Goal: Transaction & Acquisition: Purchase product/service

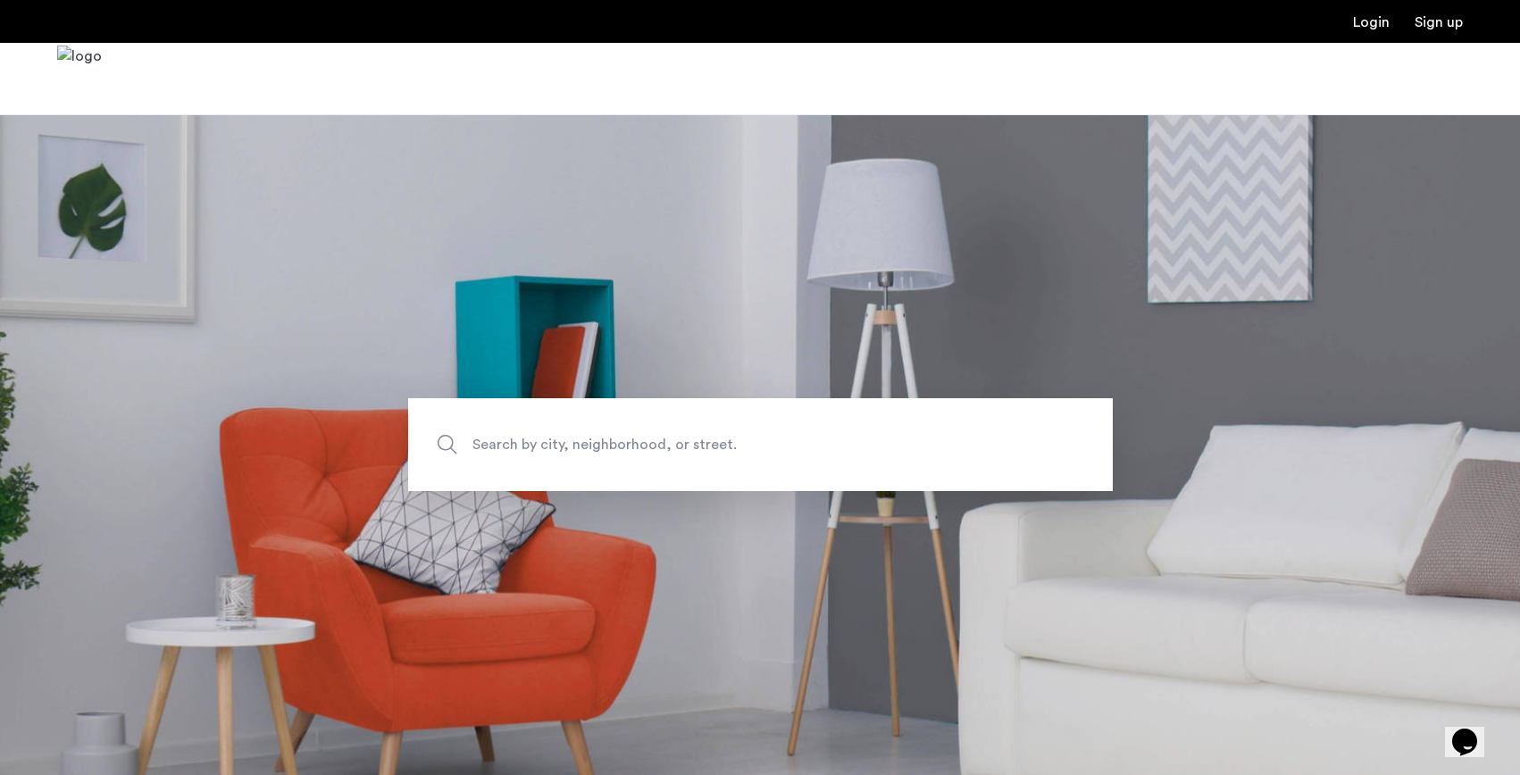
click at [611, 446] on span "Search by city, neighborhood, or street." at bounding box center [719, 445] width 493 height 24
click at [611, 446] on input "Search by city, neighborhood, or street." at bounding box center [760, 444] width 705 height 93
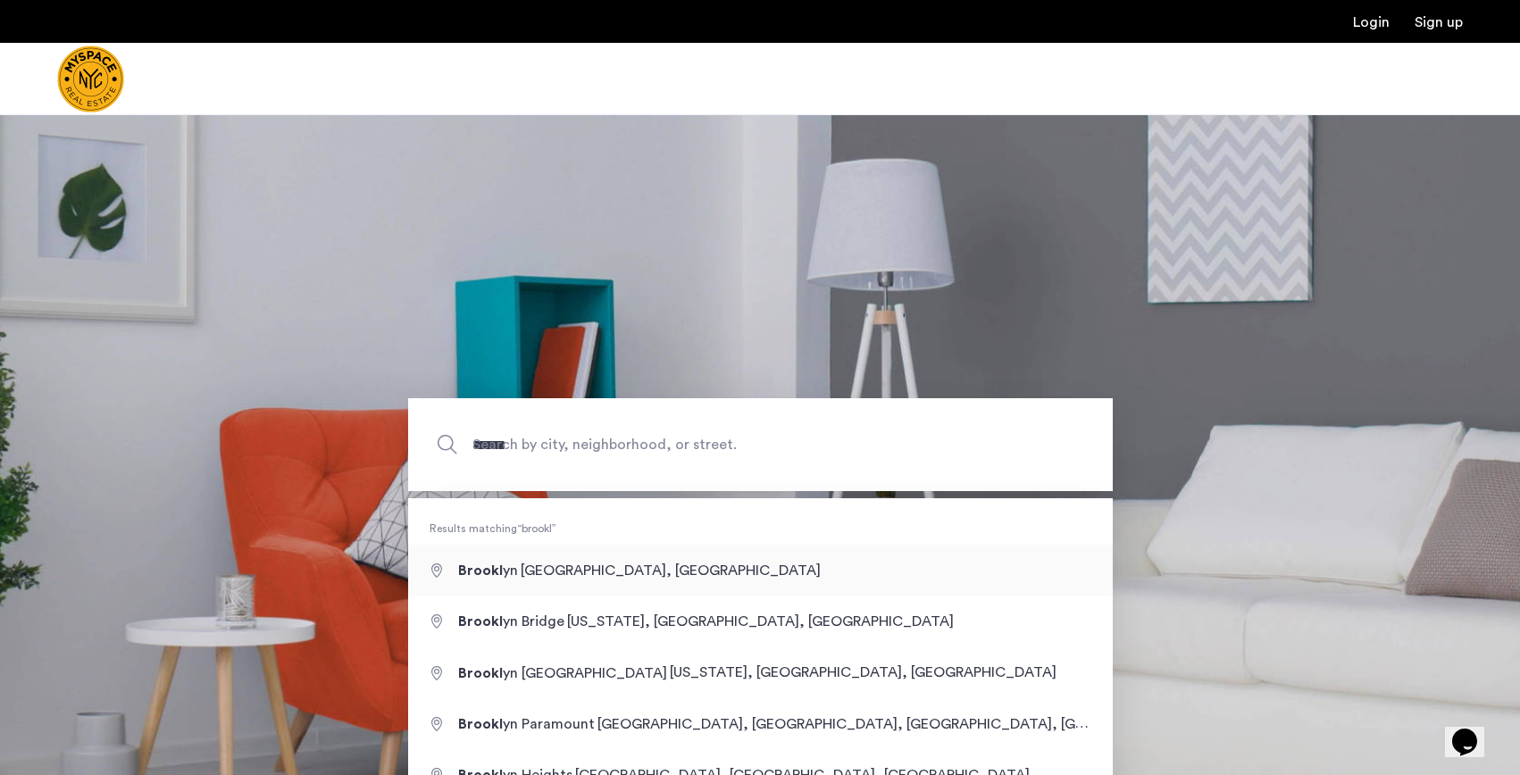
type input "**********"
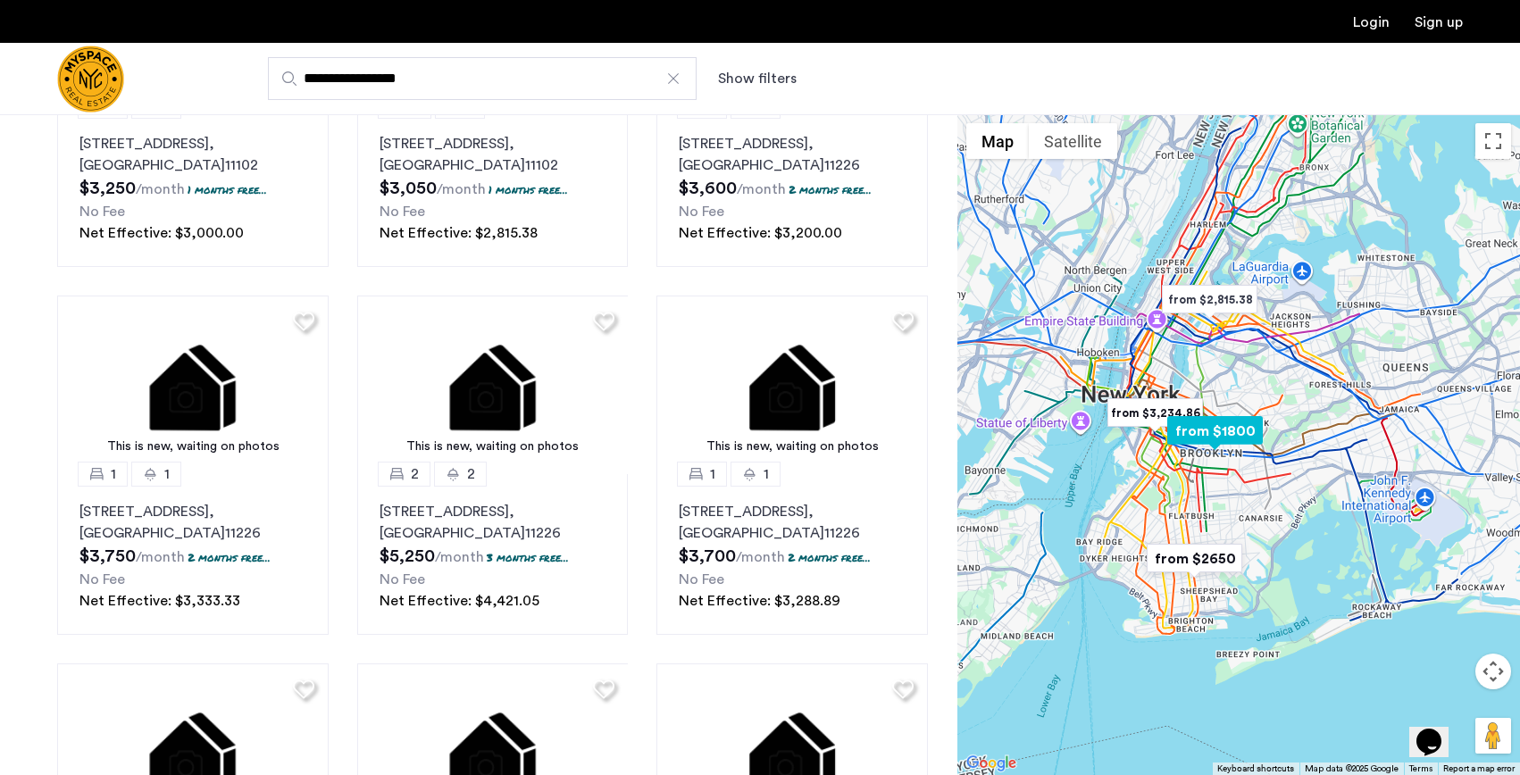
scroll to position [698, 0]
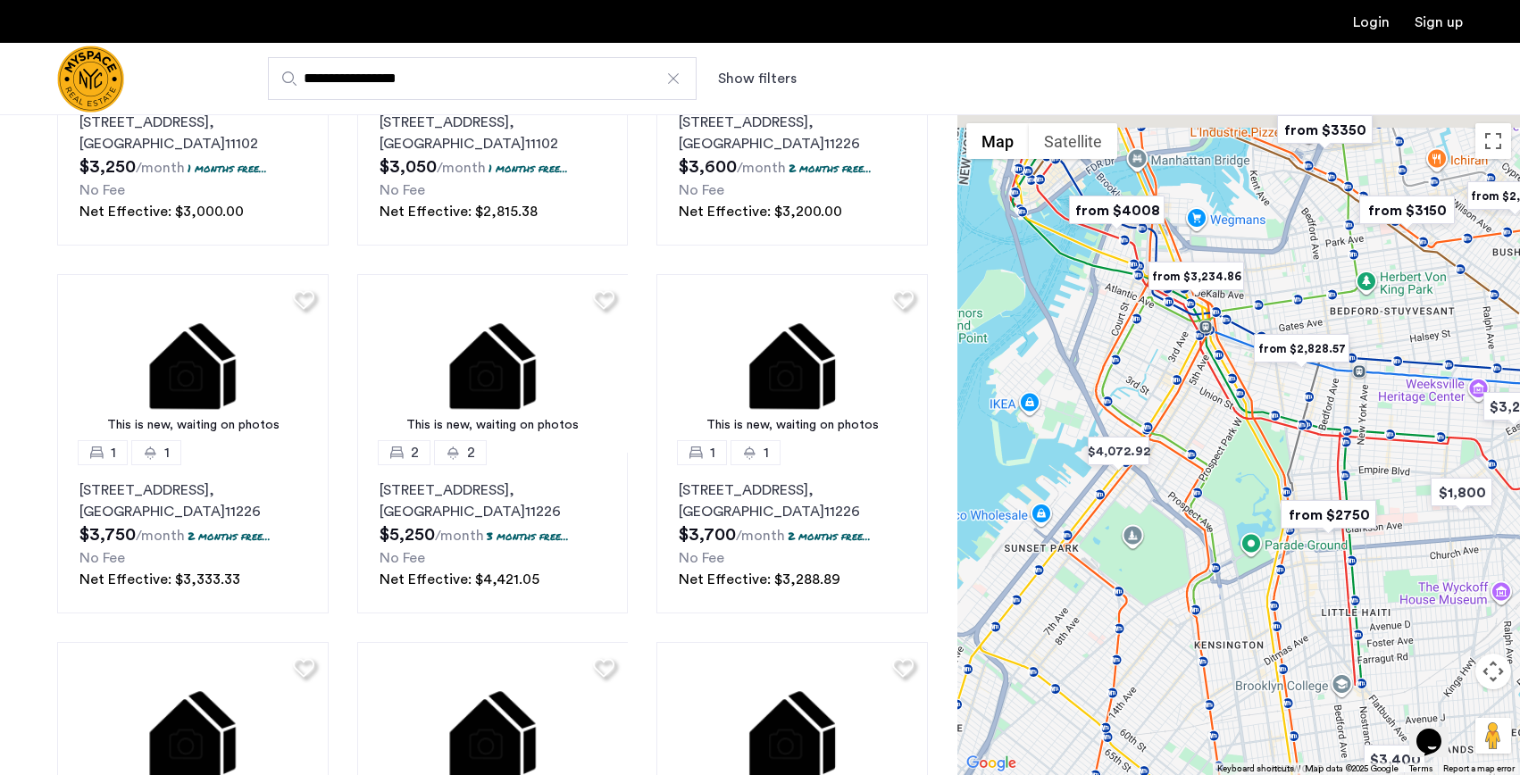
drag, startPoint x: 1364, startPoint y: 382, endPoint x: 1265, endPoint y: 486, distance: 143.4
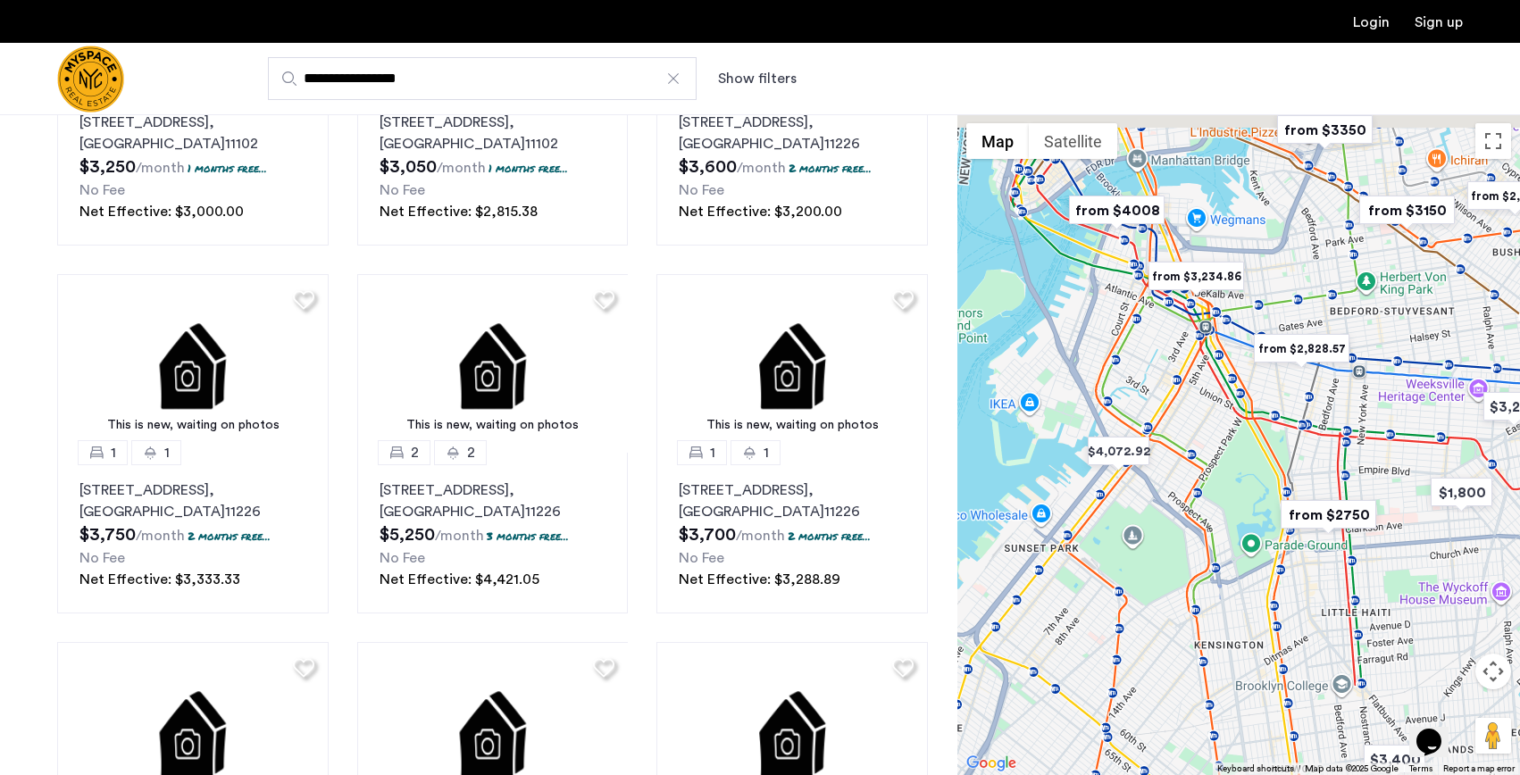
click at [1265, 486] on div at bounding box center [1239, 444] width 563 height 661
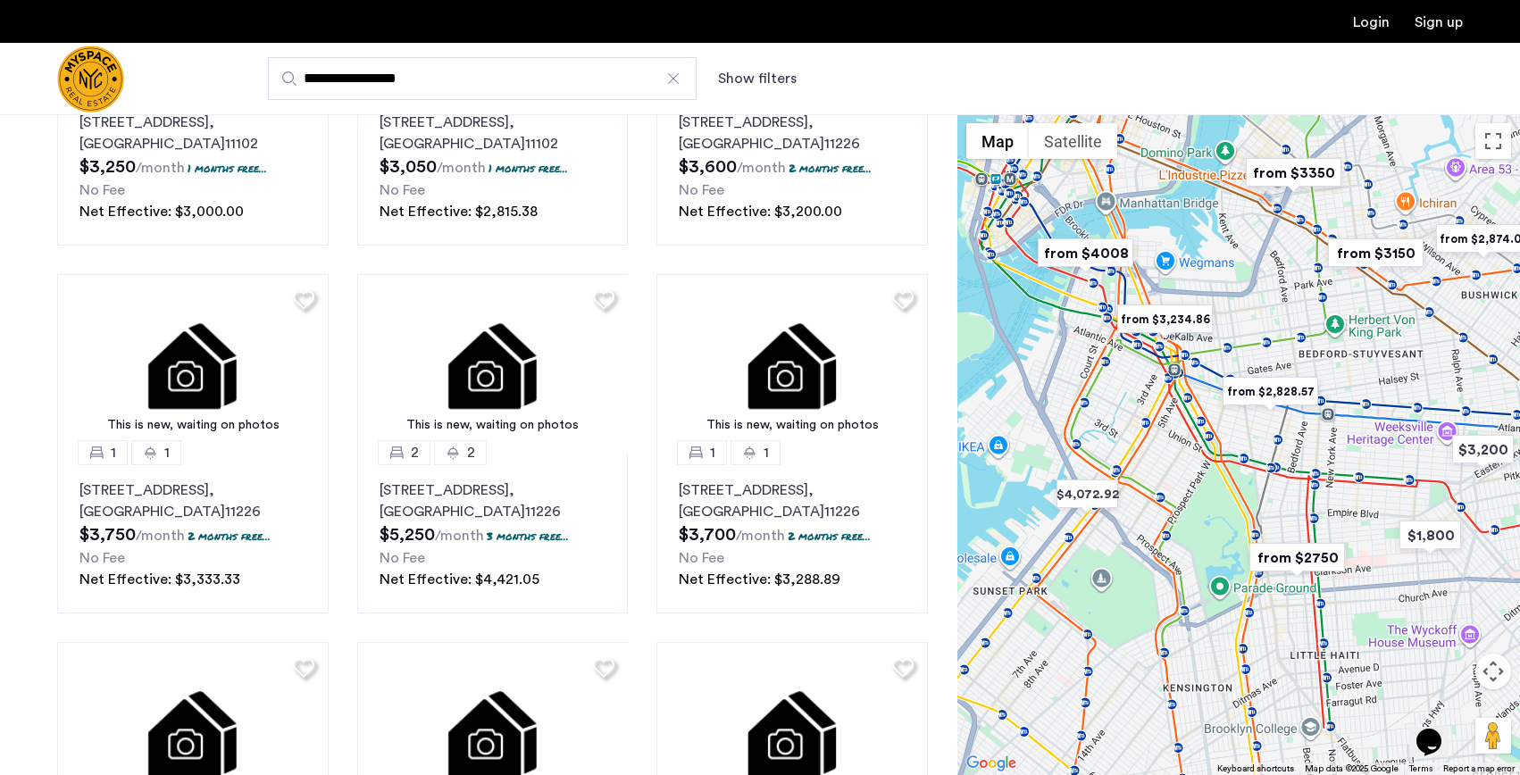
click at [1263, 394] on img "from $2,828.57" at bounding box center [1271, 392] width 110 height 40
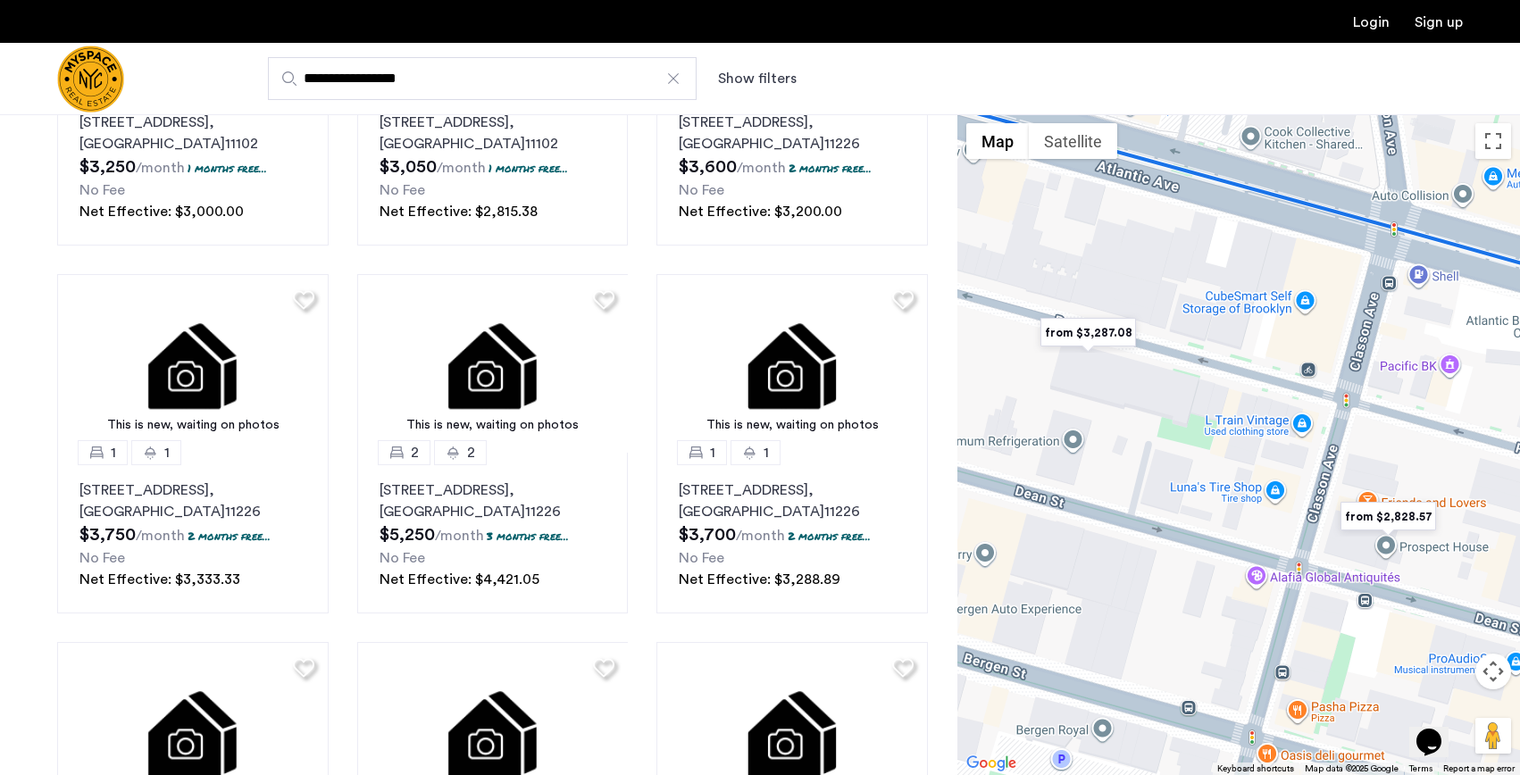
click at [1099, 338] on img "from $3,287.08" at bounding box center [1088, 333] width 110 height 40
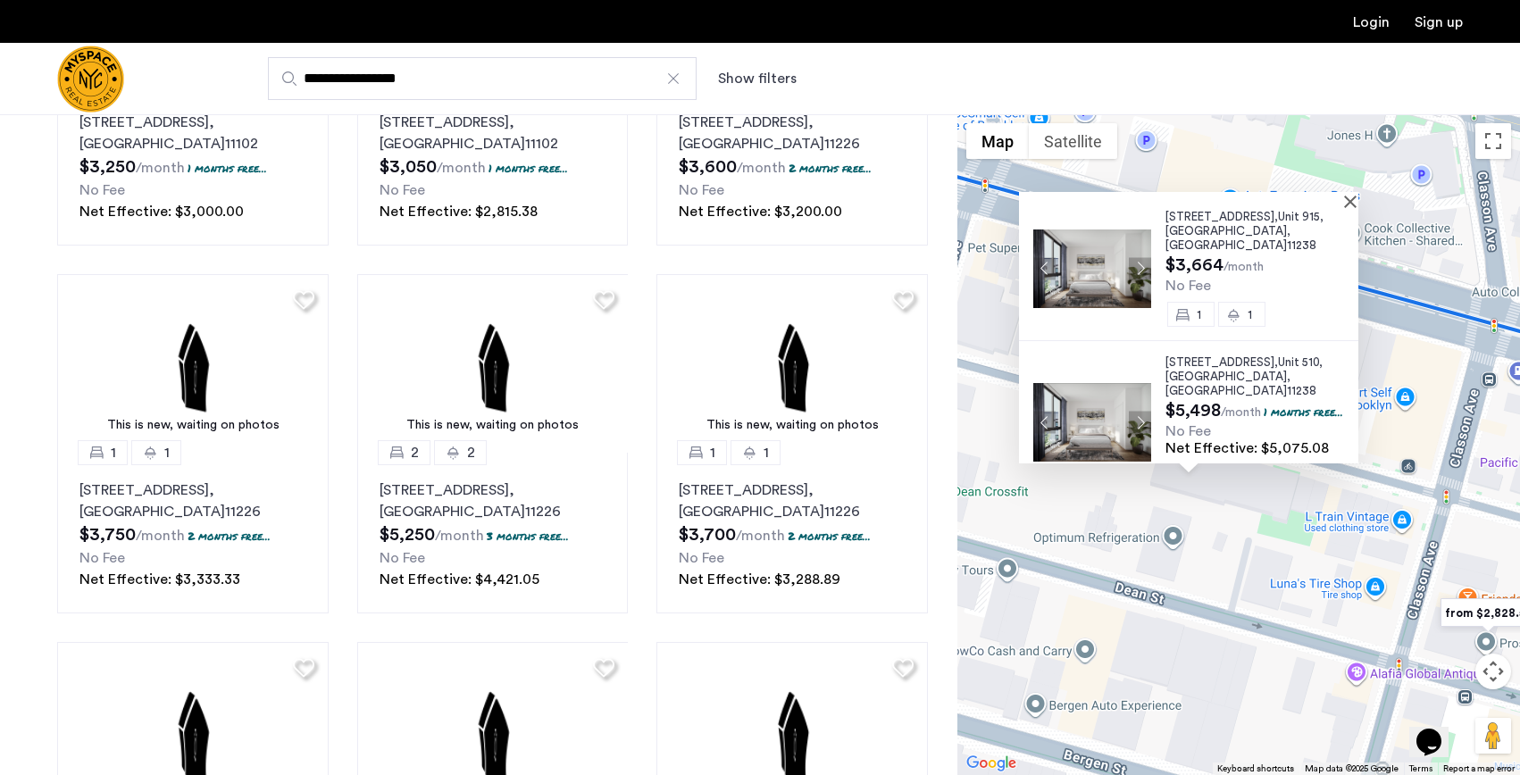
scroll to position [180, 0]
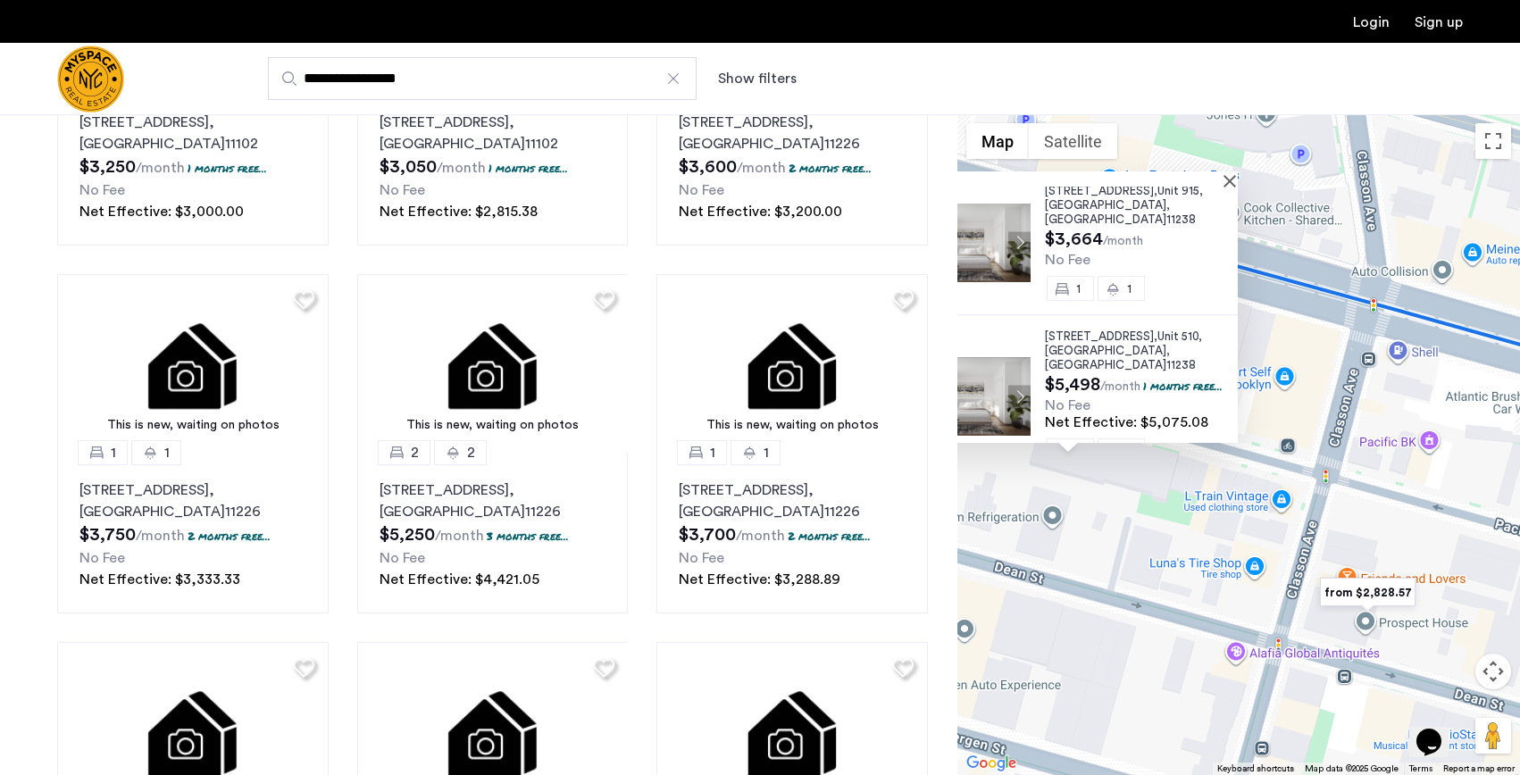
drag, startPoint x: 1320, startPoint y: 598, endPoint x: 1226, endPoint y: 561, distance: 100.7
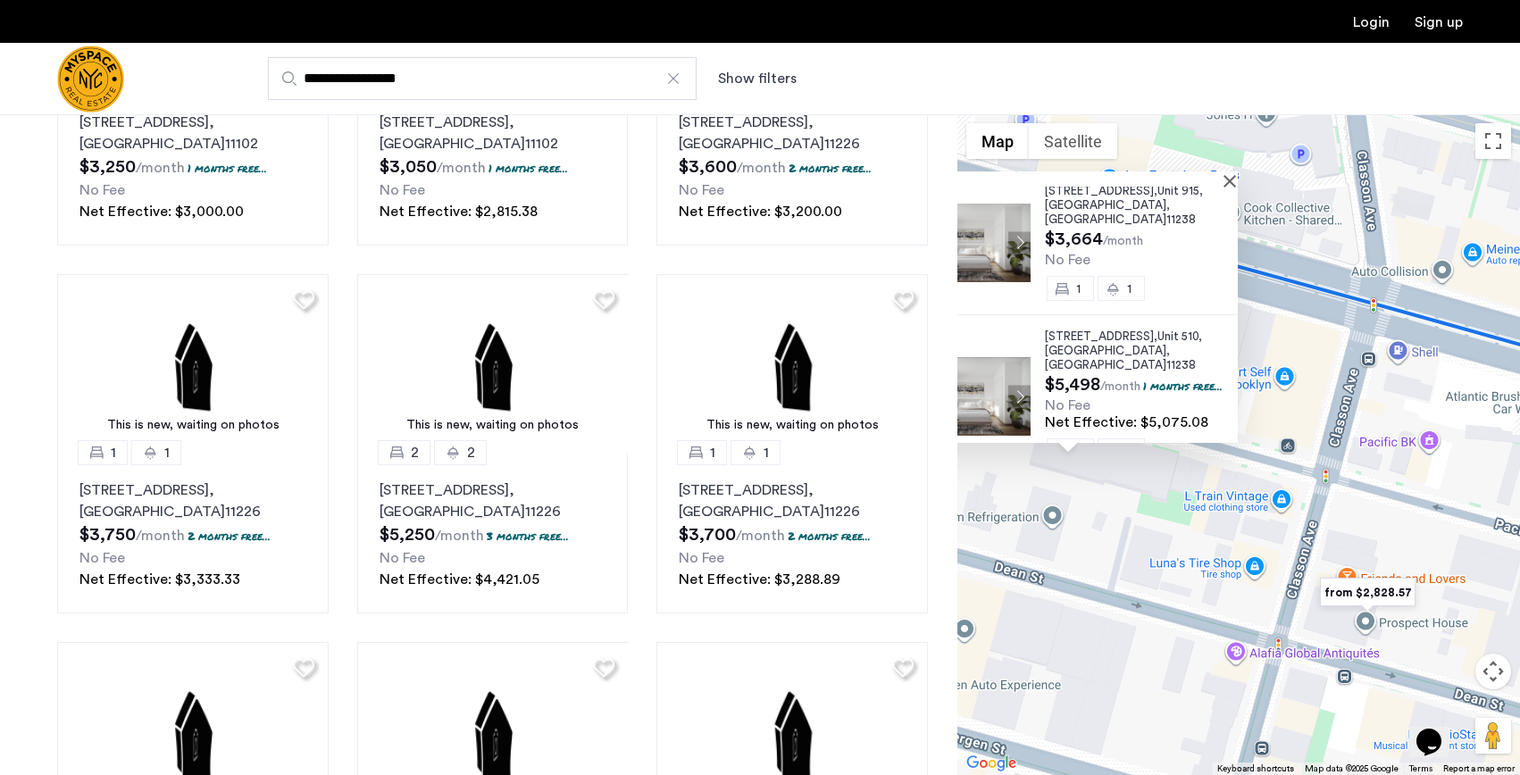
click at [1226, 561] on div "[STREET_ADDRESS] $3,561 /month 1 months free... No Fee Net Effective: $3,287.08…" at bounding box center [1239, 444] width 563 height 661
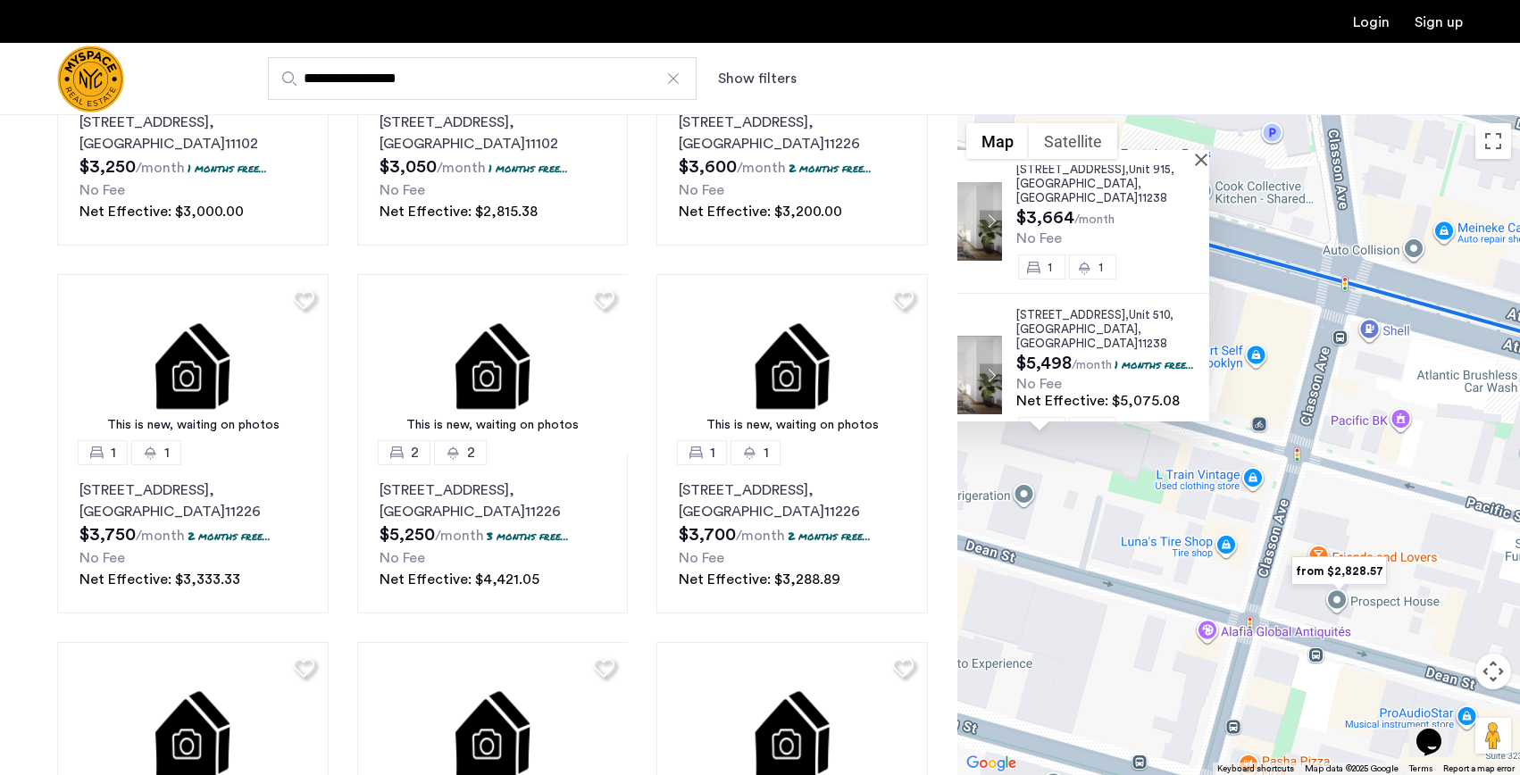
click at [1329, 574] on img "from $2,828.57" at bounding box center [1339, 571] width 110 height 40
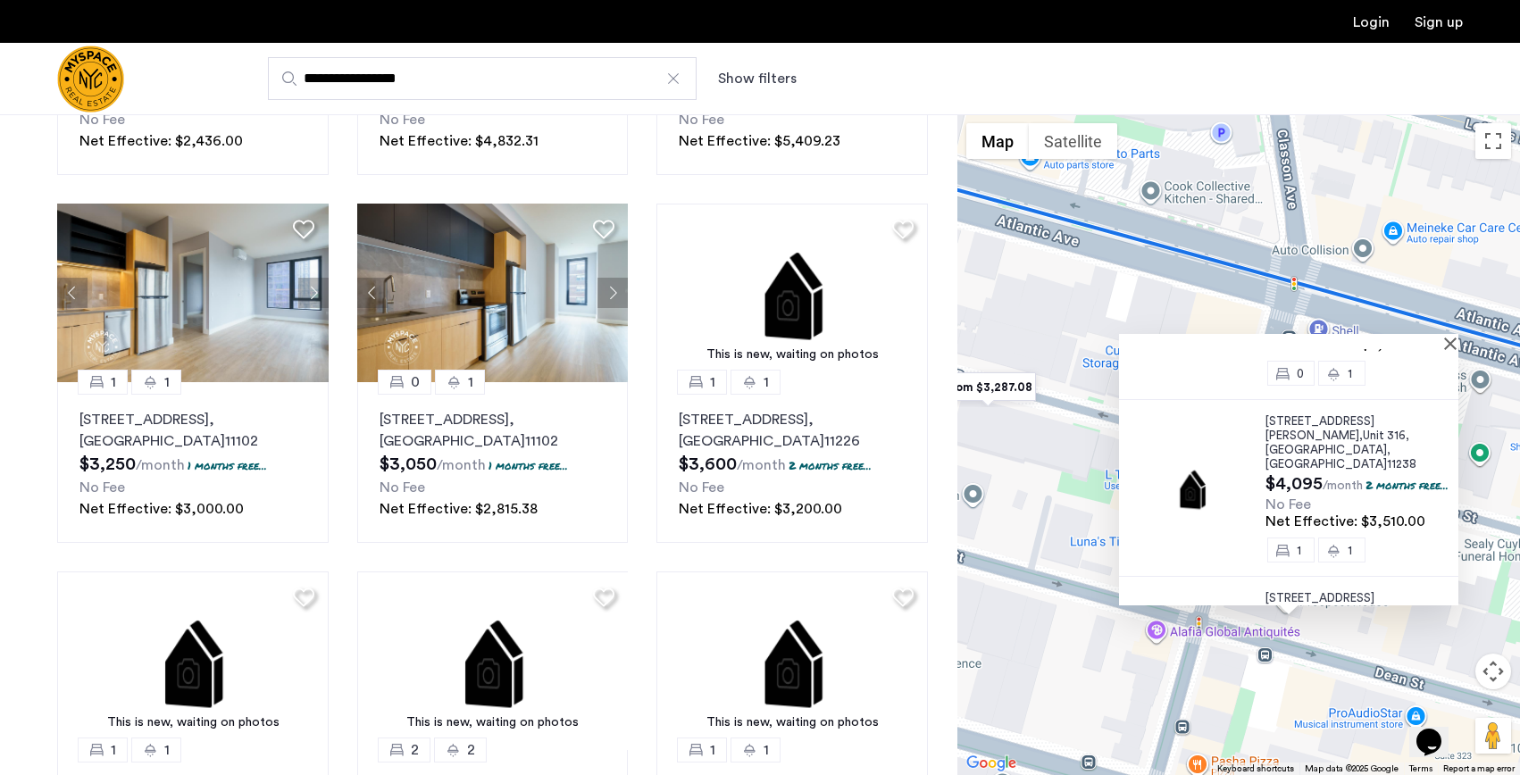
scroll to position [0, 0]
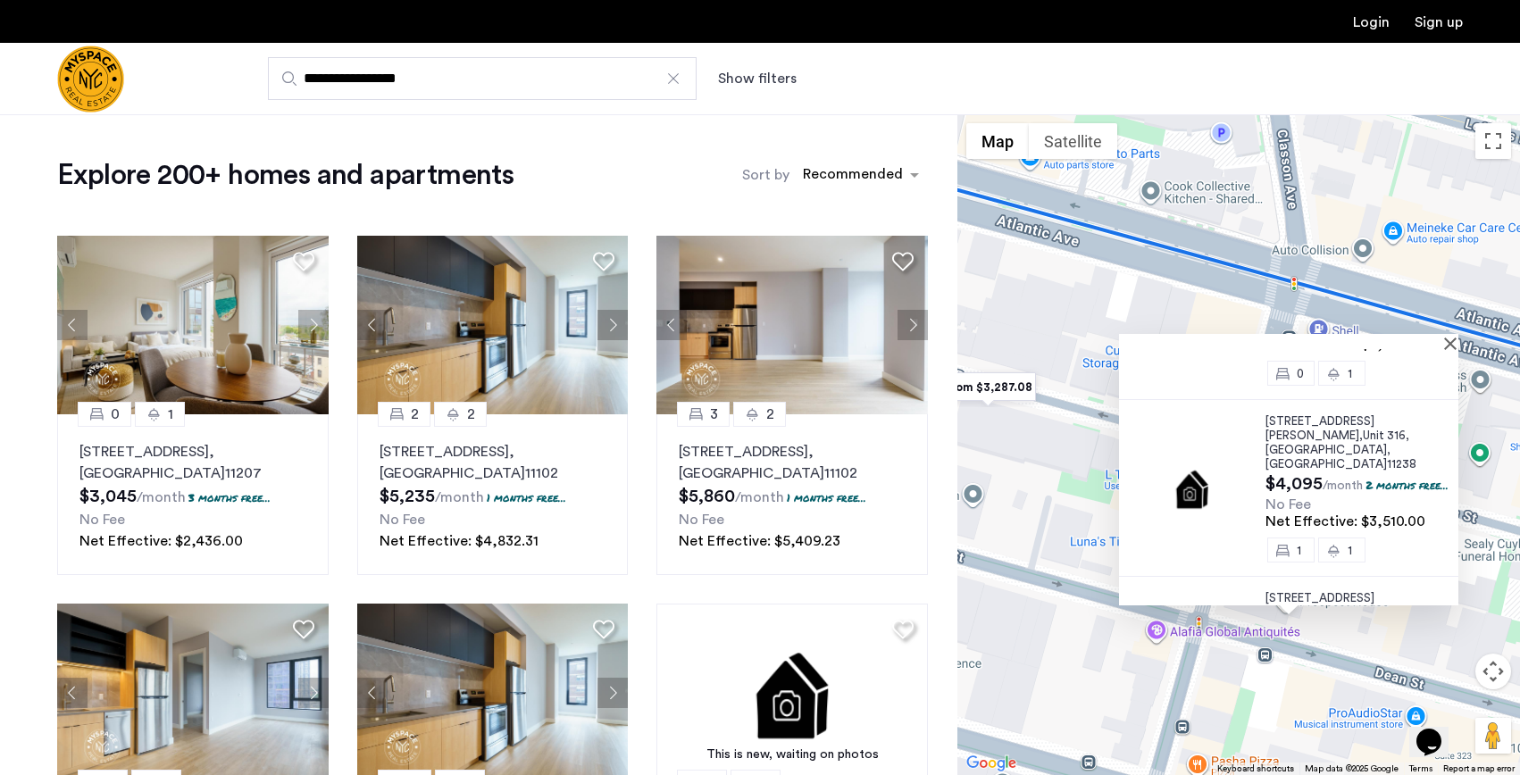
click at [776, 72] on button "Show filters" at bounding box center [757, 78] width 79 height 21
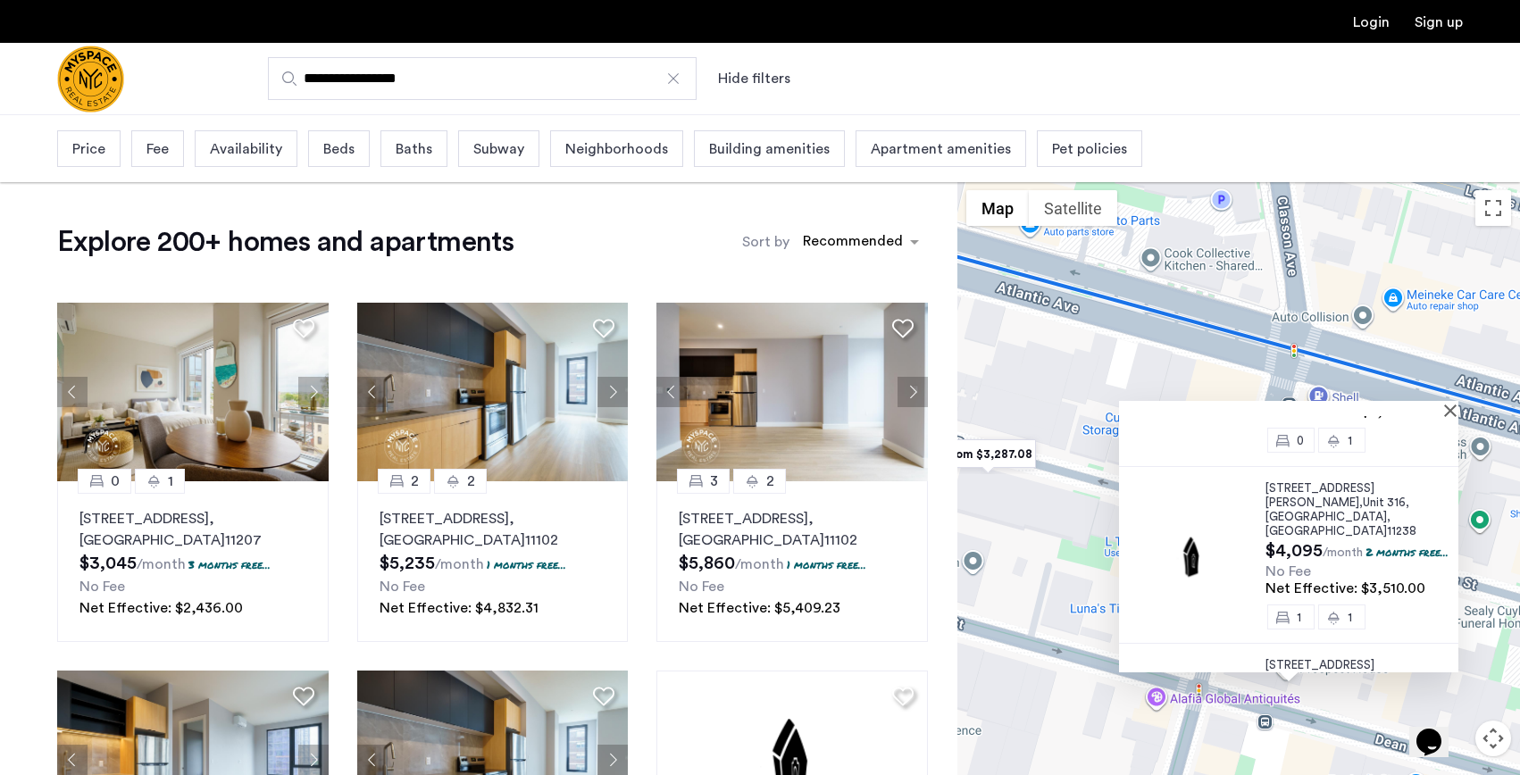
click at [91, 147] on span "Price" at bounding box center [88, 148] width 33 height 21
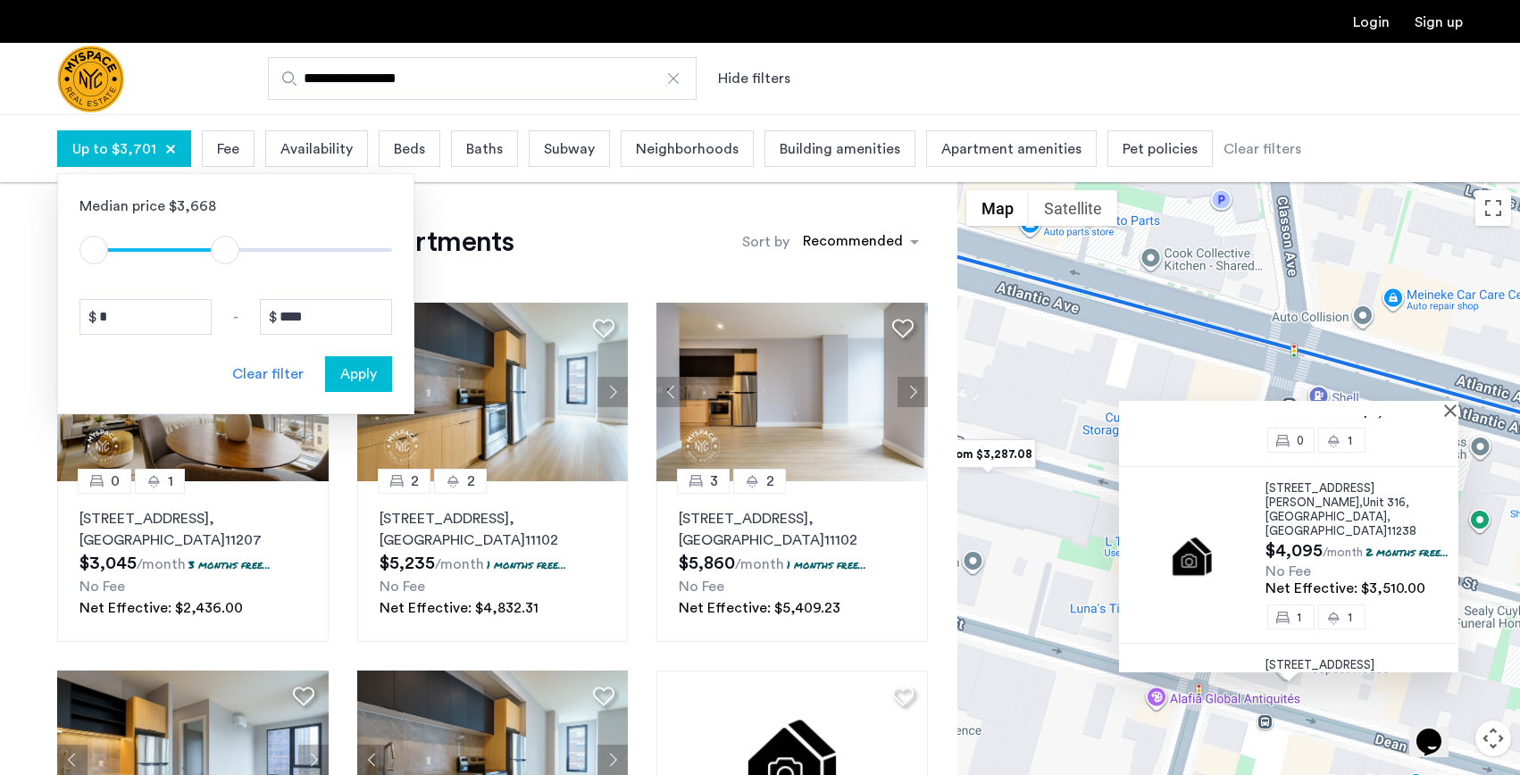
drag, startPoint x: 388, startPoint y: 255, endPoint x: 216, endPoint y: 263, distance: 171.6
click at [216, 263] on span "ngx-slider-max" at bounding box center [225, 250] width 29 height 29
type input "****"
drag, startPoint x: 216, startPoint y: 256, endPoint x: 192, endPoint y: 252, distance: 24.5
click at [192, 252] on span "ngx-slider-max" at bounding box center [193, 250] width 29 height 29
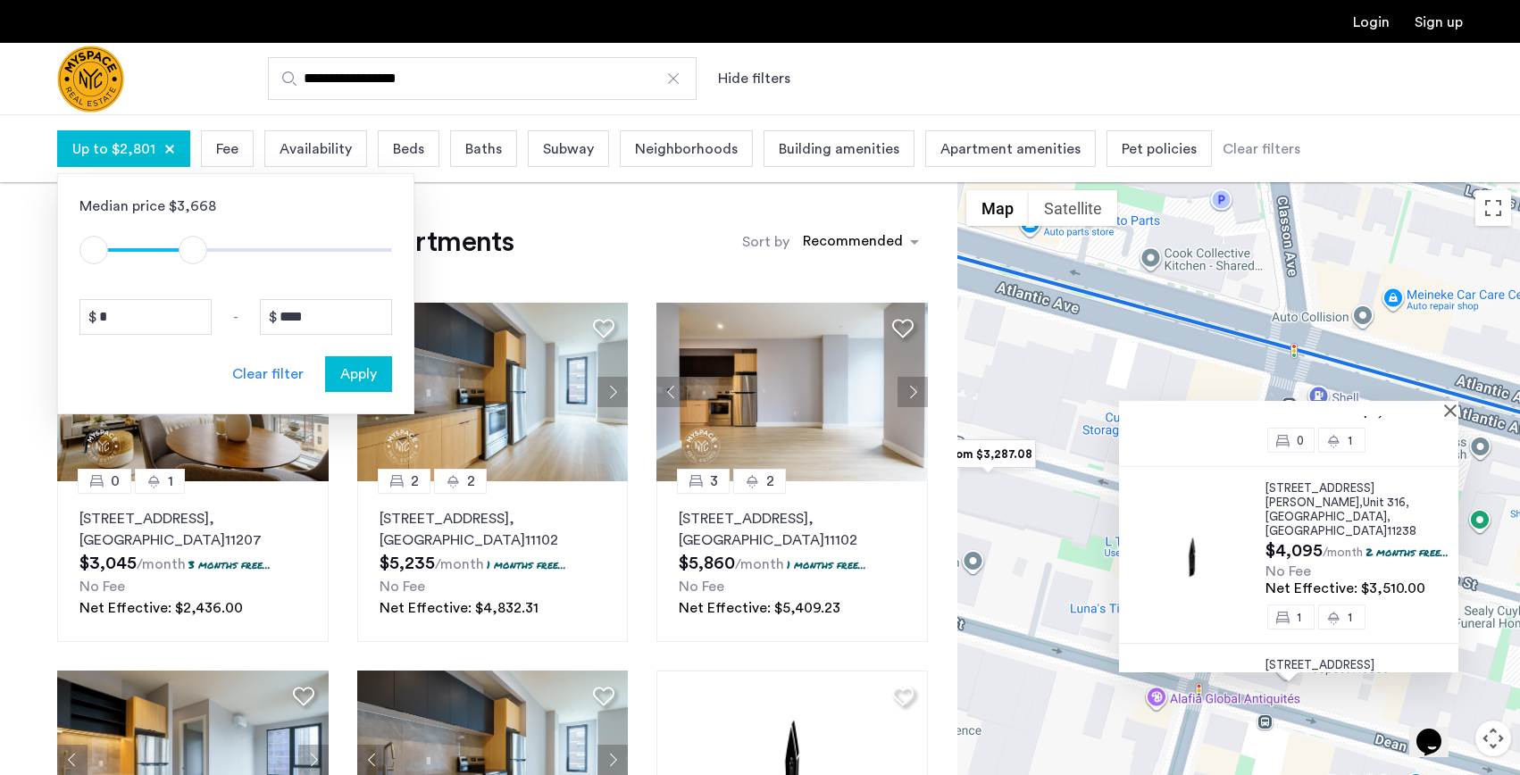
click at [345, 365] on span "Apply" at bounding box center [358, 374] width 37 height 21
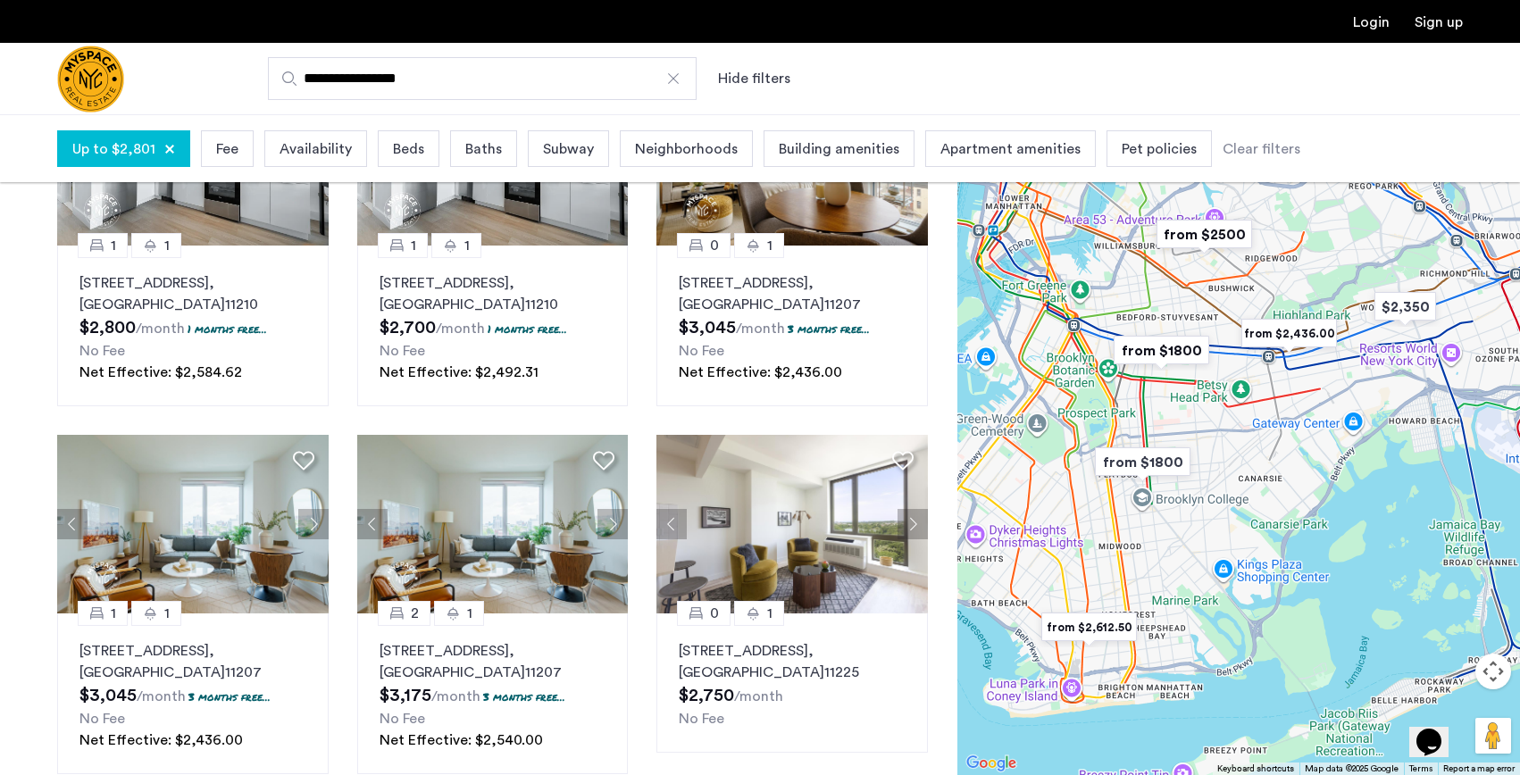
scroll to position [239, 0]
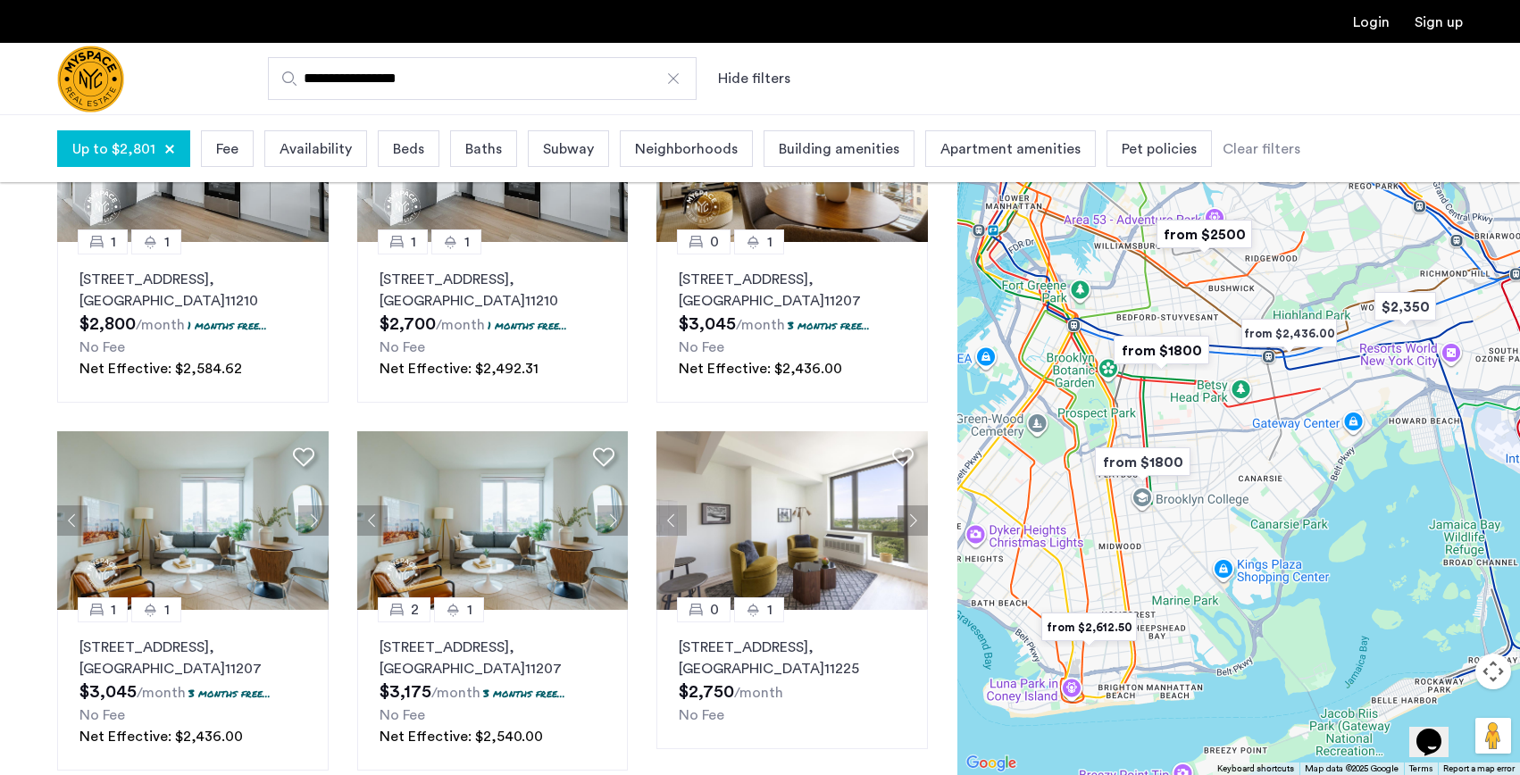
drag, startPoint x: 1158, startPoint y: 403, endPoint x: 1234, endPoint y: 418, distance: 78.3
click at [1234, 418] on div "To navigate, press the arrow keys." at bounding box center [1239, 444] width 563 height 661
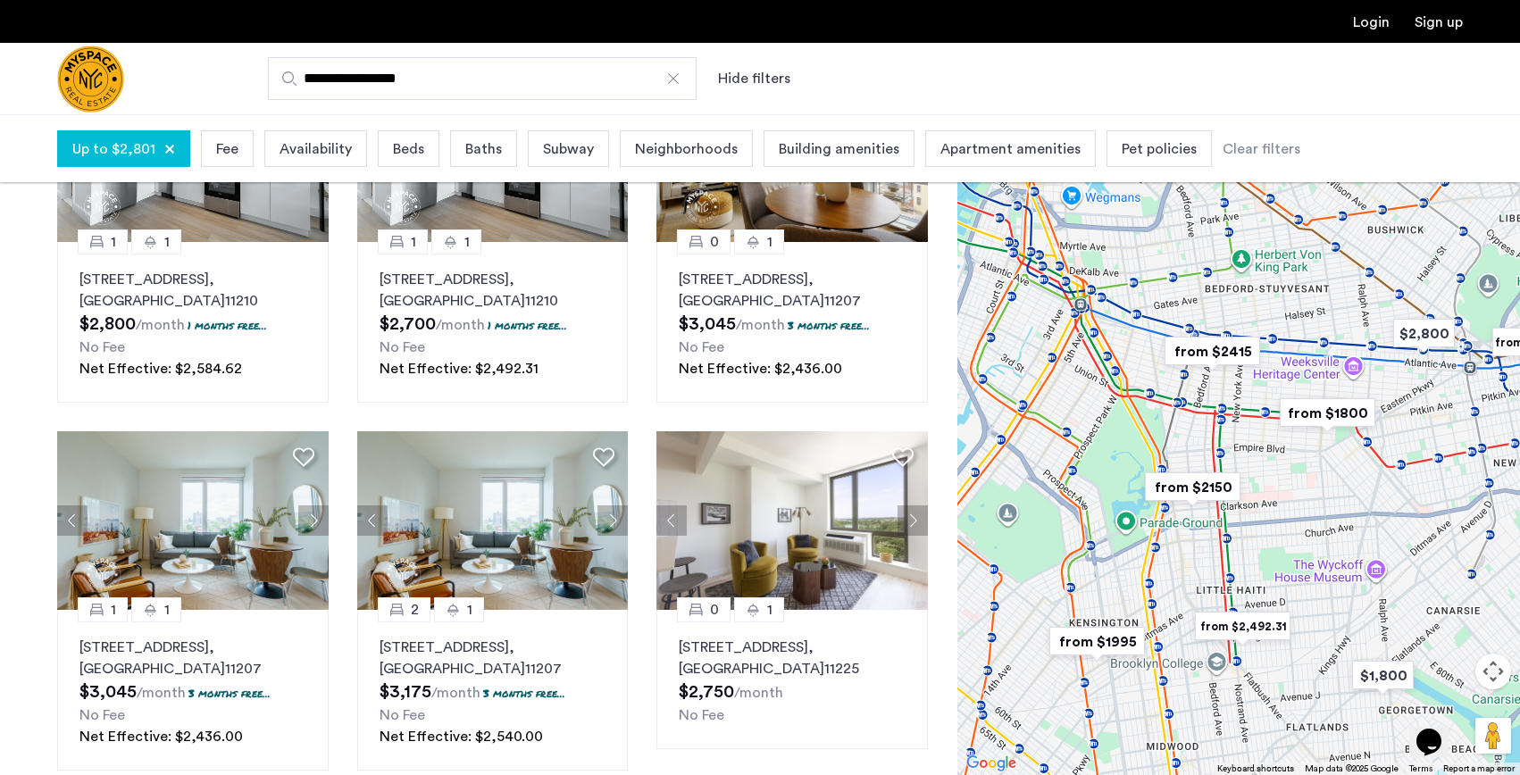
drag, startPoint x: 1155, startPoint y: 369, endPoint x: 1177, endPoint y: 408, distance: 45.2
click at [1177, 408] on div "To navigate, press the arrow keys." at bounding box center [1239, 444] width 563 height 661
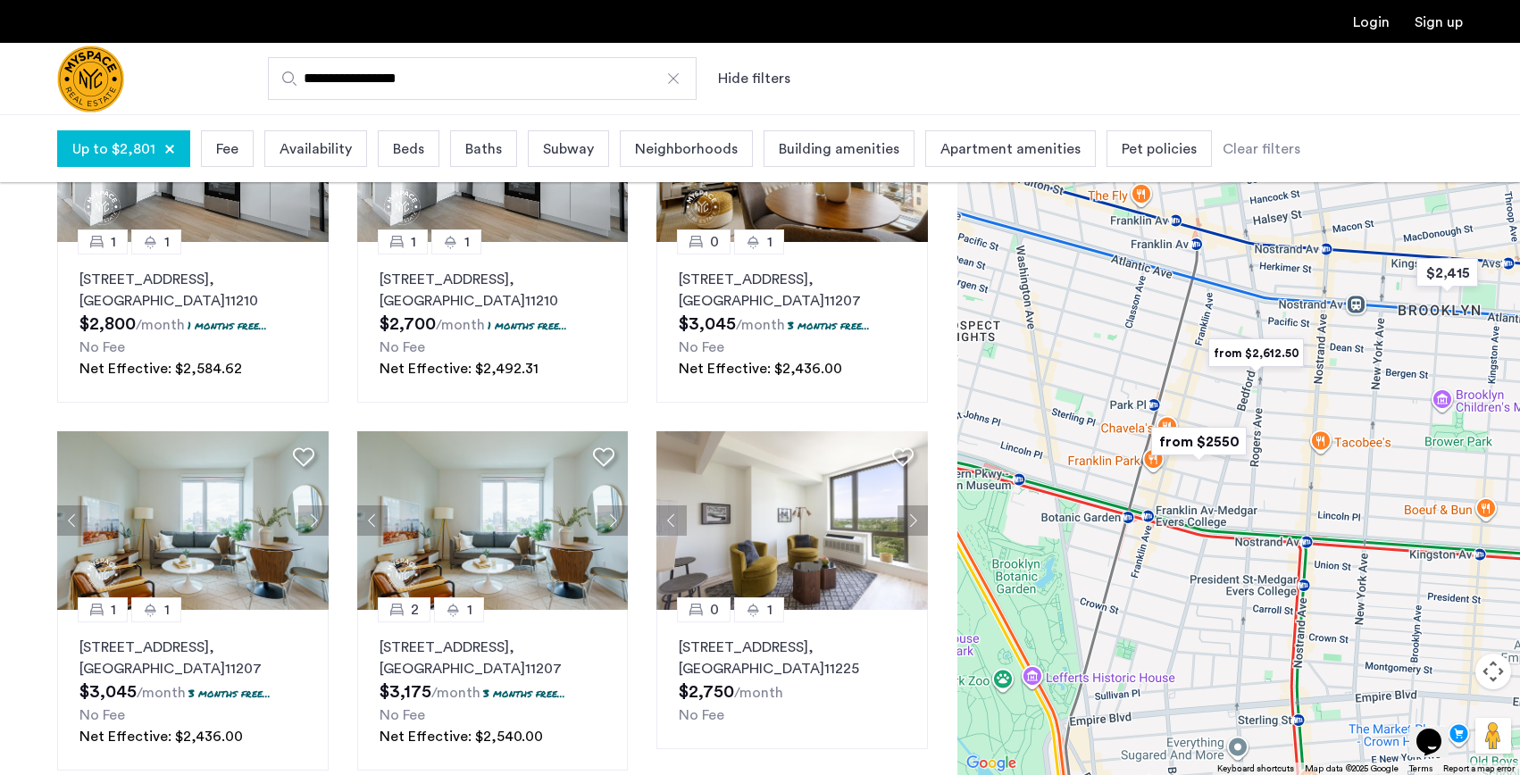
click at [1197, 447] on img "from $2550" at bounding box center [1199, 442] width 110 height 40
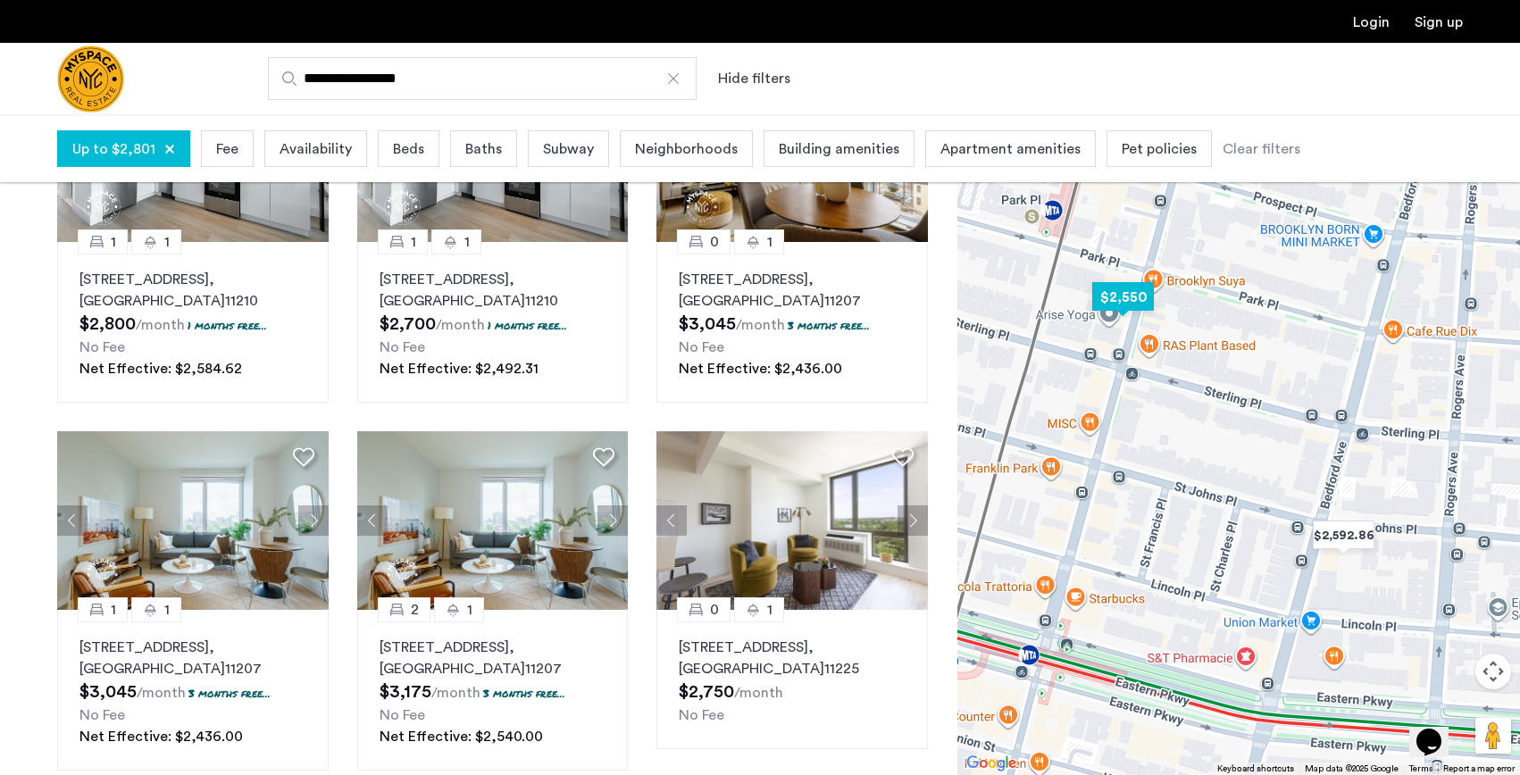
click at [1124, 299] on img "$2,550" at bounding box center [1123, 297] width 76 height 40
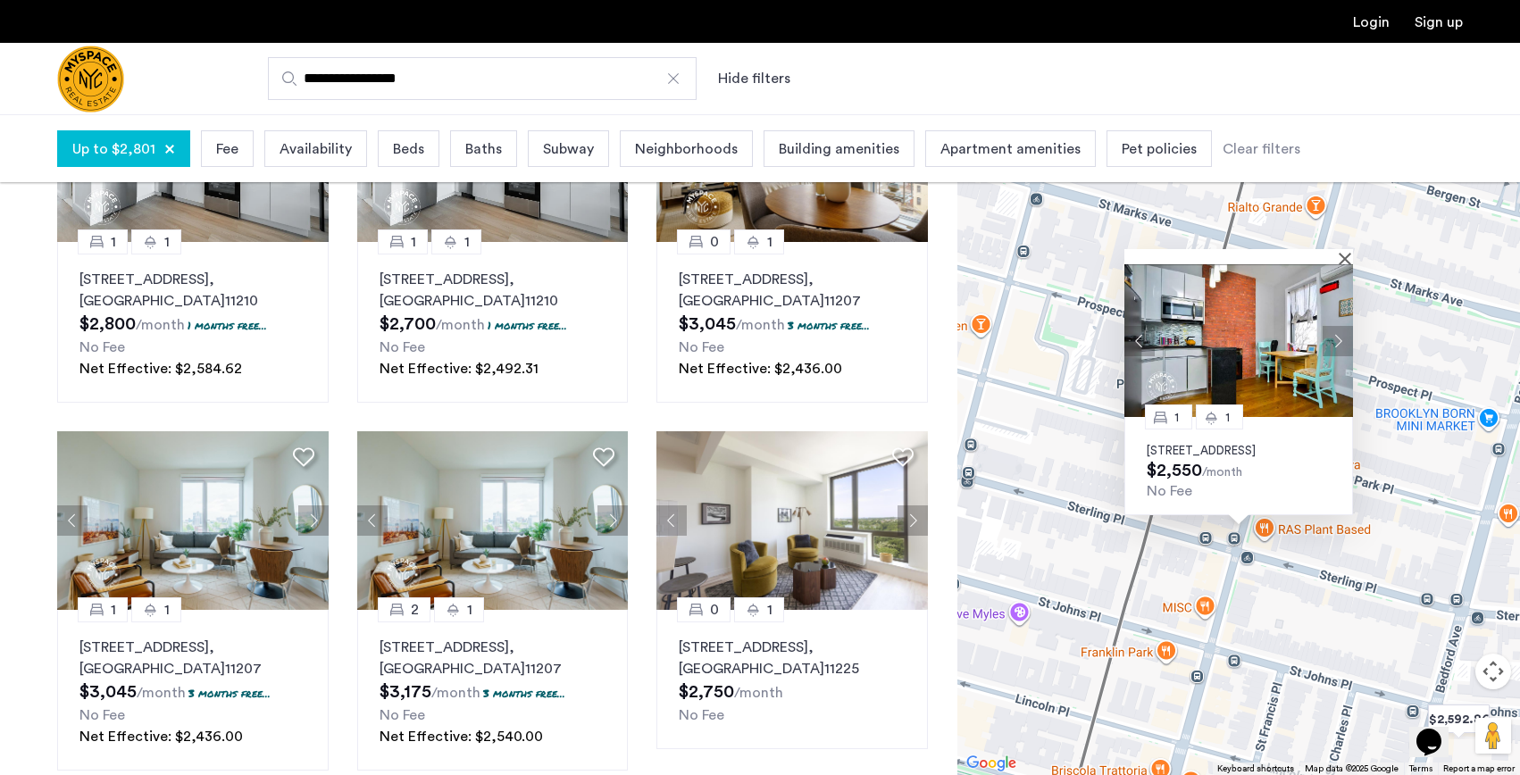
click at [1228, 330] on img at bounding box center [1239, 340] width 229 height 153
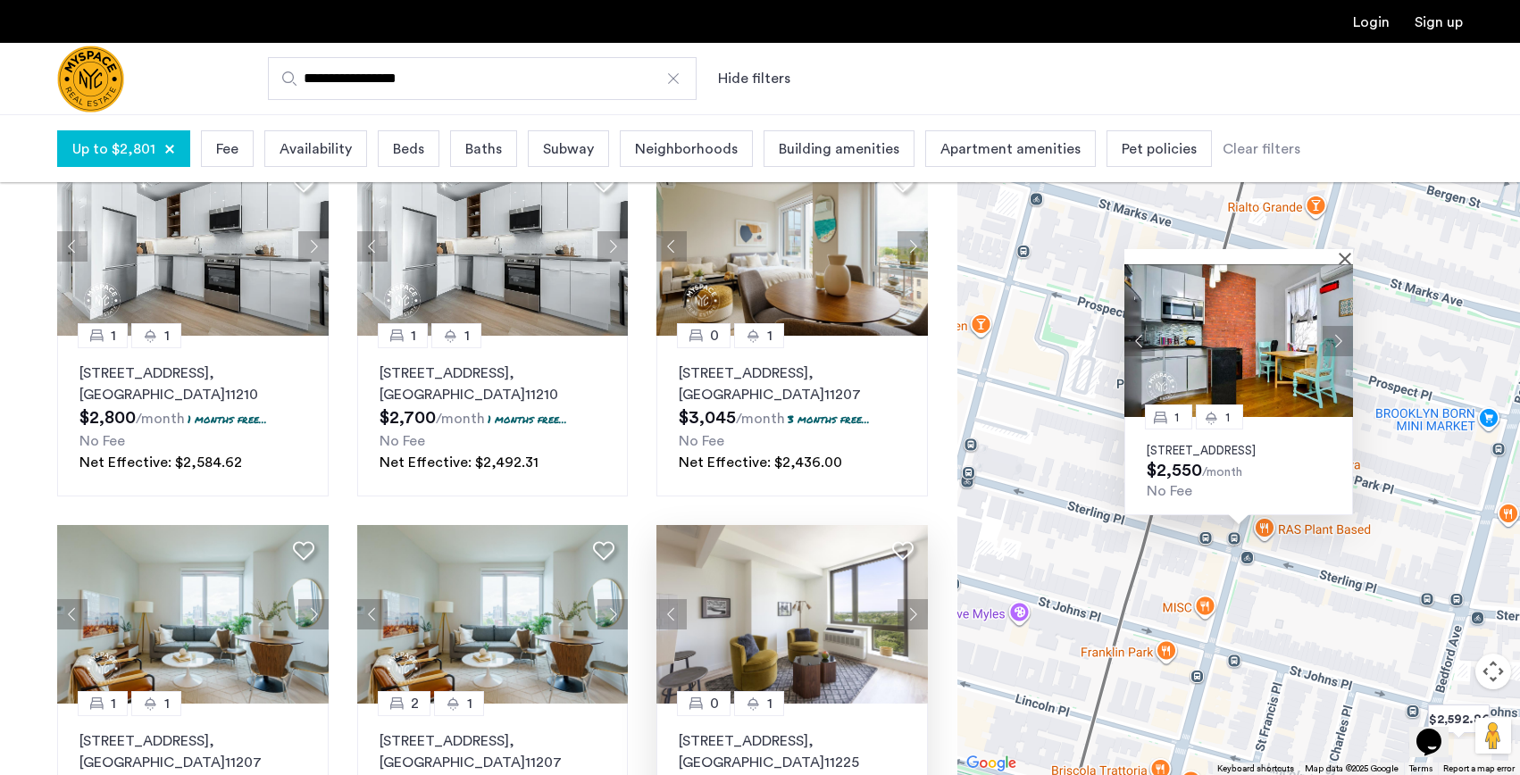
scroll to position [147, 0]
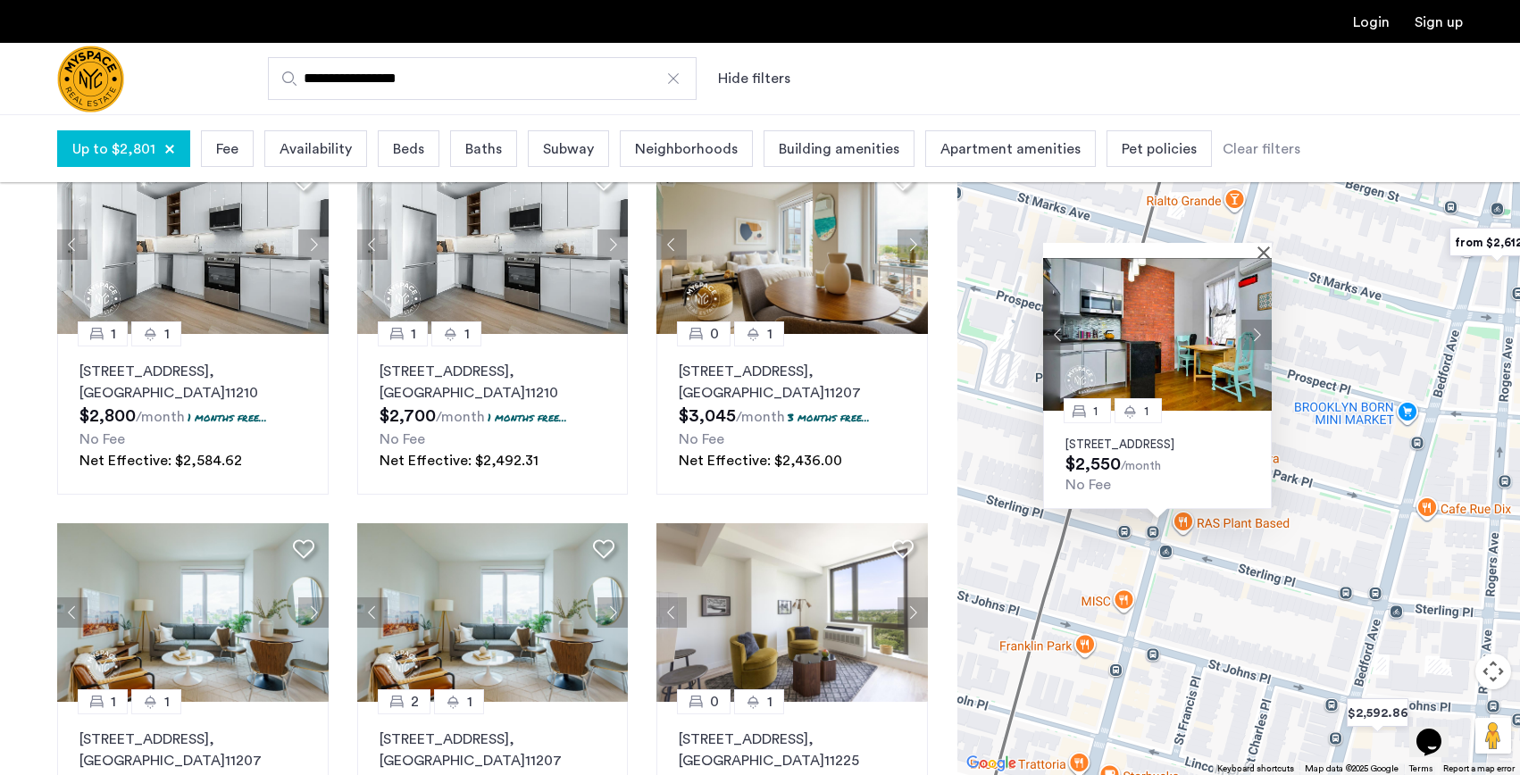
drag, startPoint x: 1150, startPoint y: 637, endPoint x: 1057, endPoint y: 628, distance: 93.3
click at [1057, 628] on div "1 [GEOGRAPHIC_DATA][STREET_ADDRESS] $2,550 /month No Fee" at bounding box center [1239, 444] width 563 height 661
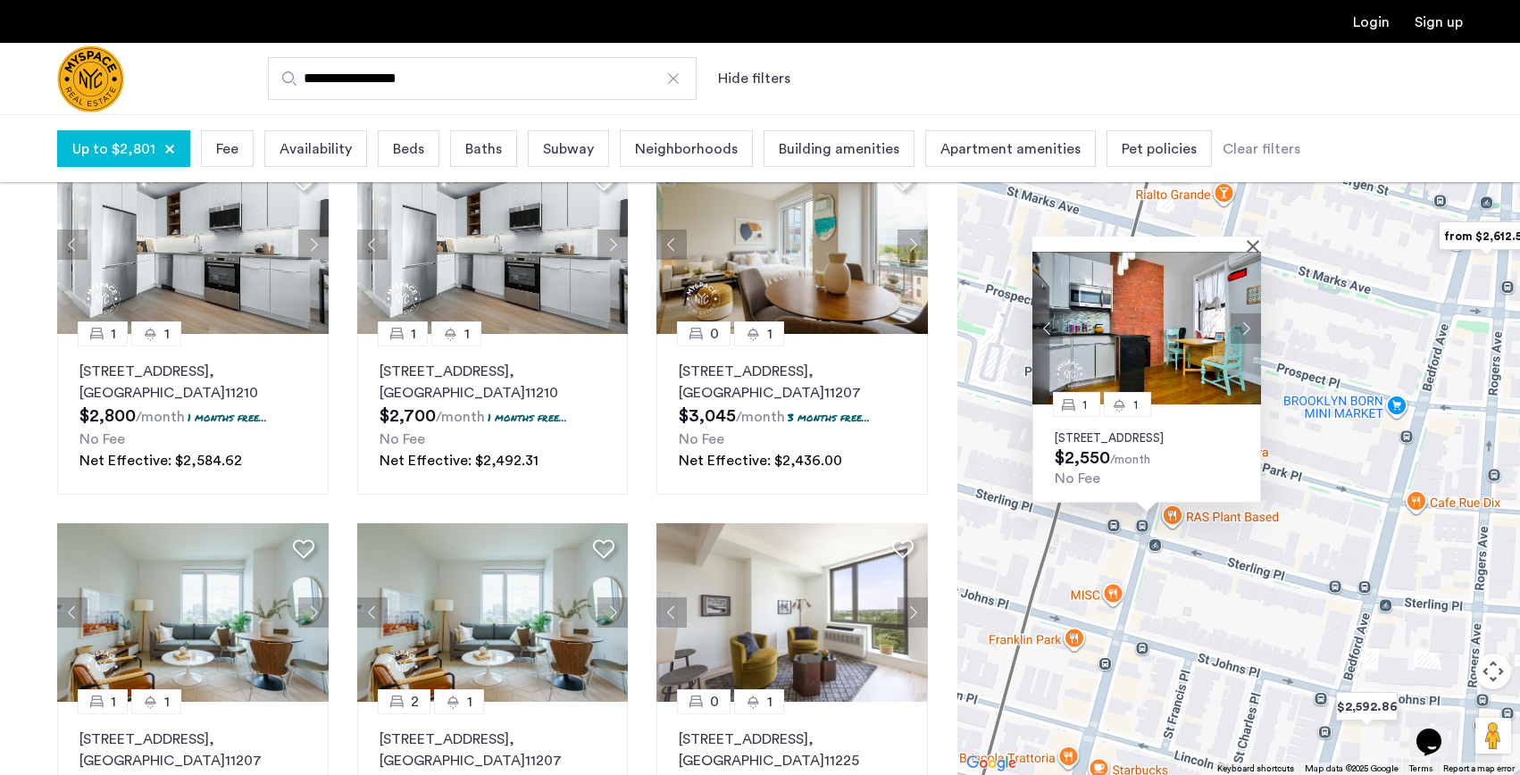
click at [1471, 238] on img "from $2,612.50" at bounding box center [1487, 236] width 110 height 40
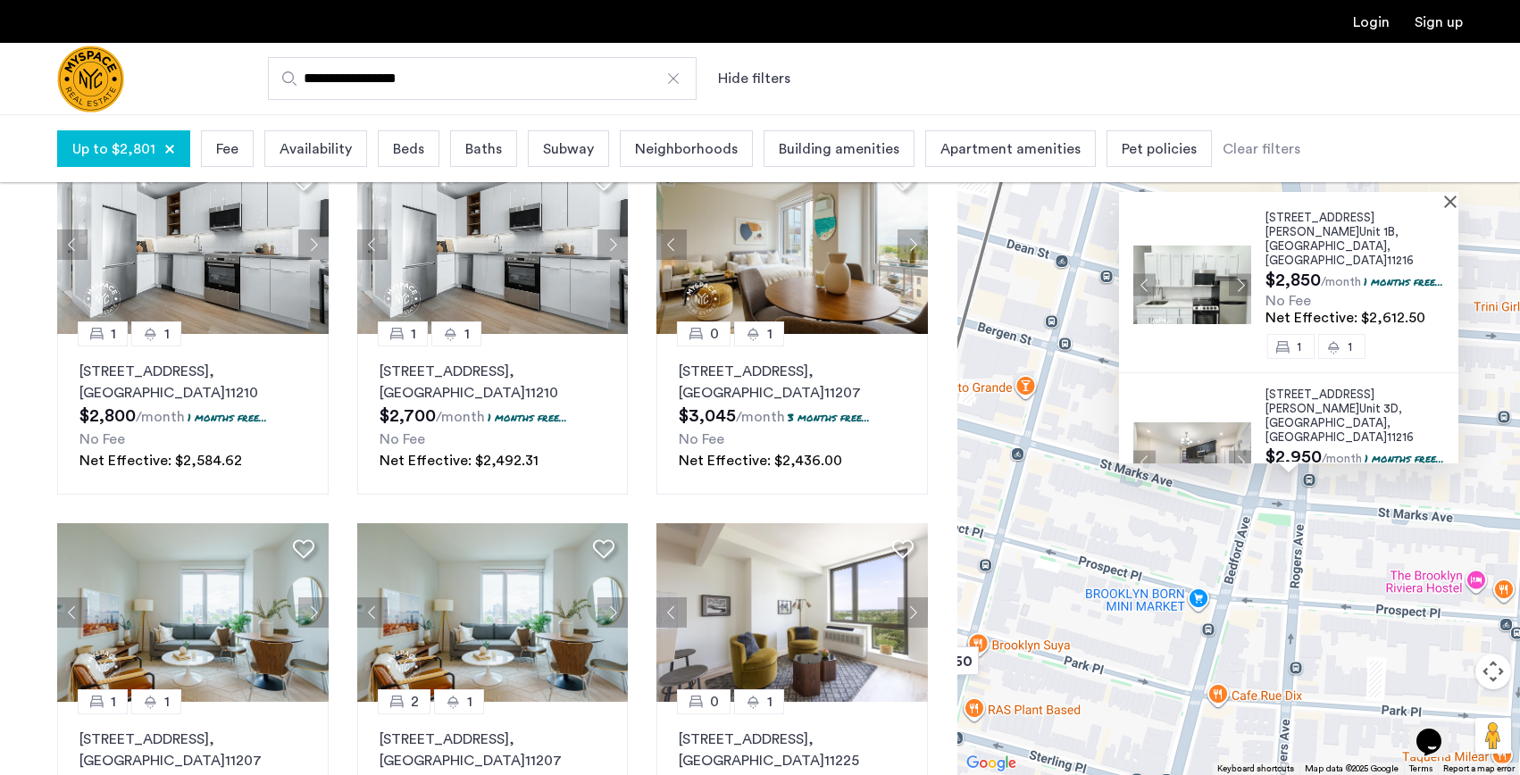
scroll to position [46, 0]
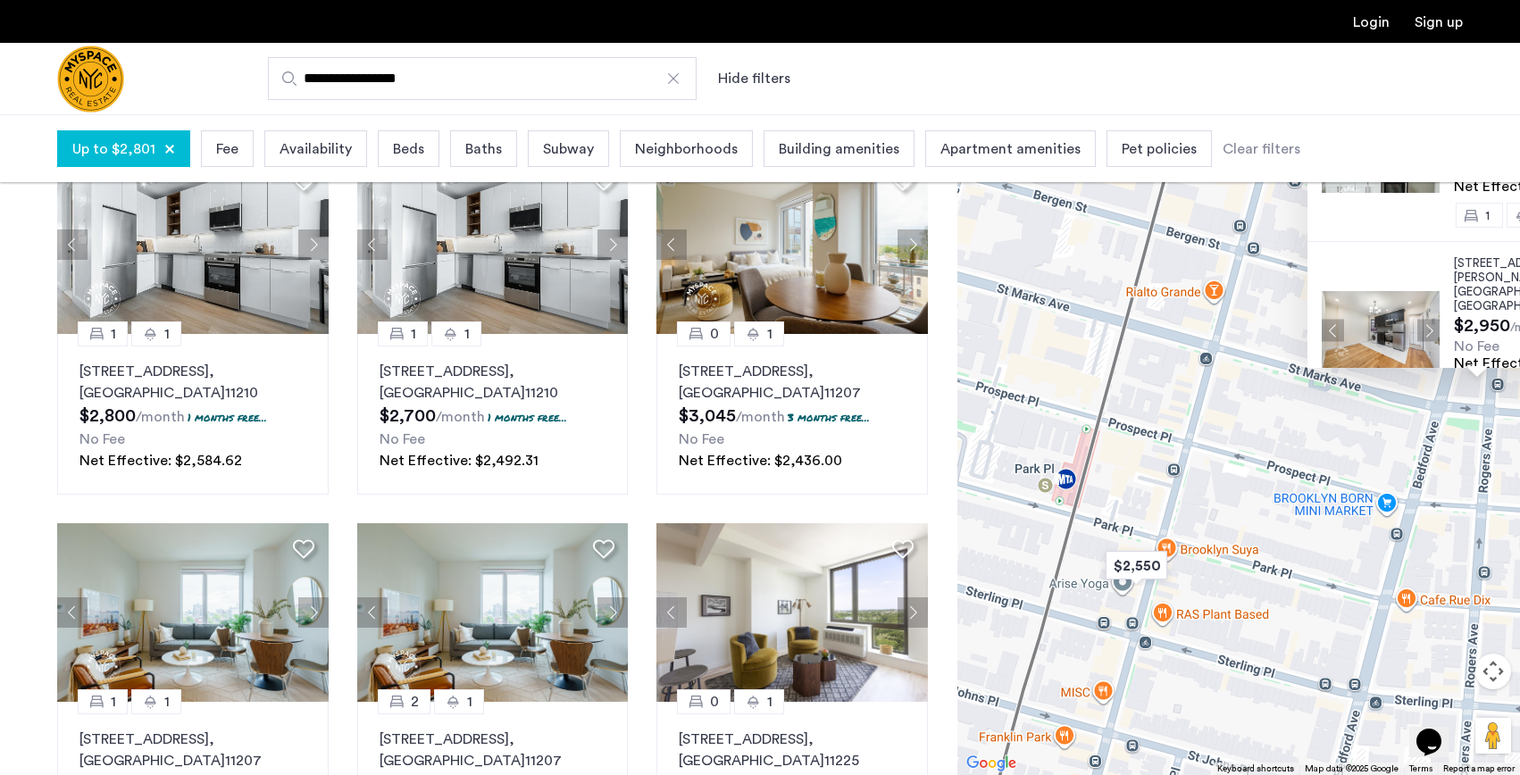
drag, startPoint x: 1102, startPoint y: 599, endPoint x: 1401, endPoint y: 444, distance: 336.4
click at [1400, 443] on div "[STREET_ADDRESS][PERSON_NAME] $2,850 /month 1 months free... No Fee Net Effecti…" at bounding box center [1239, 444] width 563 height 661
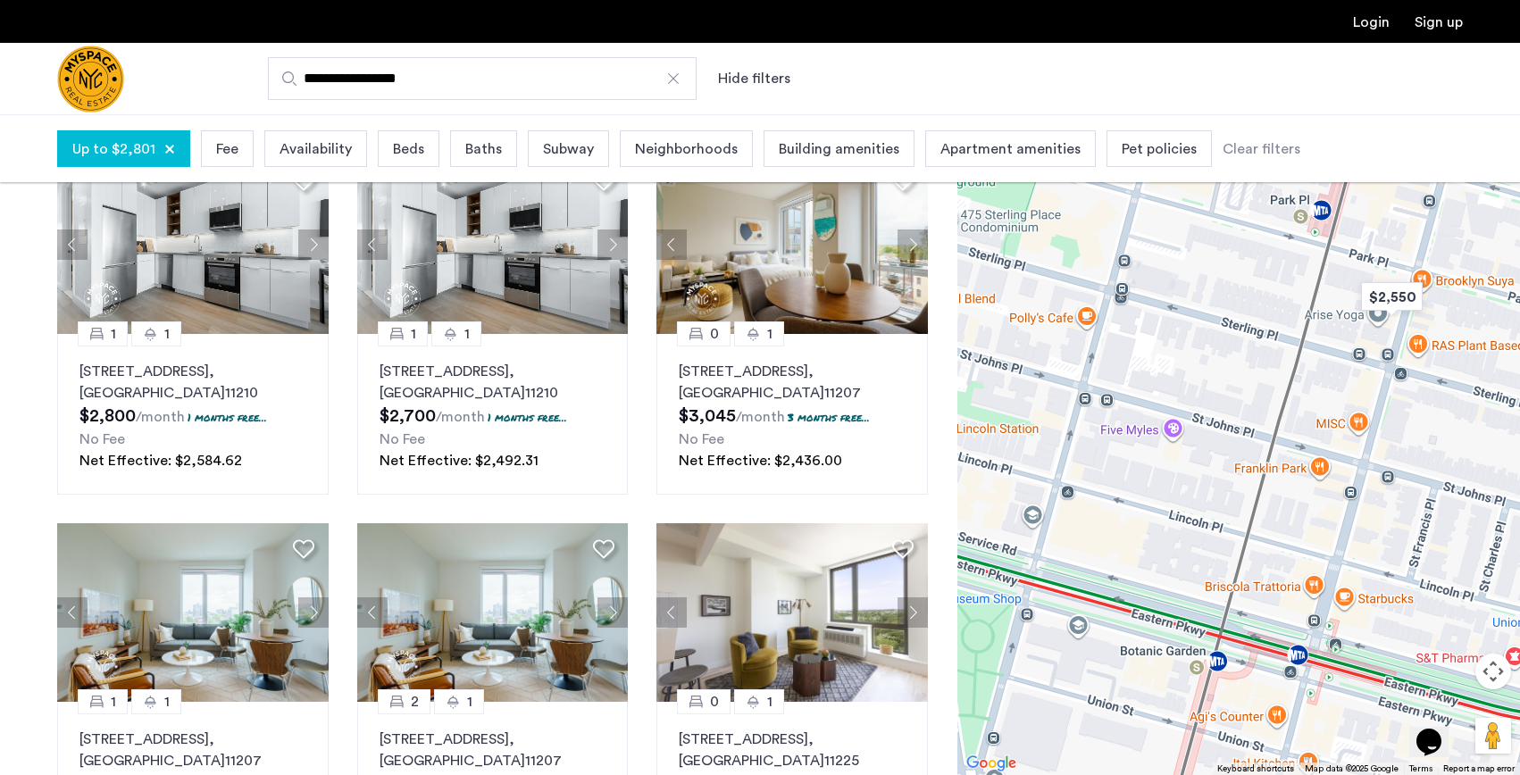
drag, startPoint x: 1142, startPoint y: 576, endPoint x: 1210, endPoint y: 405, distance: 184.4
click at [1210, 405] on div "[STREET_ADDRESS][PERSON_NAME] $2,850 /month 1 months free... No Fee Net Effecti…" at bounding box center [1239, 444] width 563 height 661
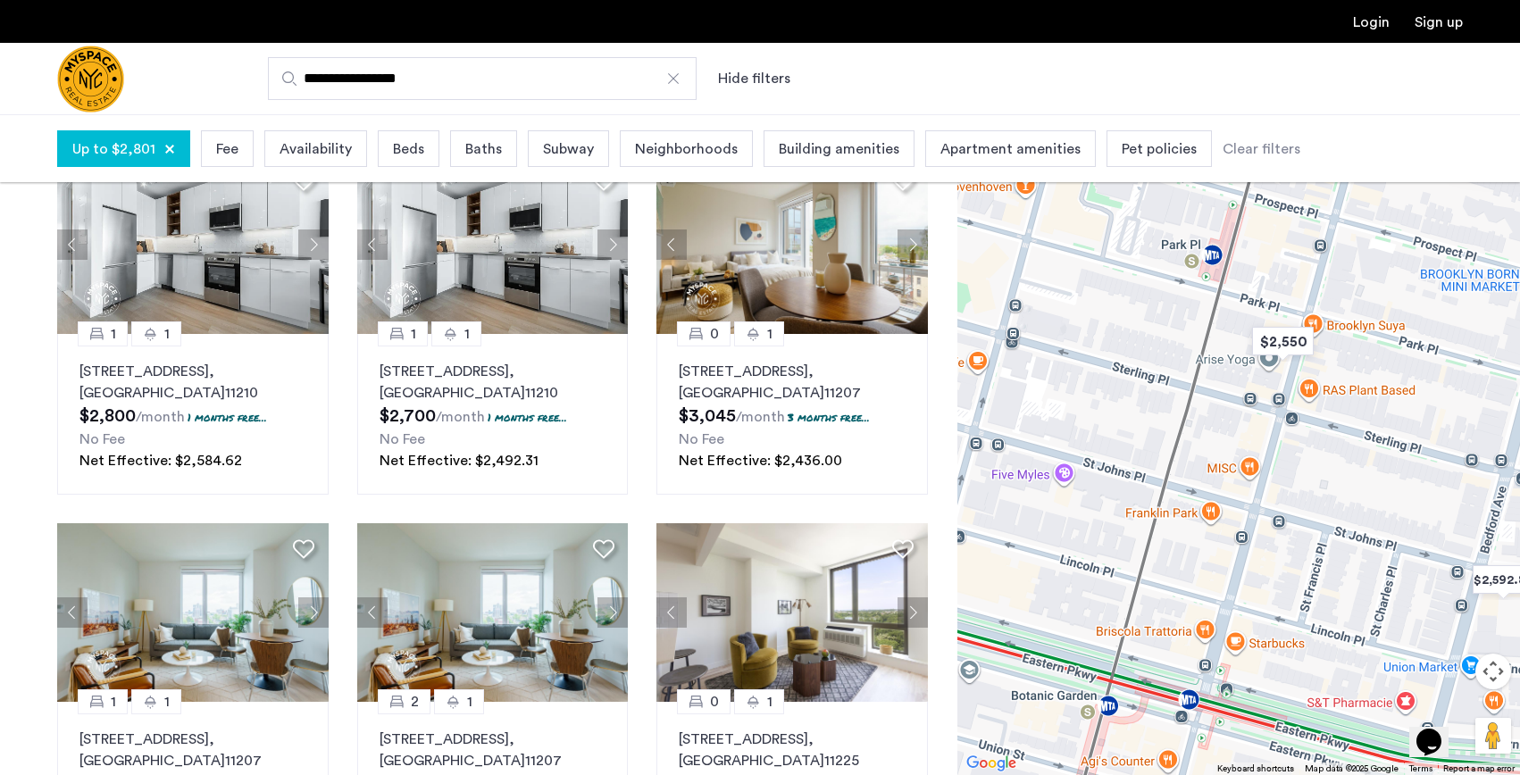
drag, startPoint x: 1087, startPoint y: 450, endPoint x: 1042, endPoint y: 471, distance: 49.2
click at [1042, 471] on div "[STREET_ADDRESS][PERSON_NAME] $2,850 /month 1 months free... No Fee Net Effecti…" at bounding box center [1239, 444] width 563 height 661
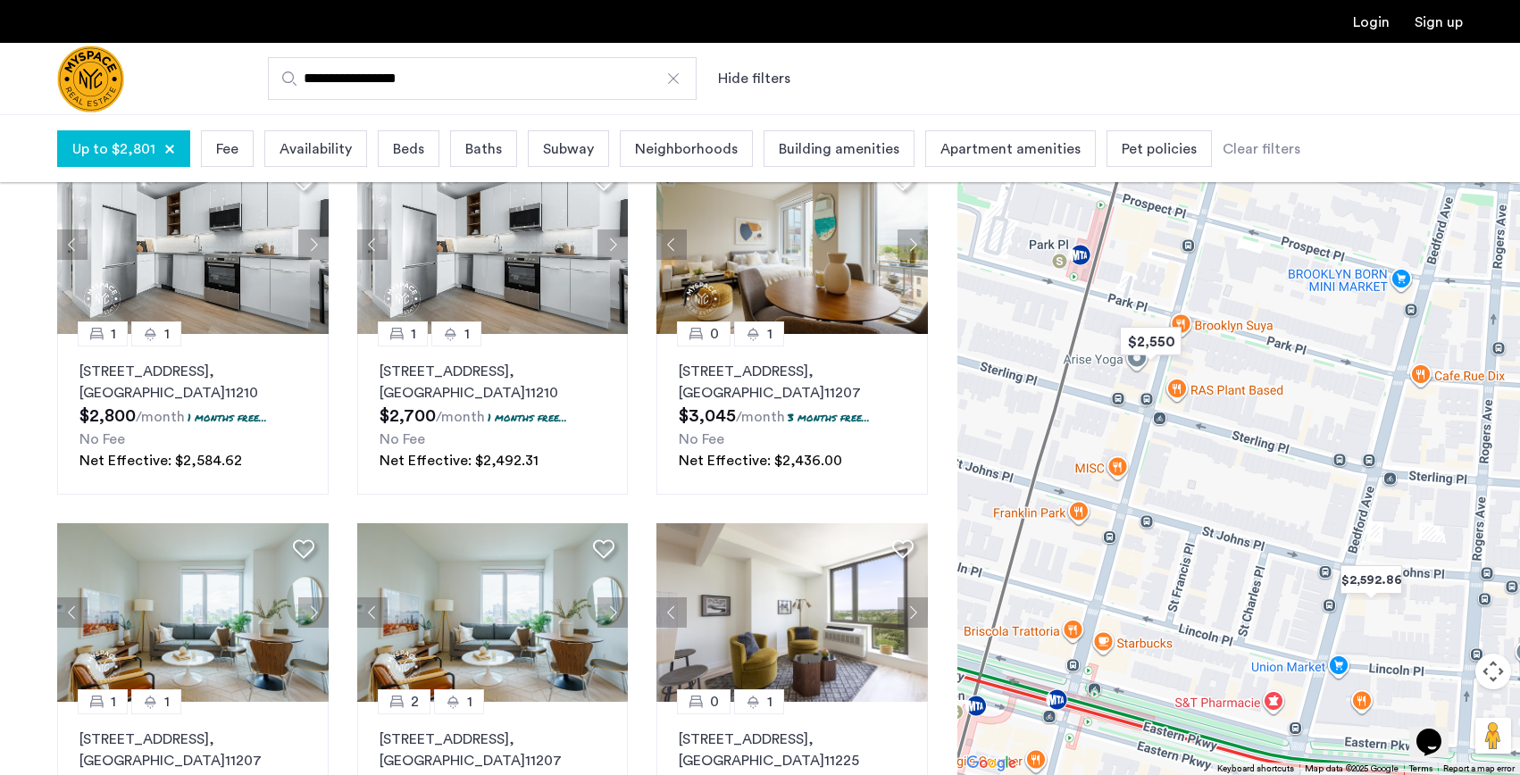
drag, startPoint x: 1397, startPoint y: 446, endPoint x: 1264, endPoint y: 445, distance: 133.1
click at [1264, 445] on div "[STREET_ADDRESS][PERSON_NAME] $2,850 /month 1 months free... No Fee Net Effecti…" at bounding box center [1239, 444] width 563 height 661
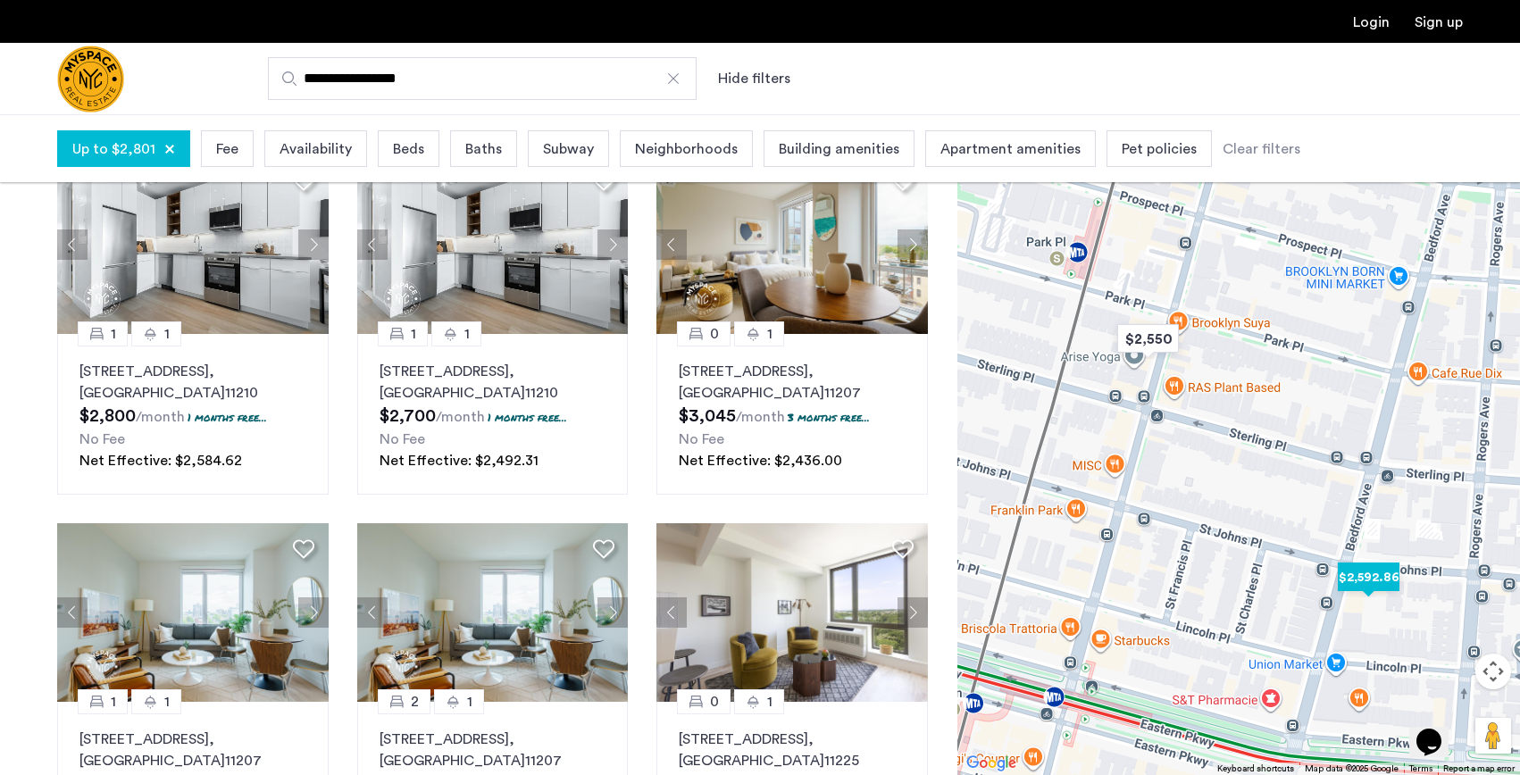
click at [1367, 581] on img "$2,592.86" at bounding box center [1369, 577] width 76 height 40
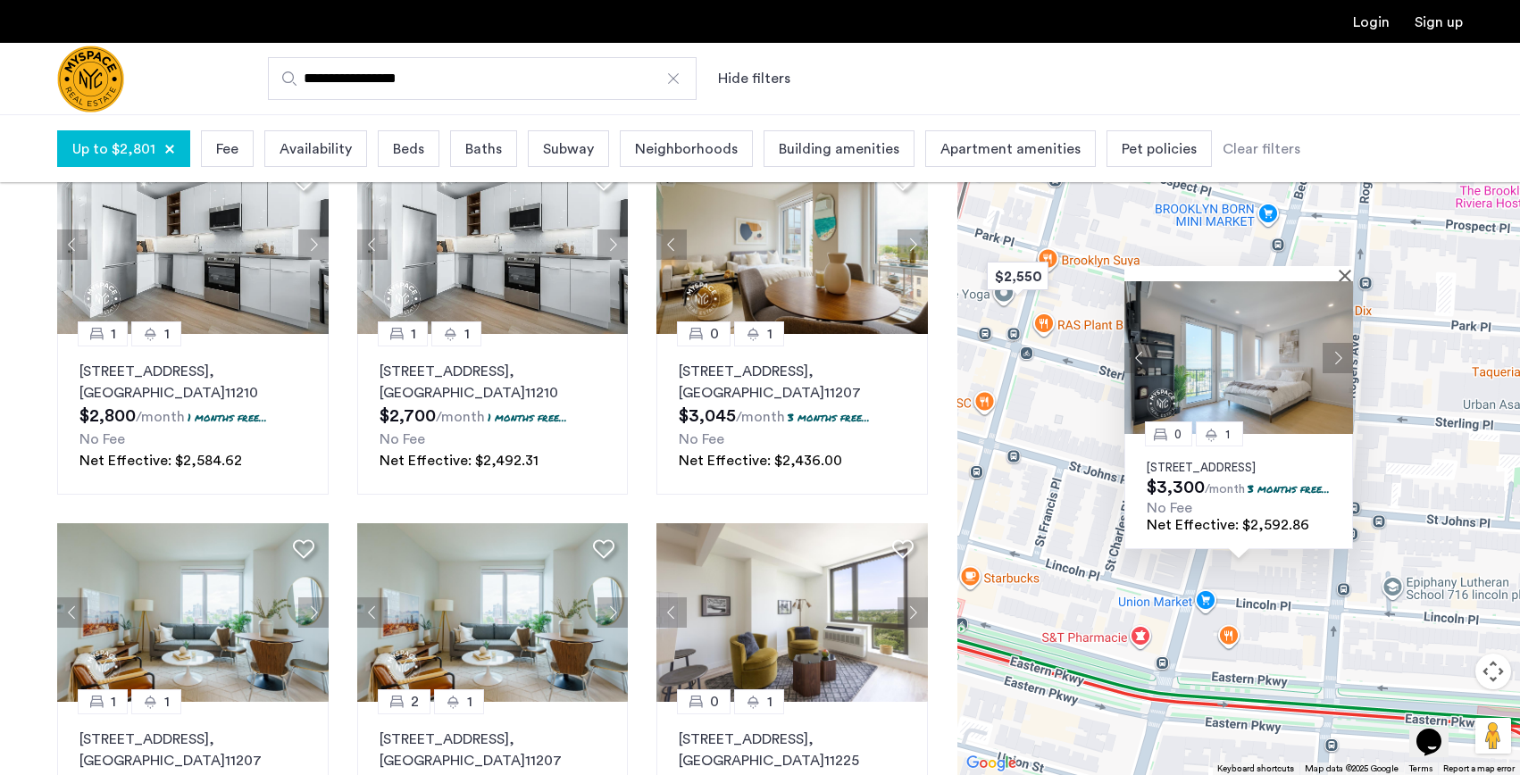
click at [1275, 363] on img at bounding box center [1239, 357] width 229 height 153
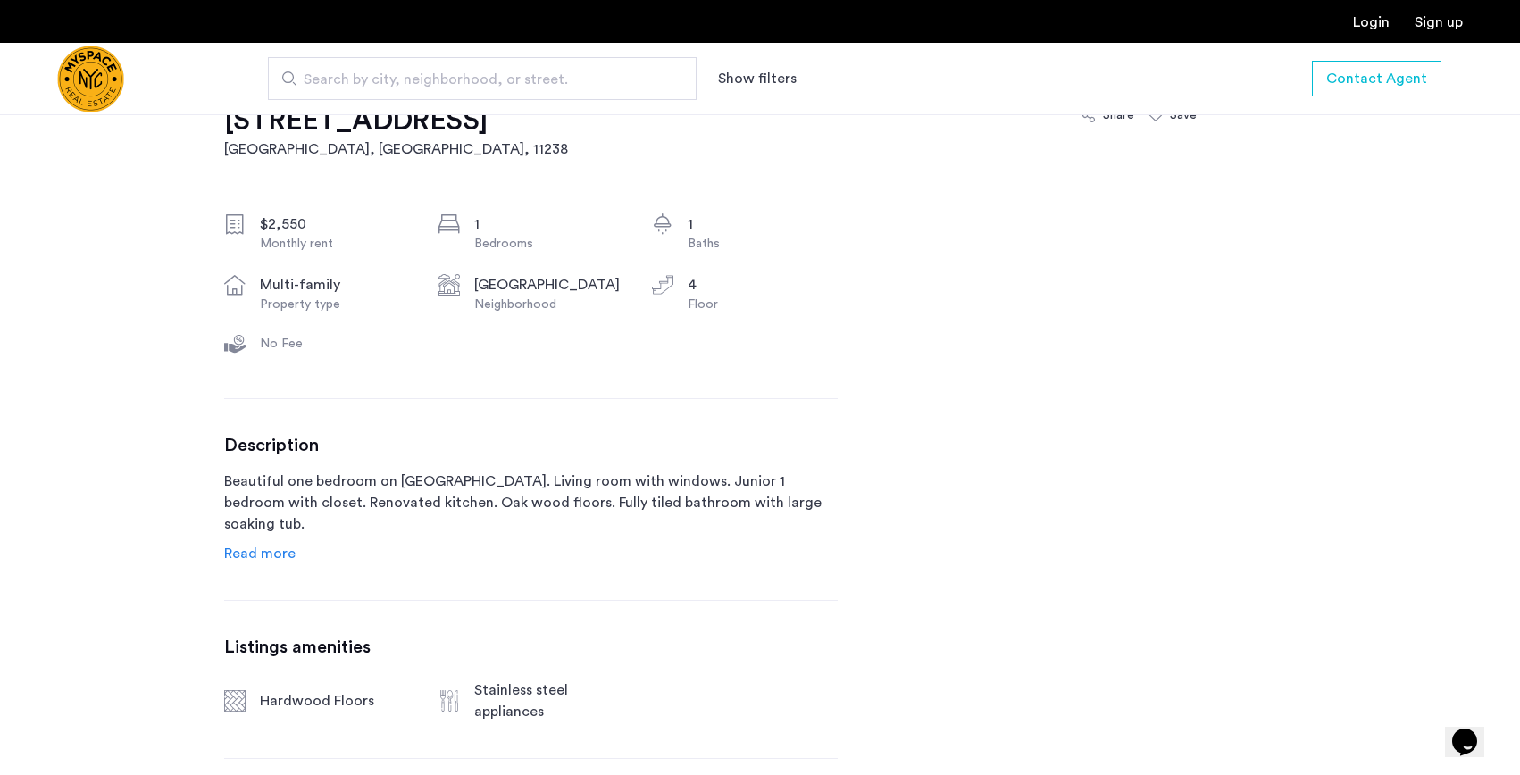
scroll to position [592, 0]
click at [266, 550] on span "Read more" at bounding box center [259, 552] width 71 height 14
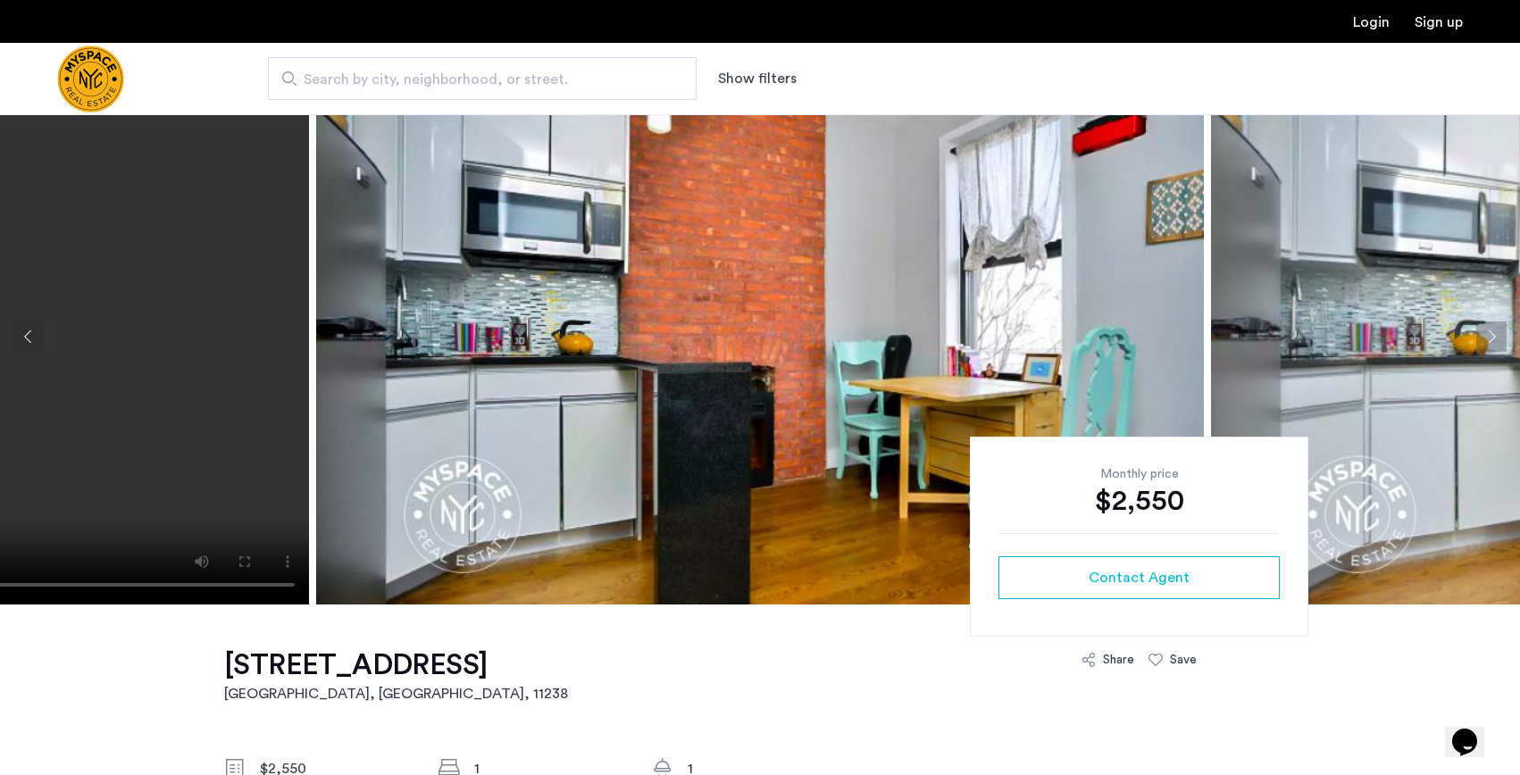
scroll to position [0, 0]
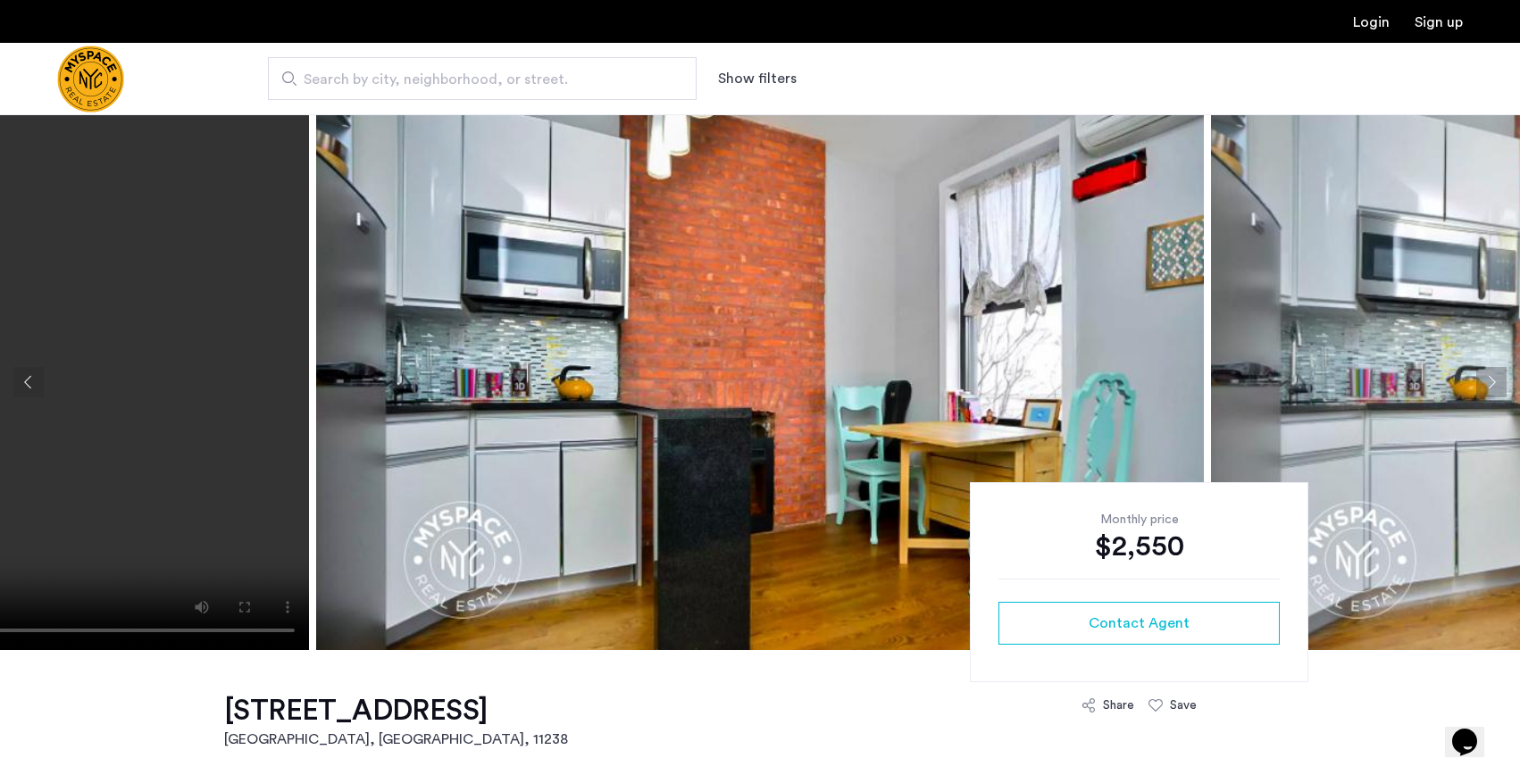
click at [717, 284] on img at bounding box center [760, 382] width 888 height 536
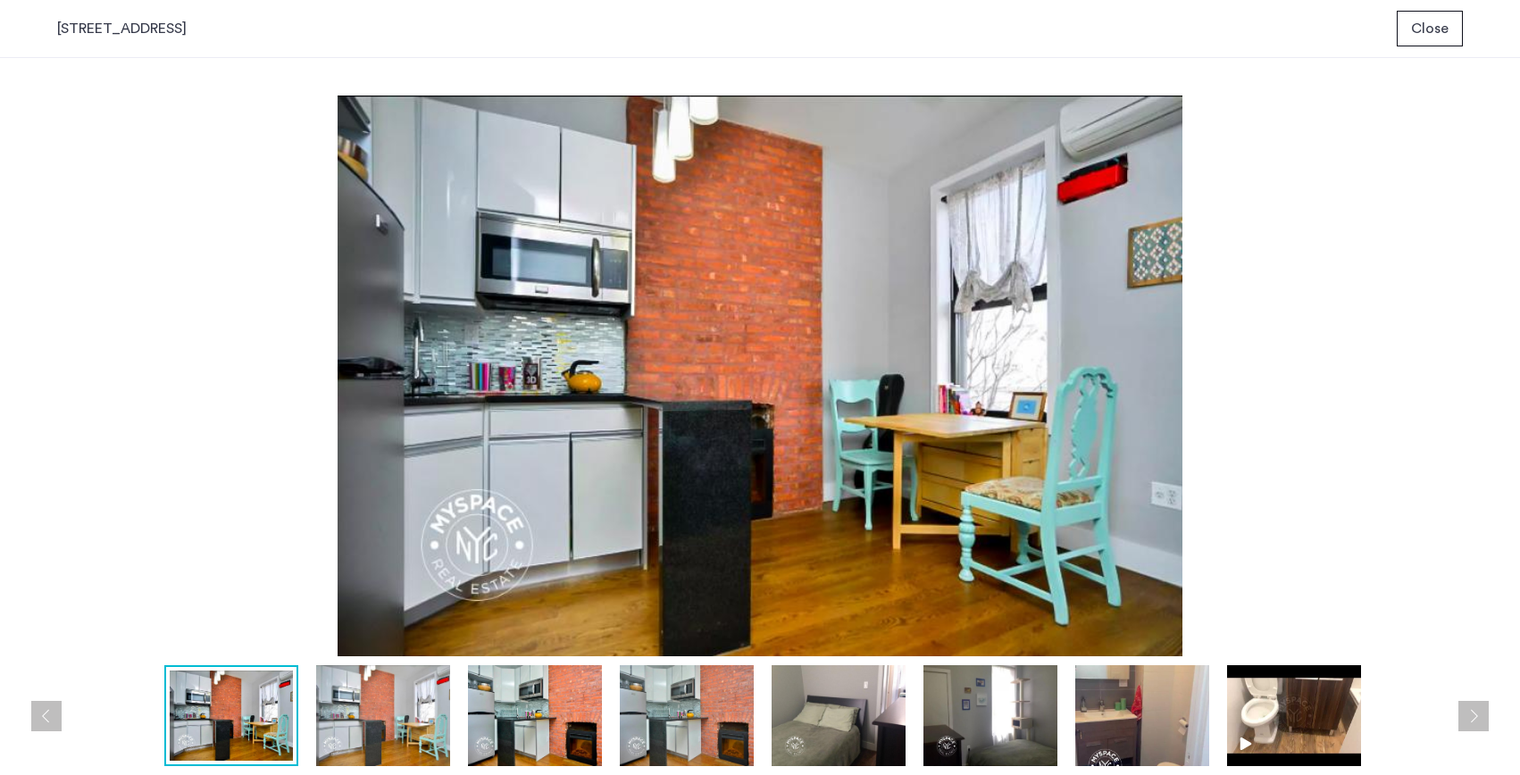
click at [1278, 686] on img at bounding box center [1294, 715] width 134 height 101
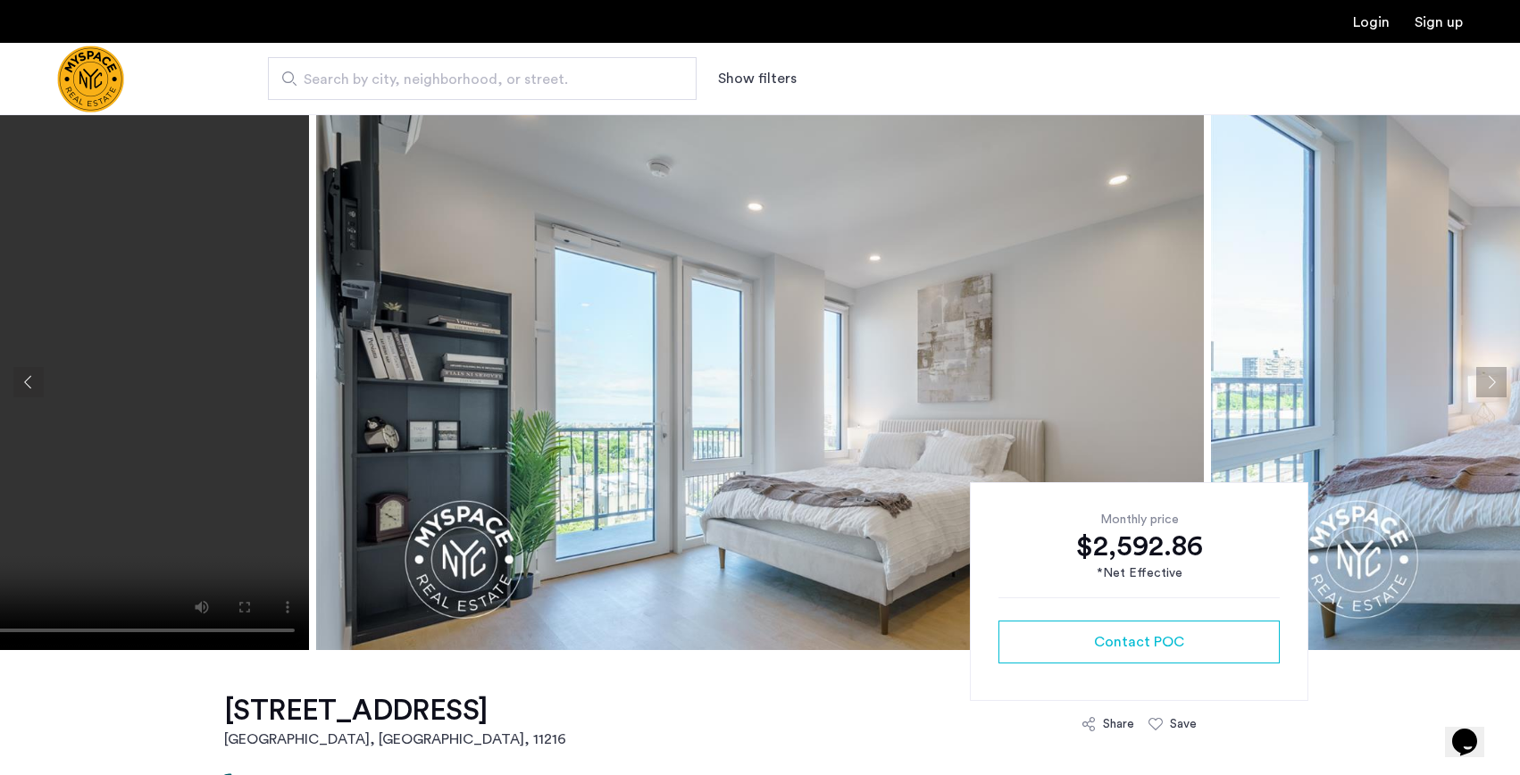
click at [747, 321] on img at bounding box center [760, 382] width 888 height 536
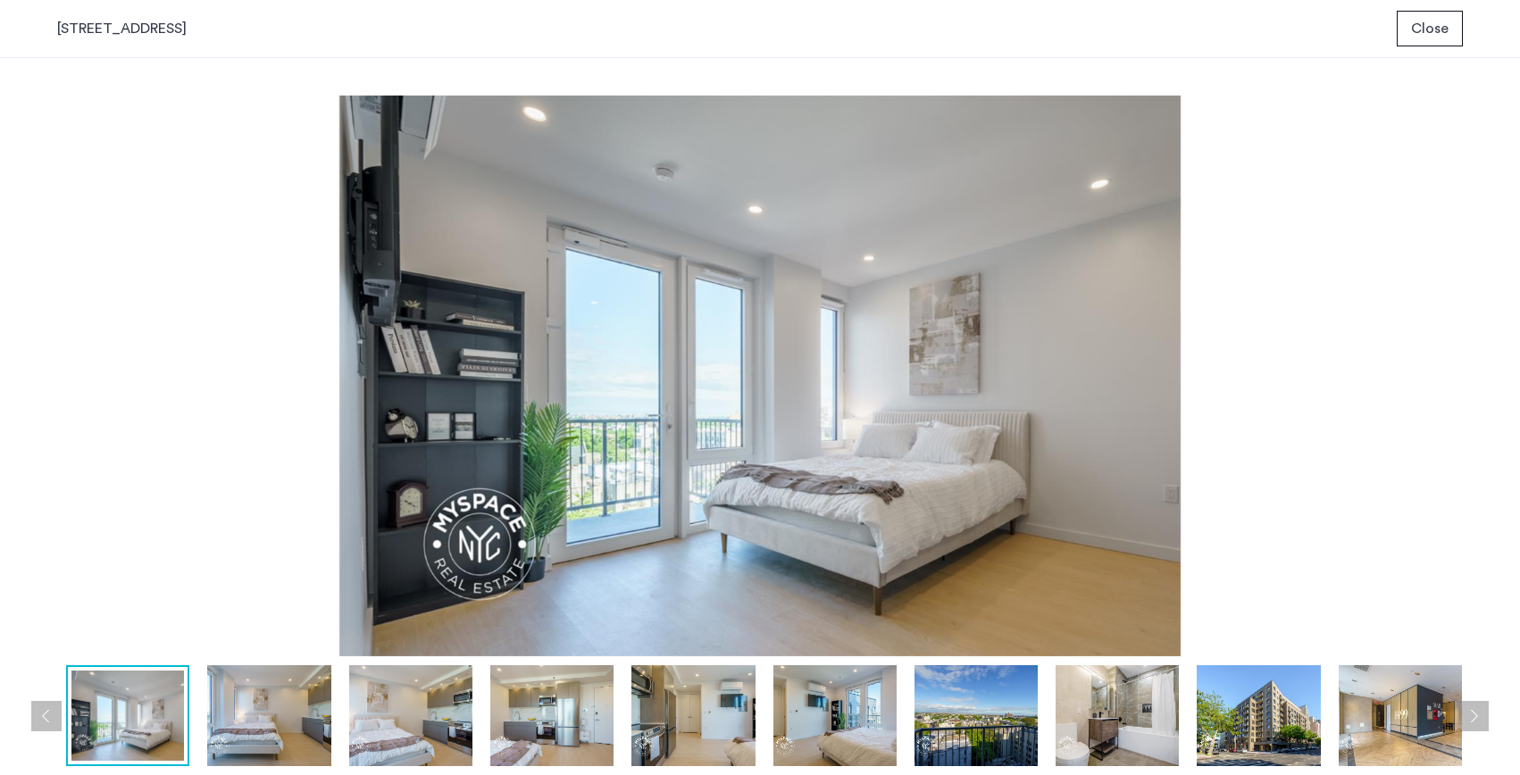
click at [274, 718] on img at bounding box center [268, 715] width 123 height 101
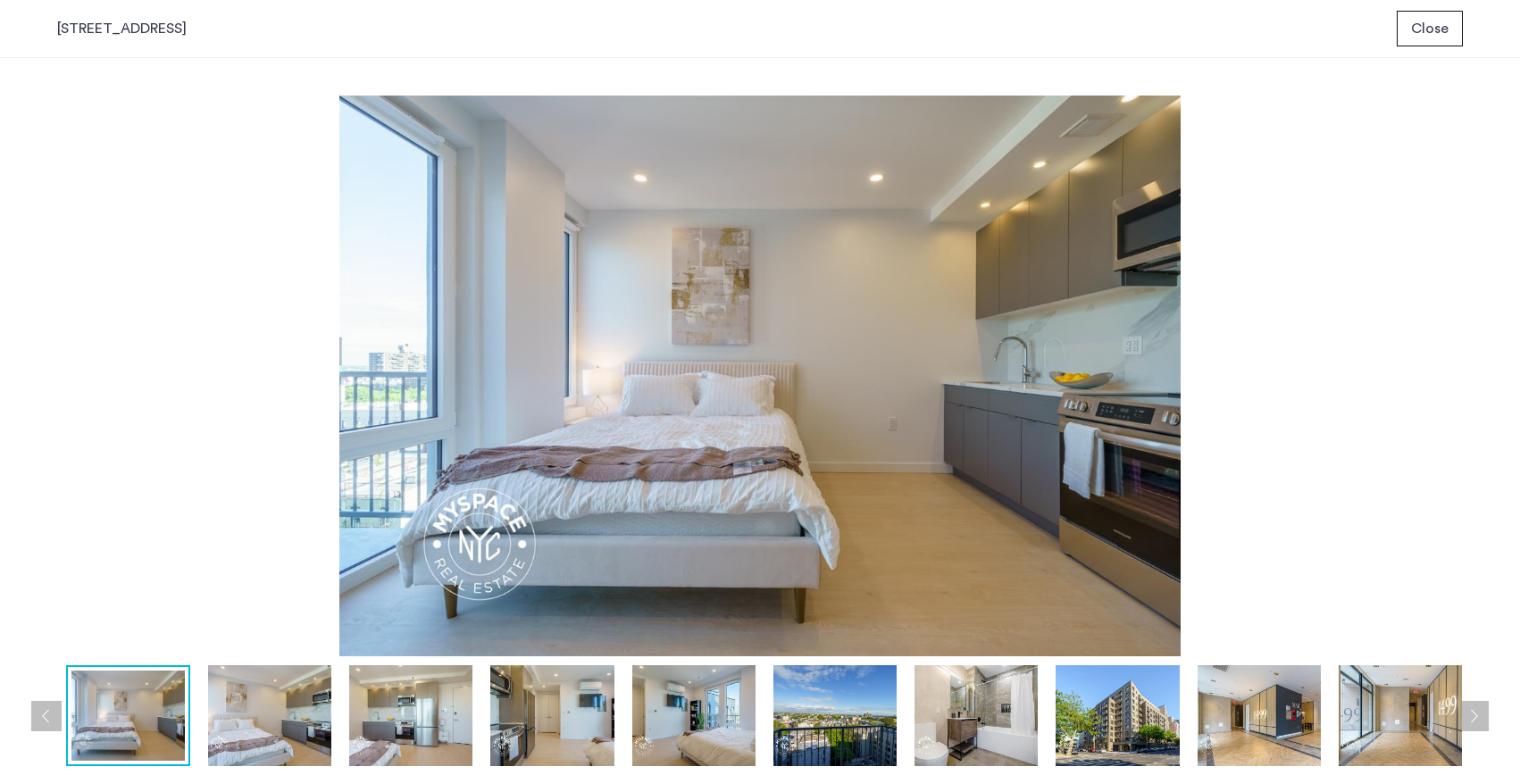
click at [300, 718] on img at bounding box center [269, 715] width 123 height 101
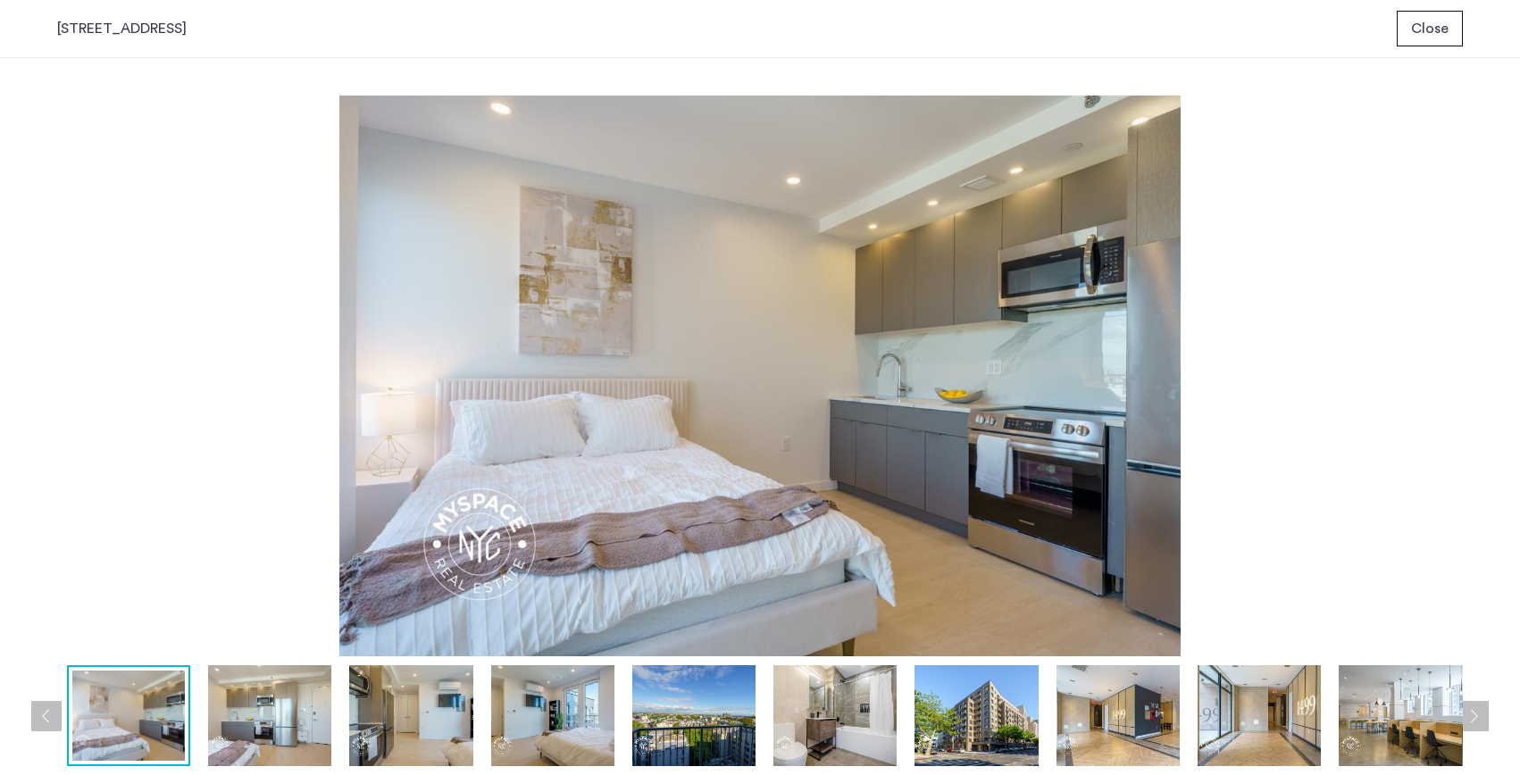
click at [300, 718] on img at bounding box center [269, 715] width 123 height 101
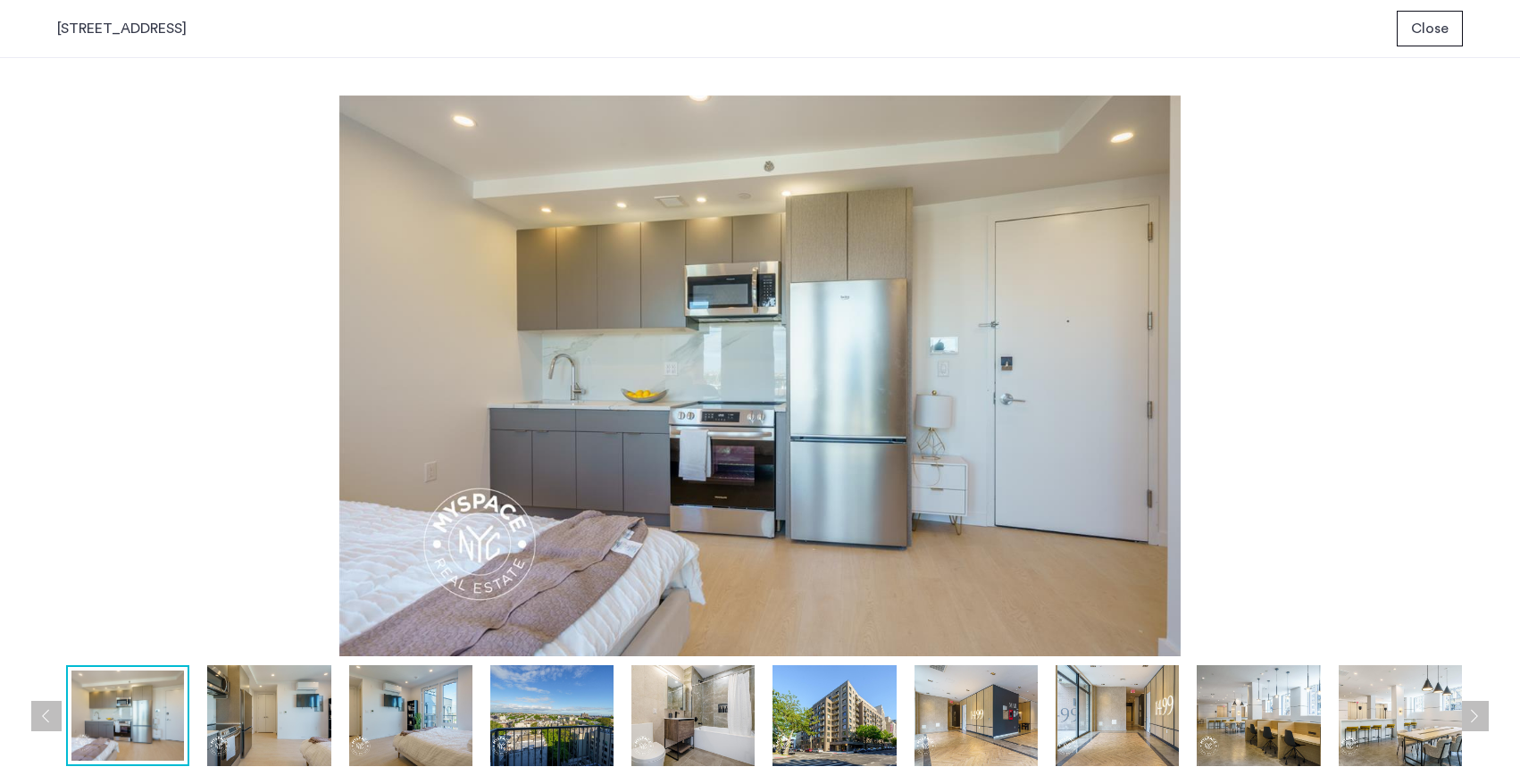
click at [300, 718] on img at bounding box center [268, 715] width 123 height 101
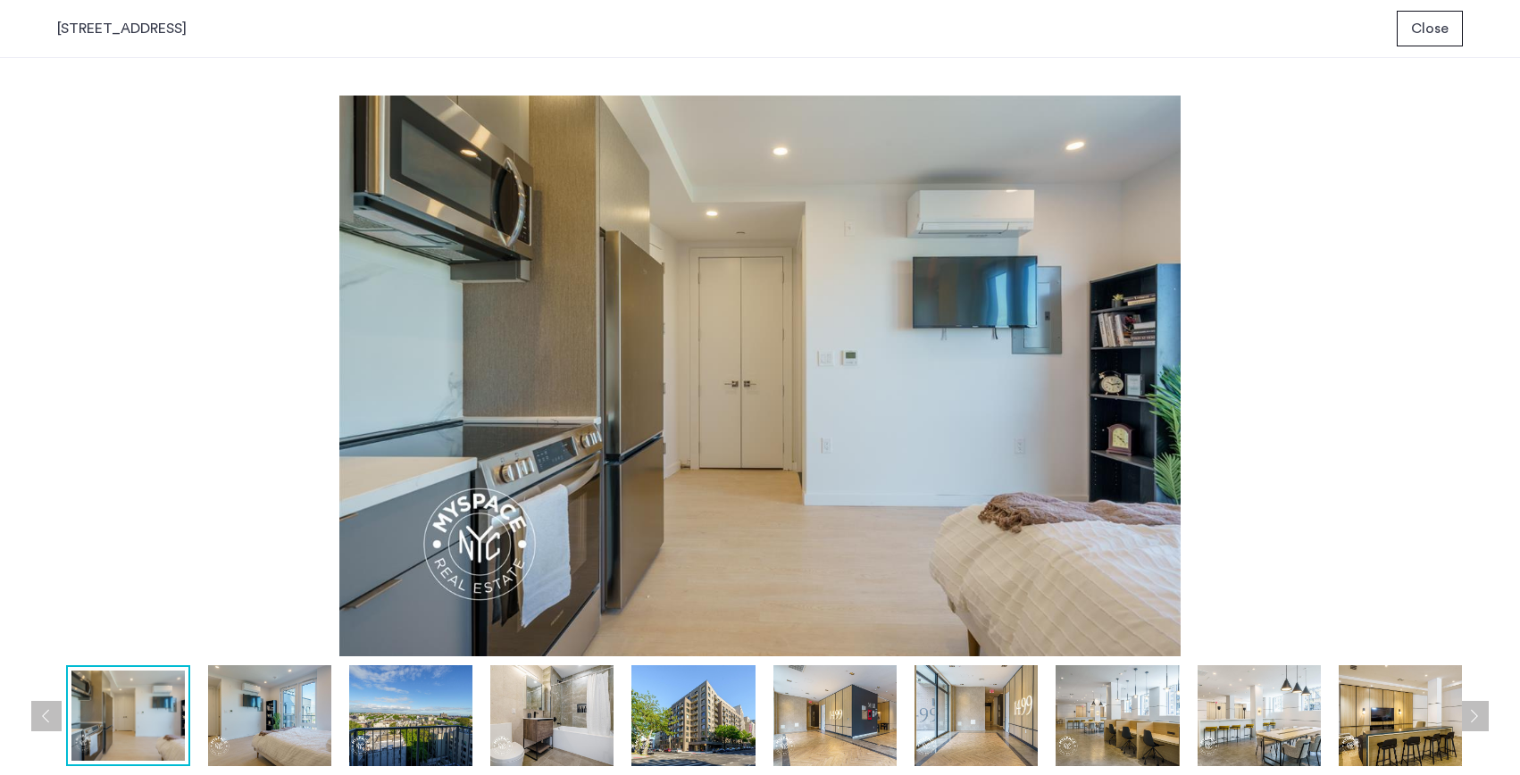
click at [300, 718] on img at bounding box center [269, 715] width 123 height 101
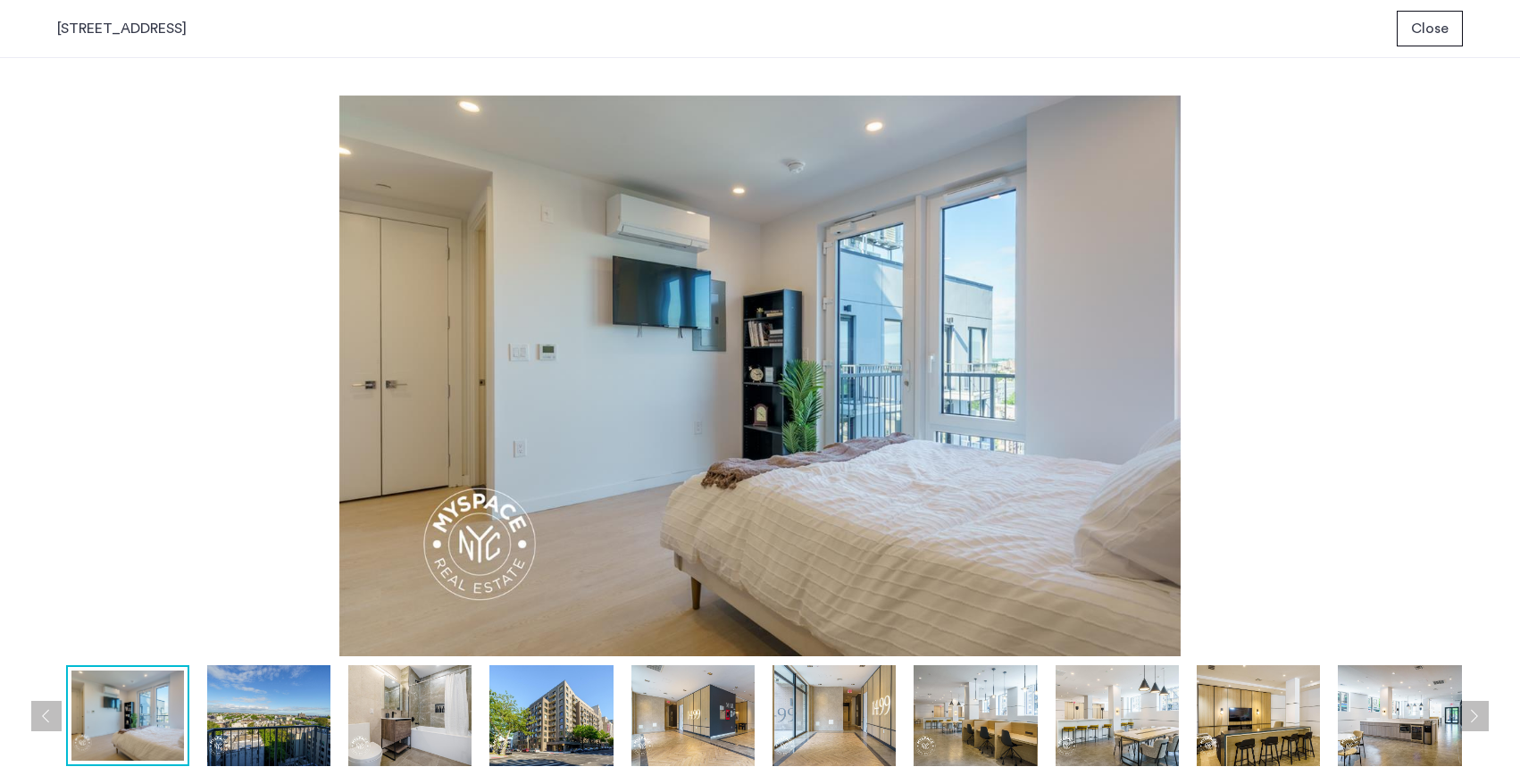
click at [301, 718] on img at bounding box center [268, 715] width 123 height 101
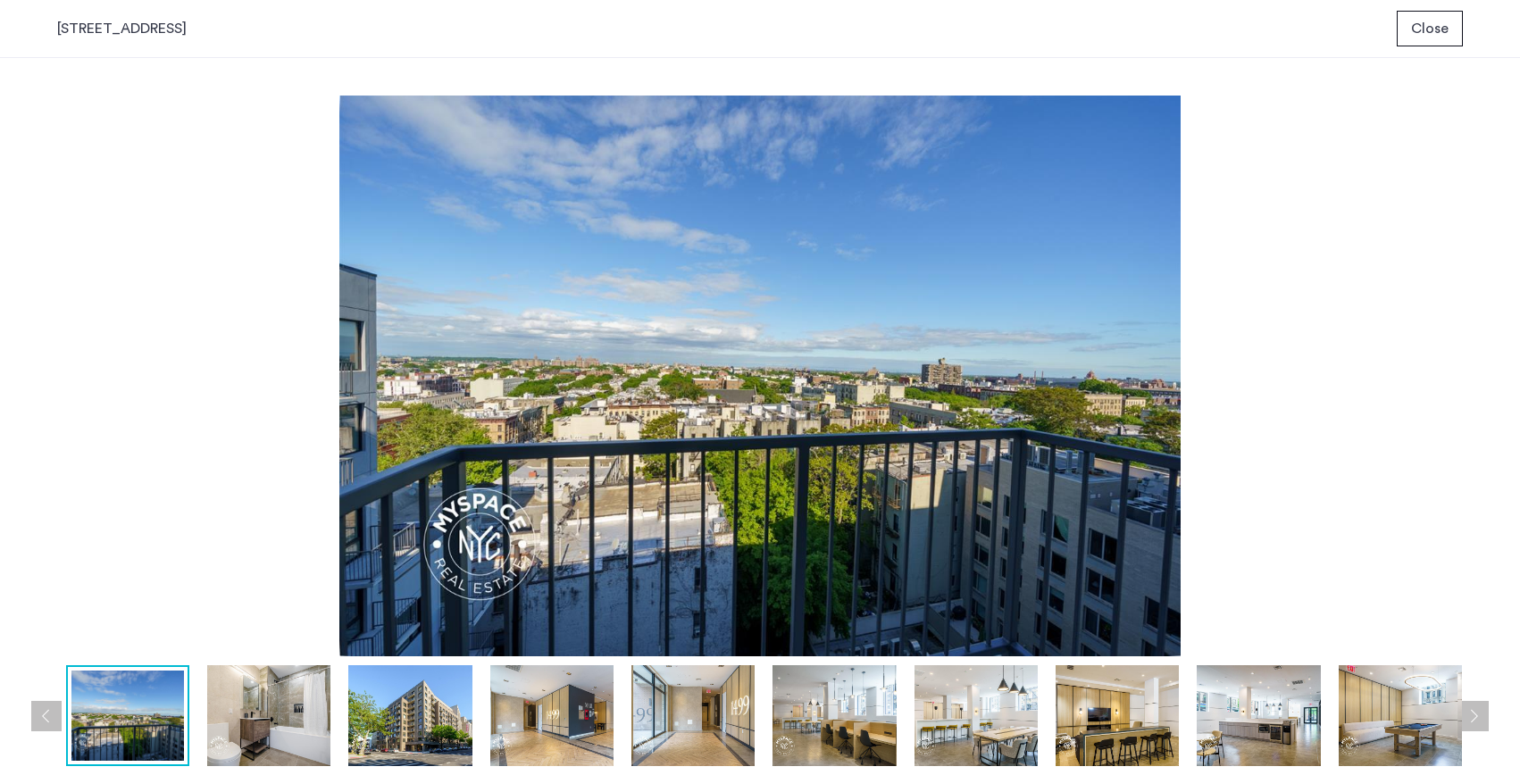
click at [301, 718] on img at bounding box center [268, 715] width 123 height 101
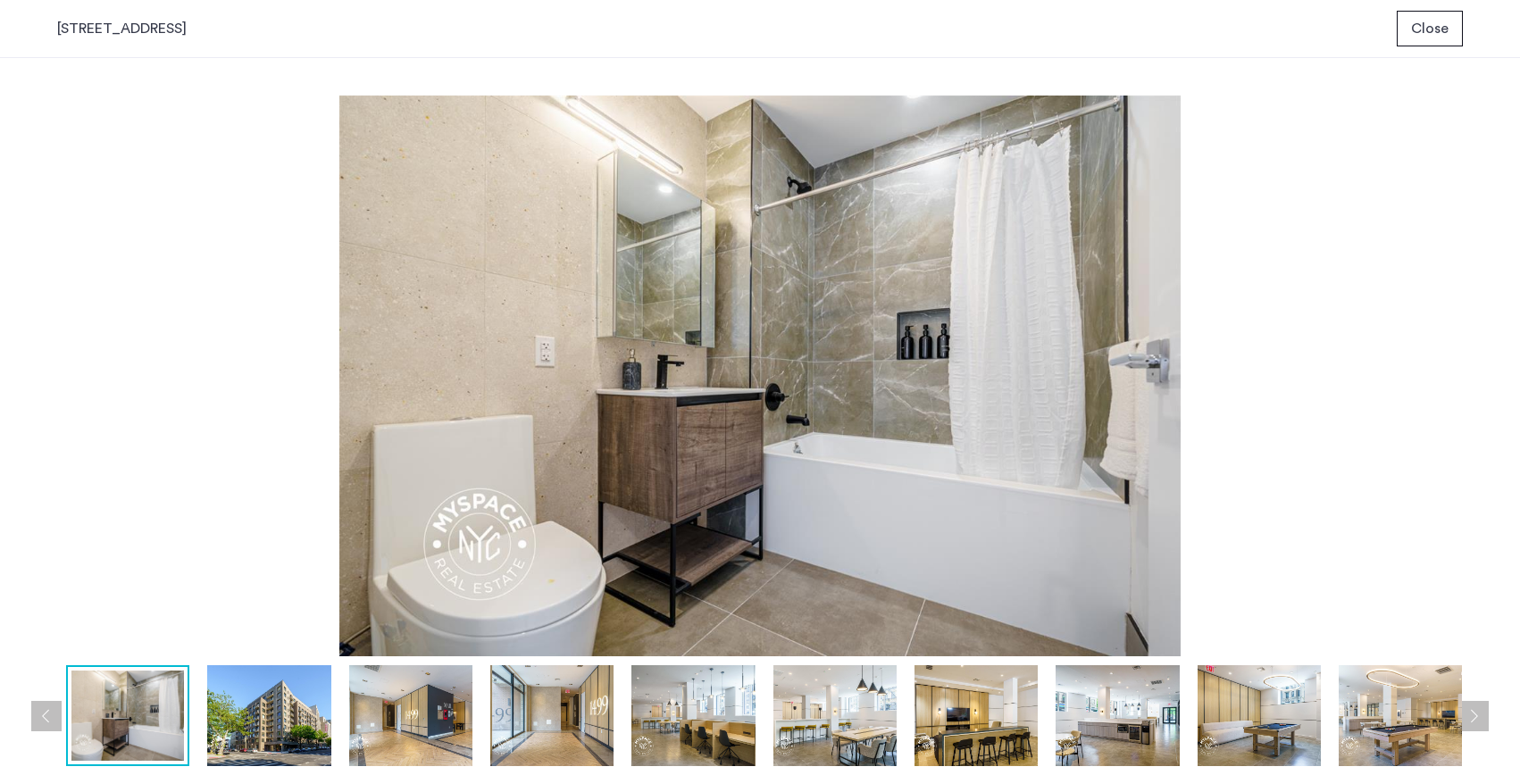
click at [301, 718] on img at bounding box center [268, 715] width 123 height 101
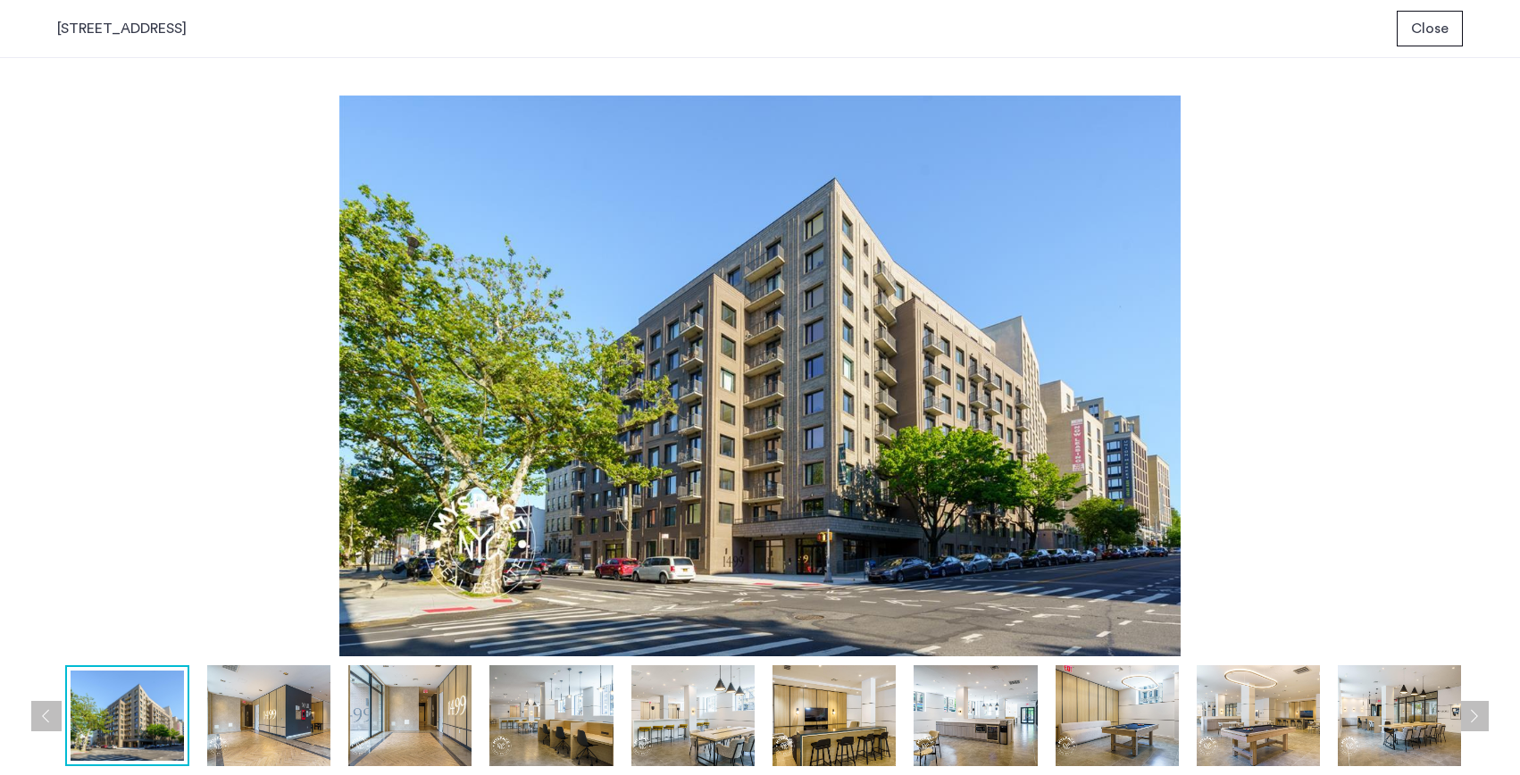
click at [301, 718] on img at bounding box center [268, 715] width 123 height 101
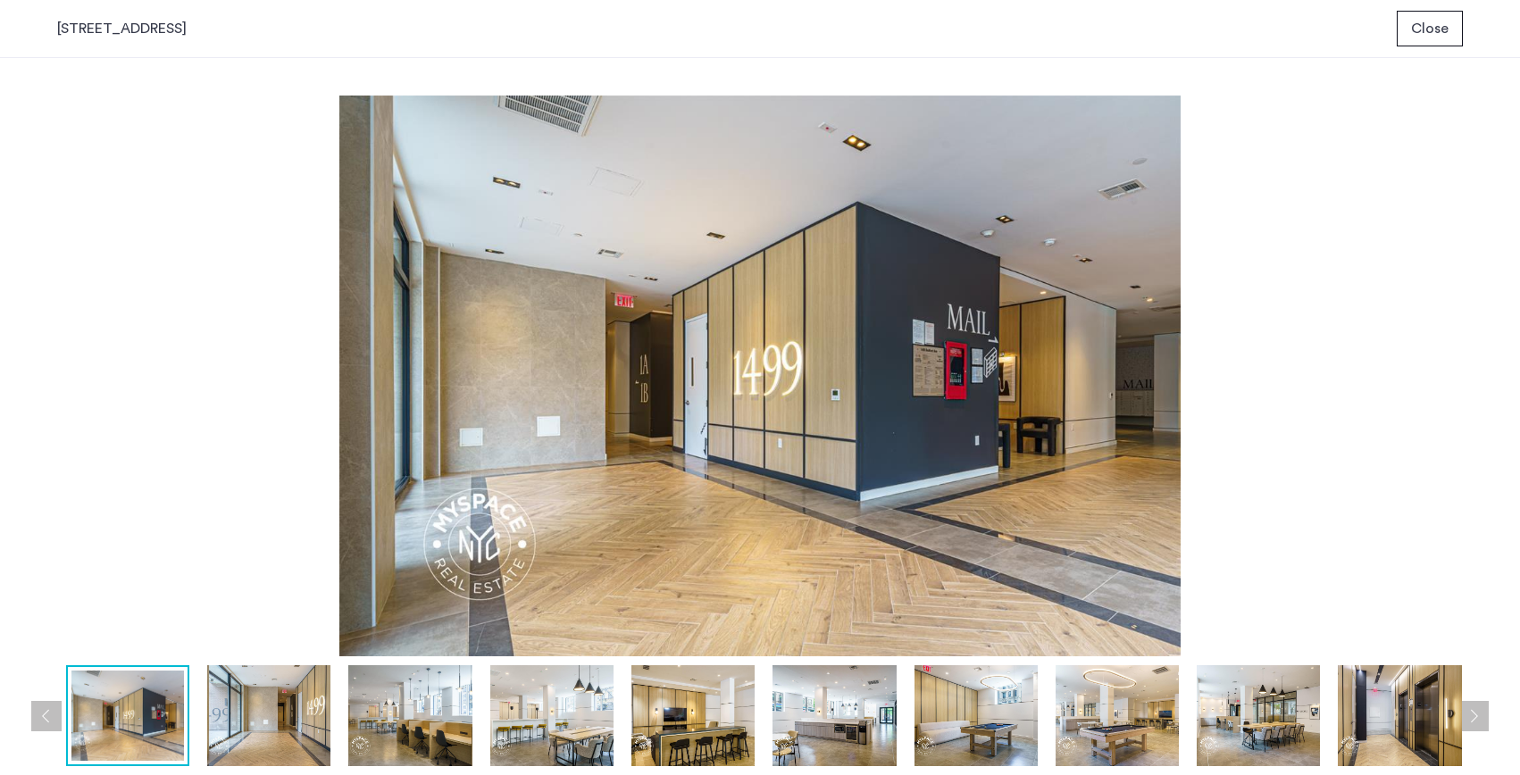
click at [301, 718] on img at bounding box center [268, 715] width 123 height 101
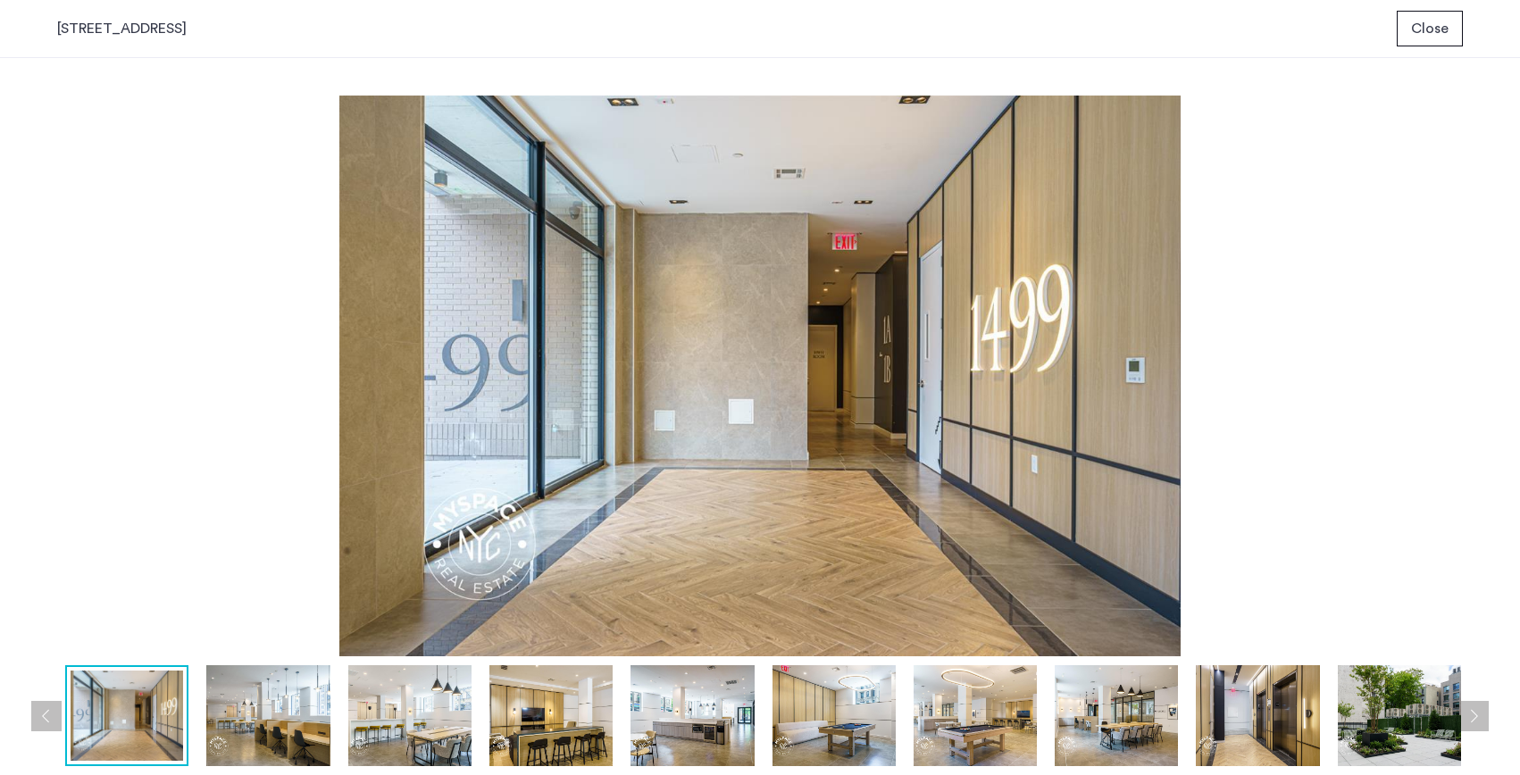
click at [301, 718] on img at bounding box center [267, 715] width 123 height 101
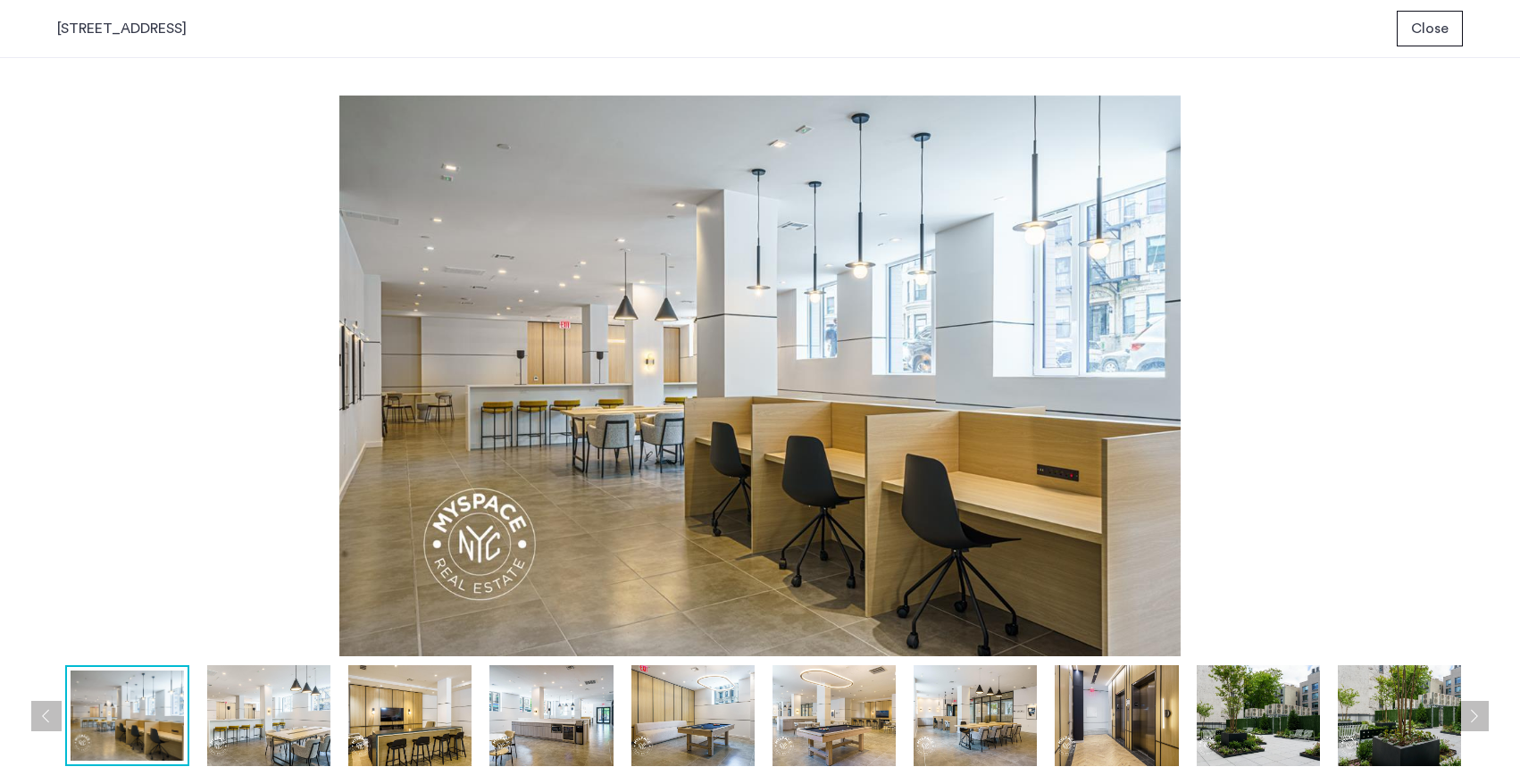
click at [301, 718] on img at bounding box center [268, 715] width 123 height 101
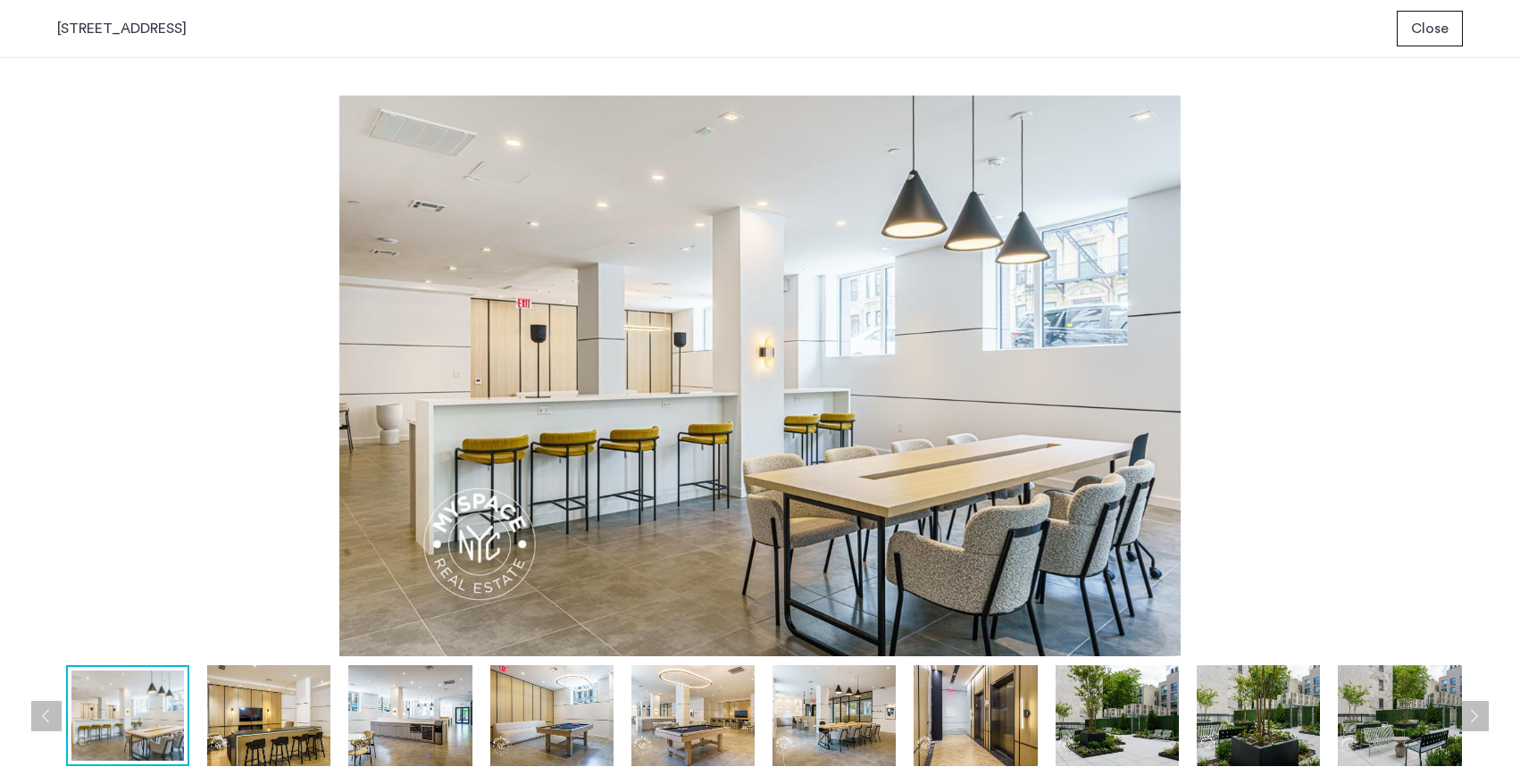
click at [301, 718] on img at bounding box center [268, 715] width 123 height 101
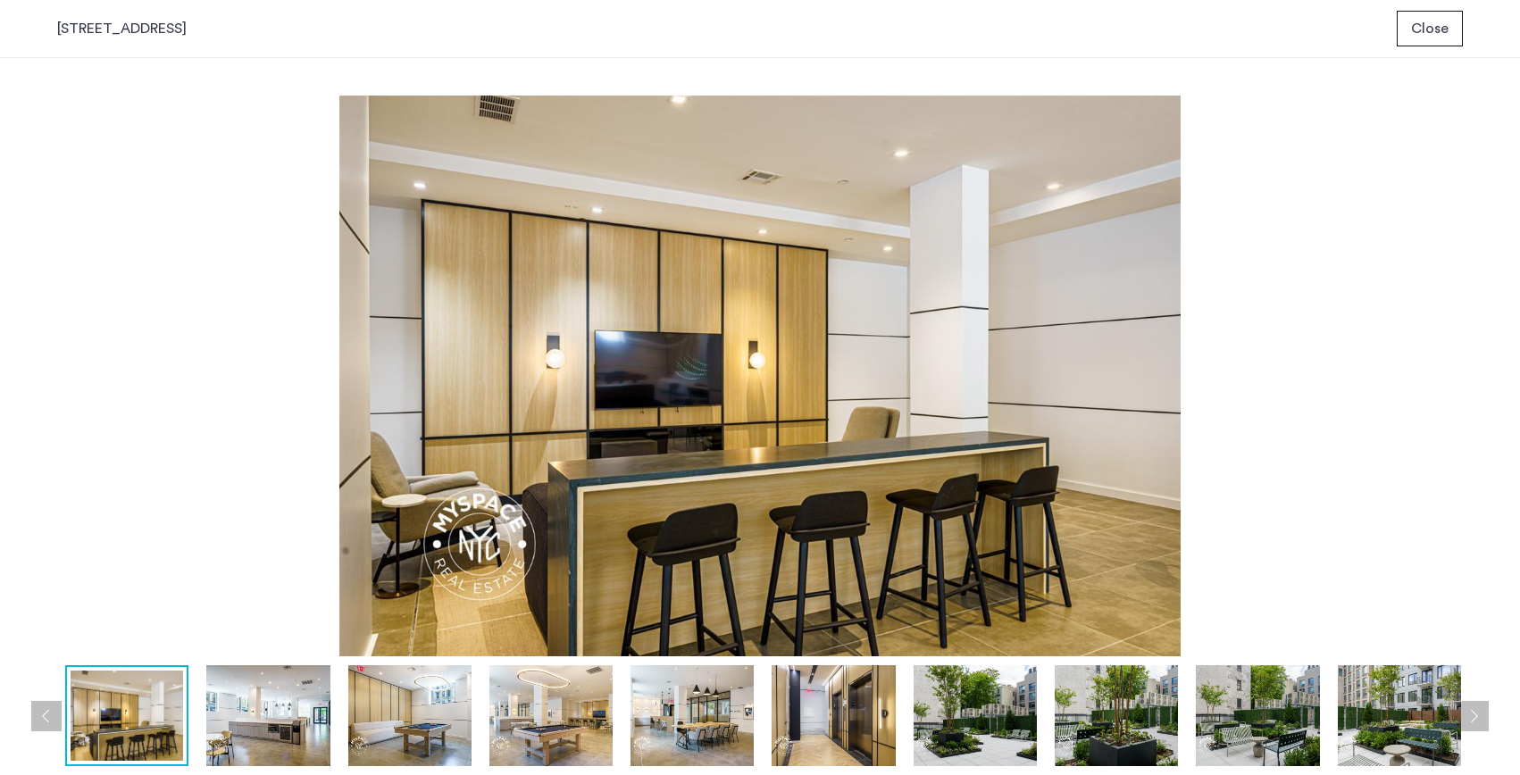
click at [301, 718] on img at bounding box center [267, 715] width 123 height 101
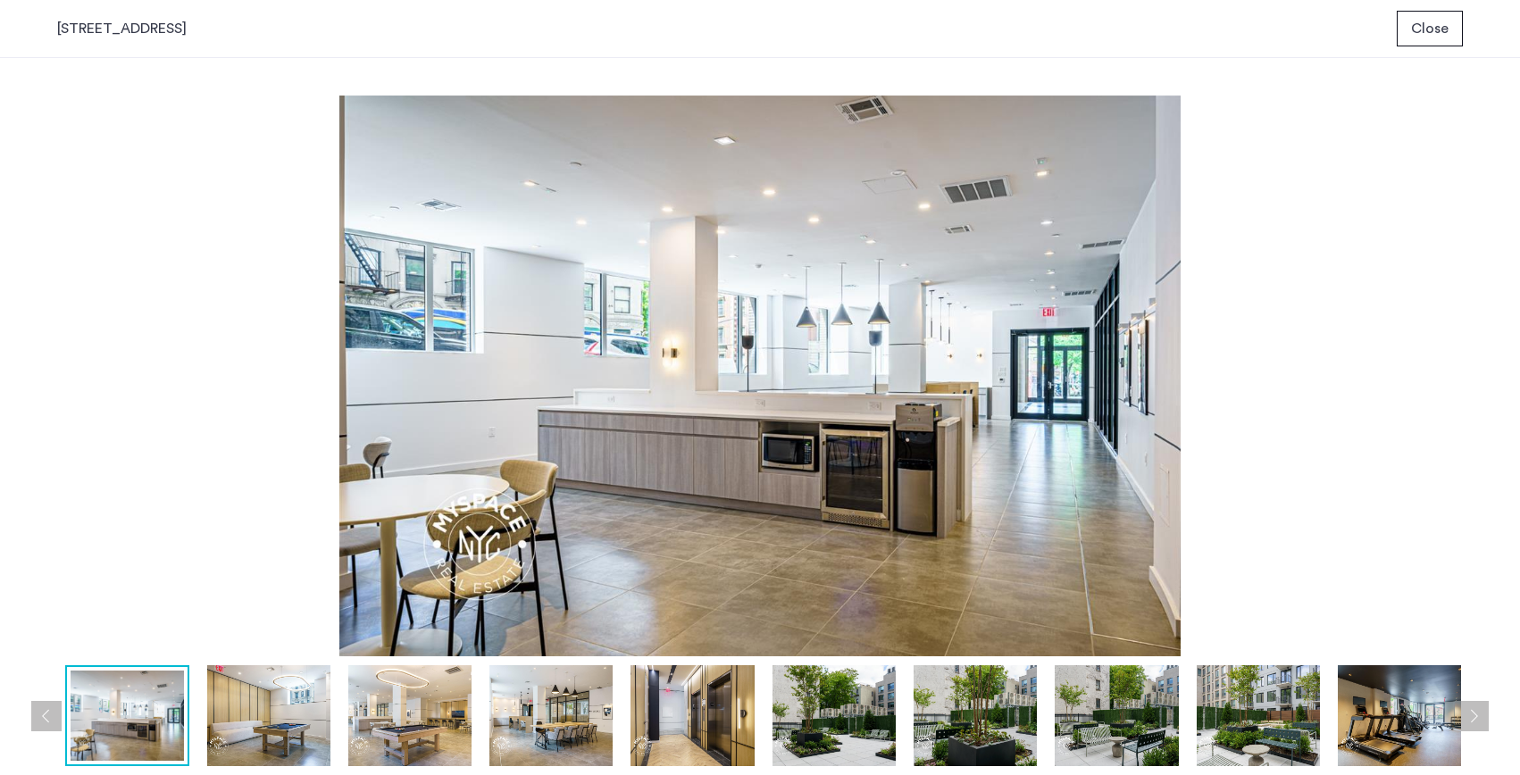
click at [301, 718] on img at bounding box center [268, 715] width 123 height 101
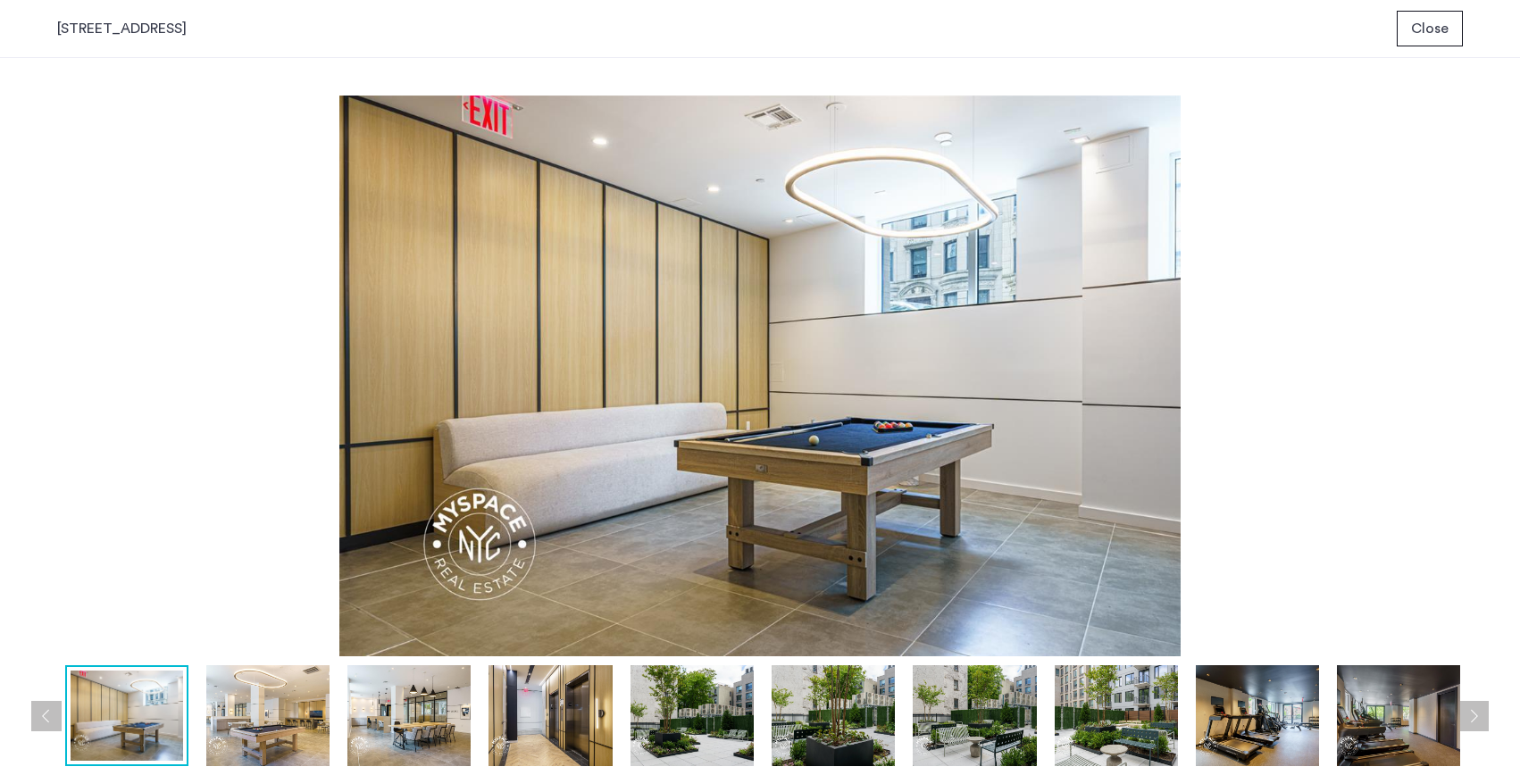
click at [301, 718] on img at bounding box center [267, 715] width 123 height 101
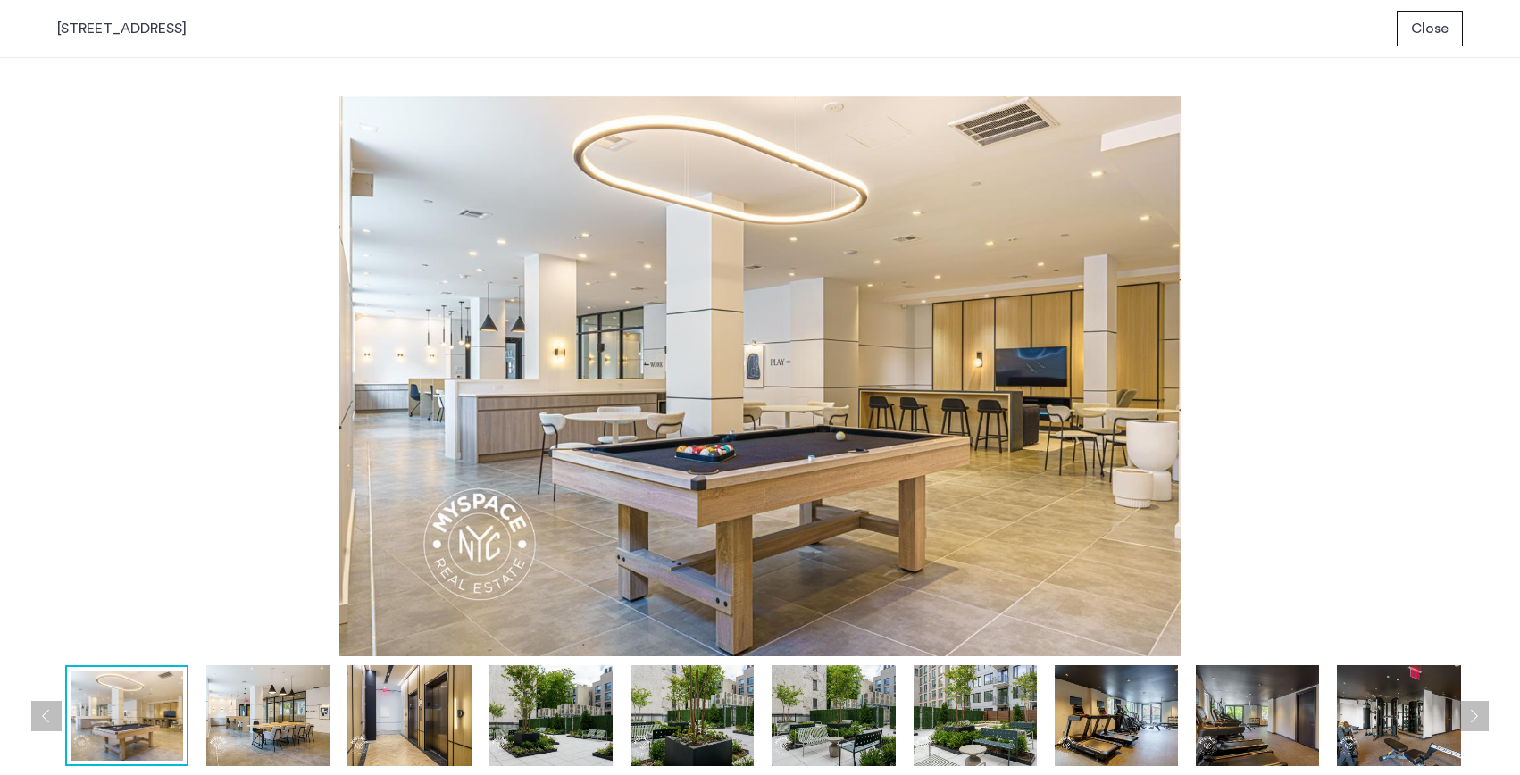
click at [301, 718] on img at bounding box center [267, 715] width 123 height 101
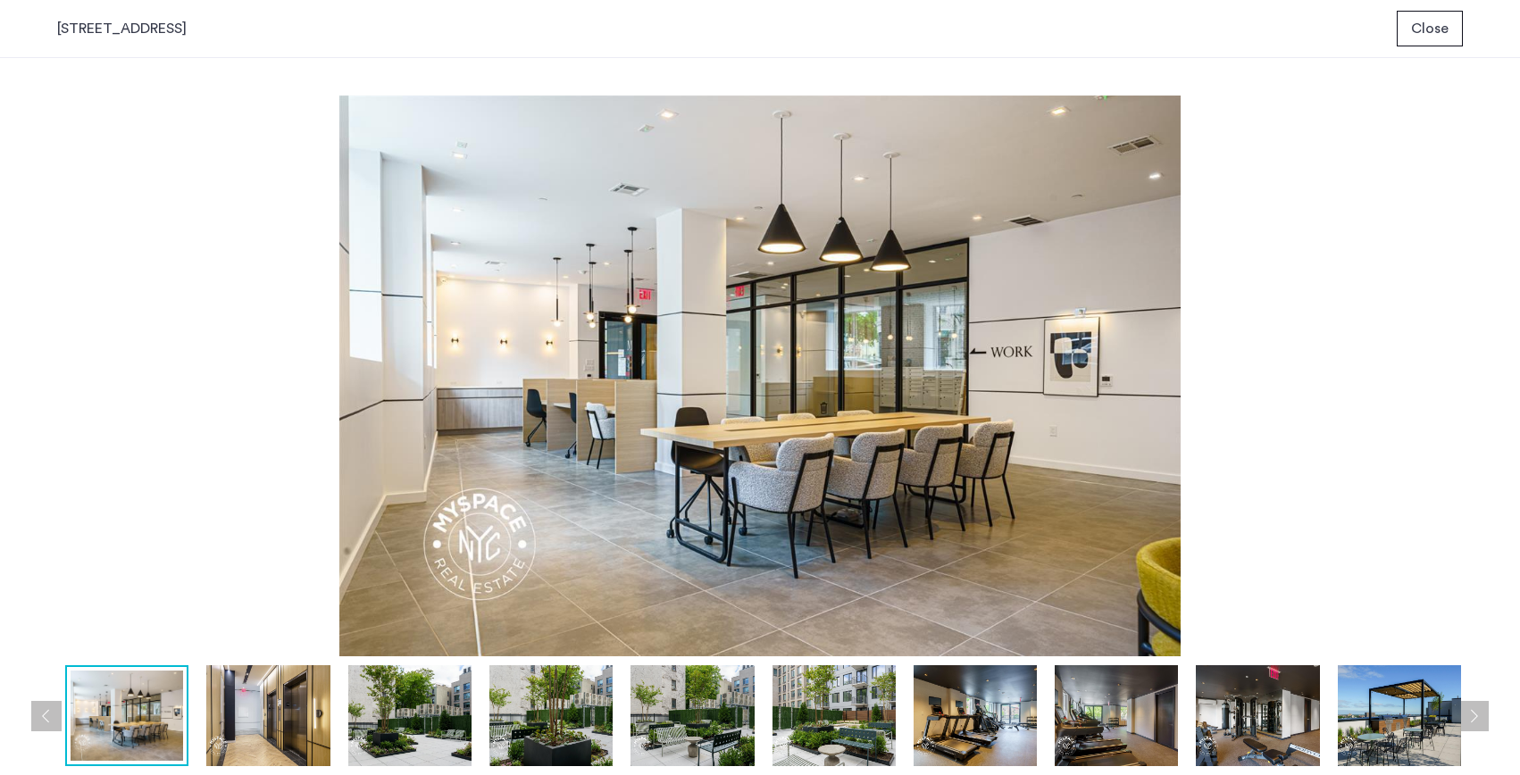
click at [301, 718] on img at bounding box center [267, 715] width 123 height 101
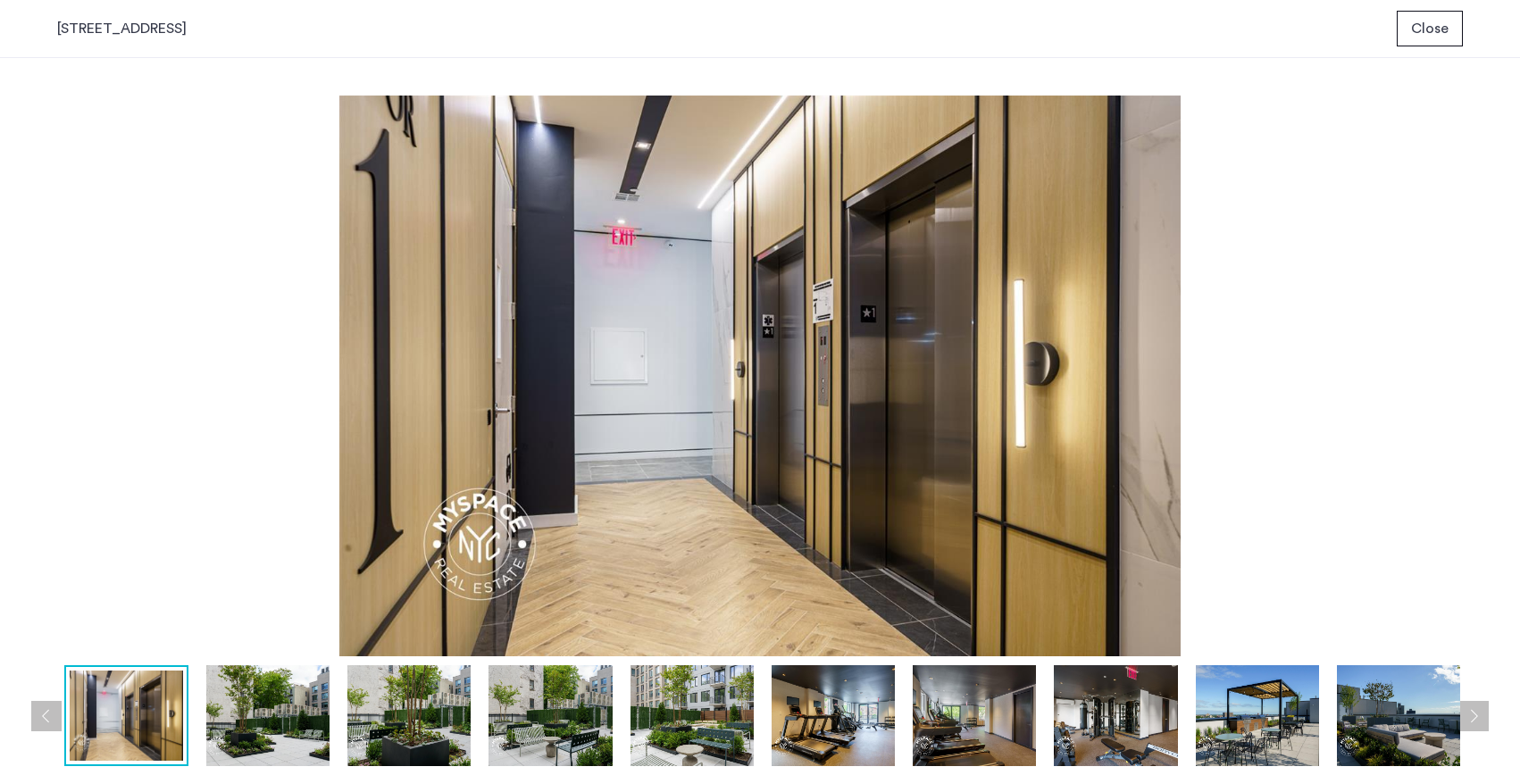
click at [301, 718] on img at bounding box center [267, 715] width 123 height 101
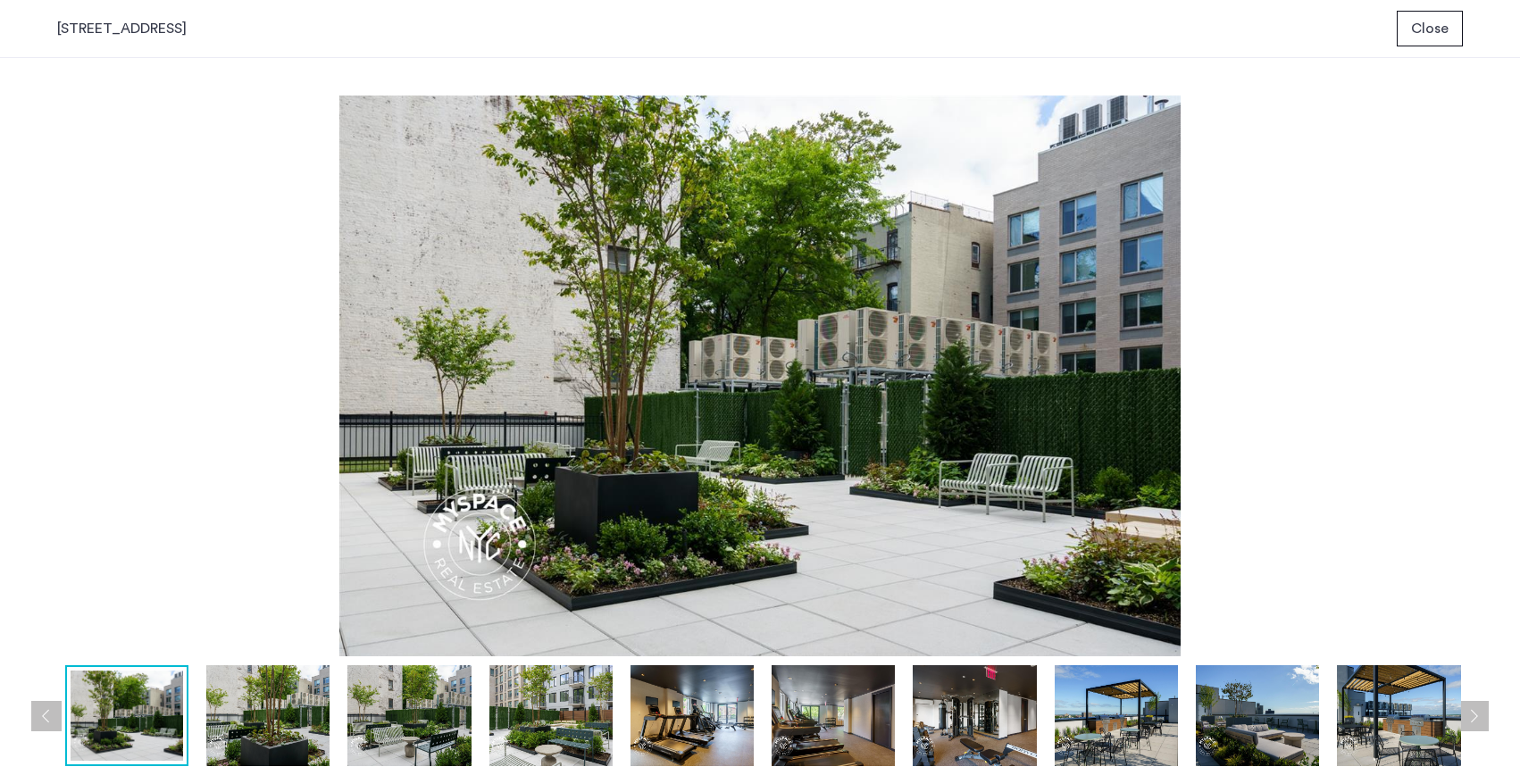
click at [301, 718] on img at bounding box center [267, 715] width 123 height 101
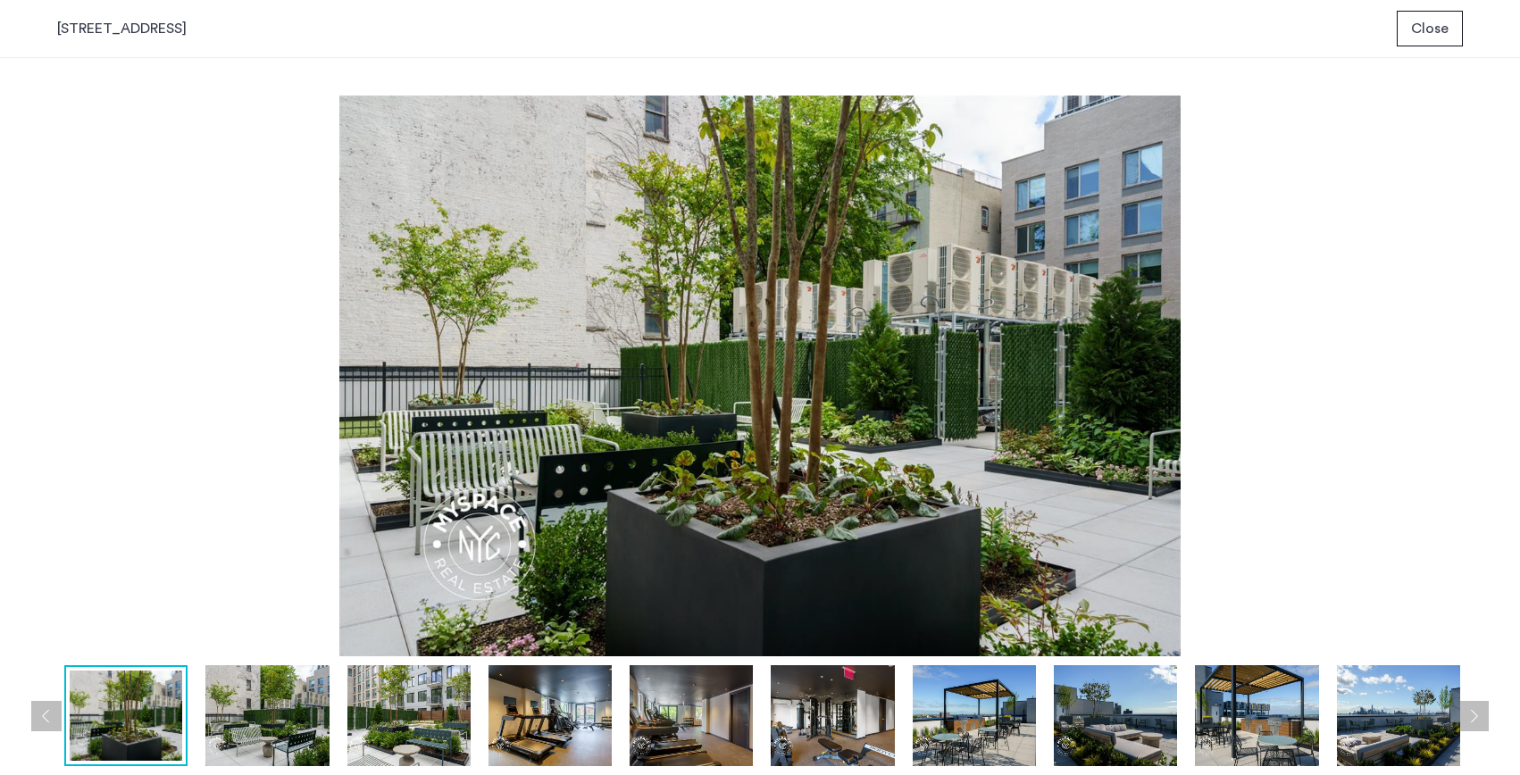
click at [301, 718] on img at bounding box center [266, 715] width 123 height 101
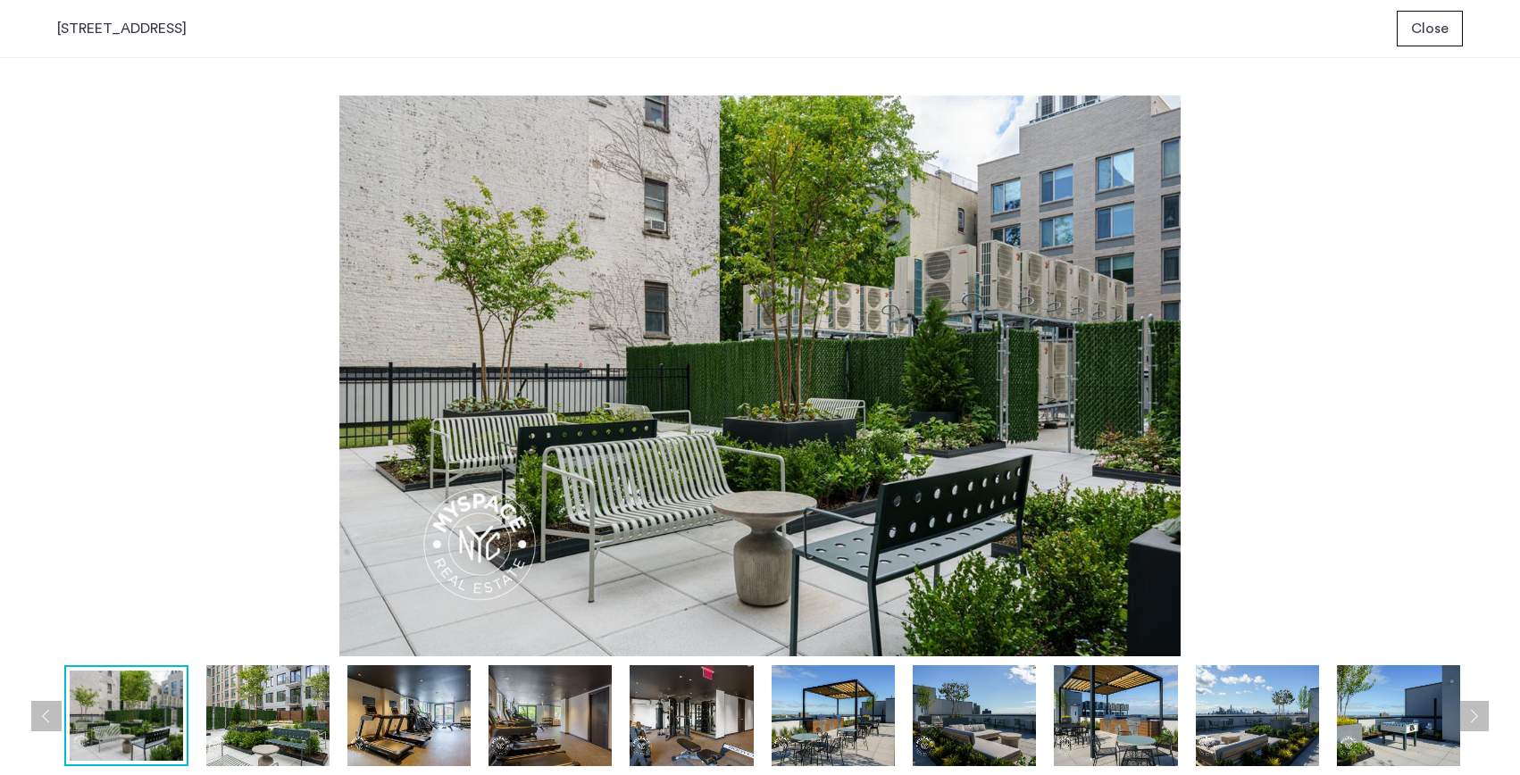
click at [301, 718] on img at bounding box center [267, 715] width 123 height 101
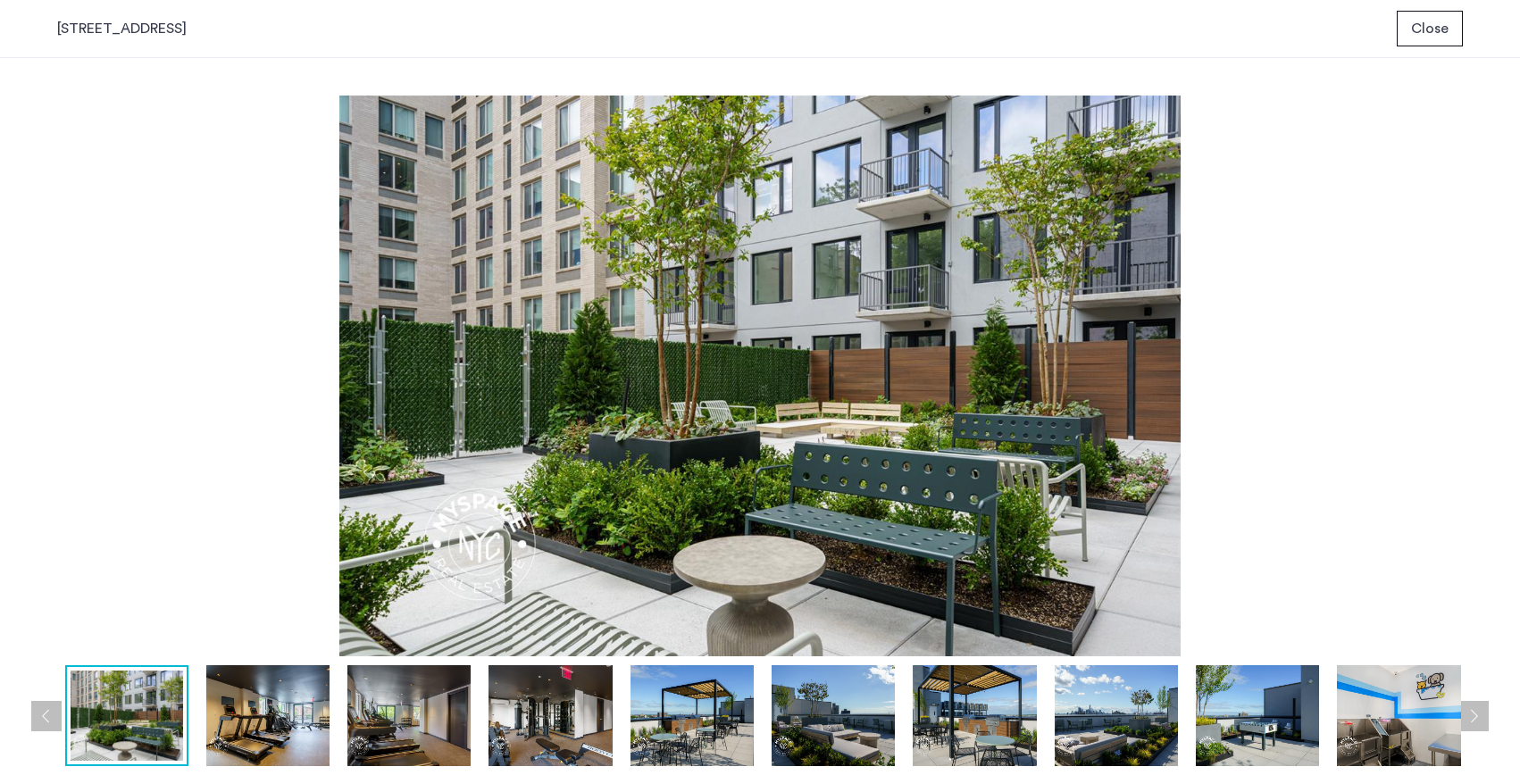
click at [301, 718] on img at bounding box center [267, 715] width 123 height 101
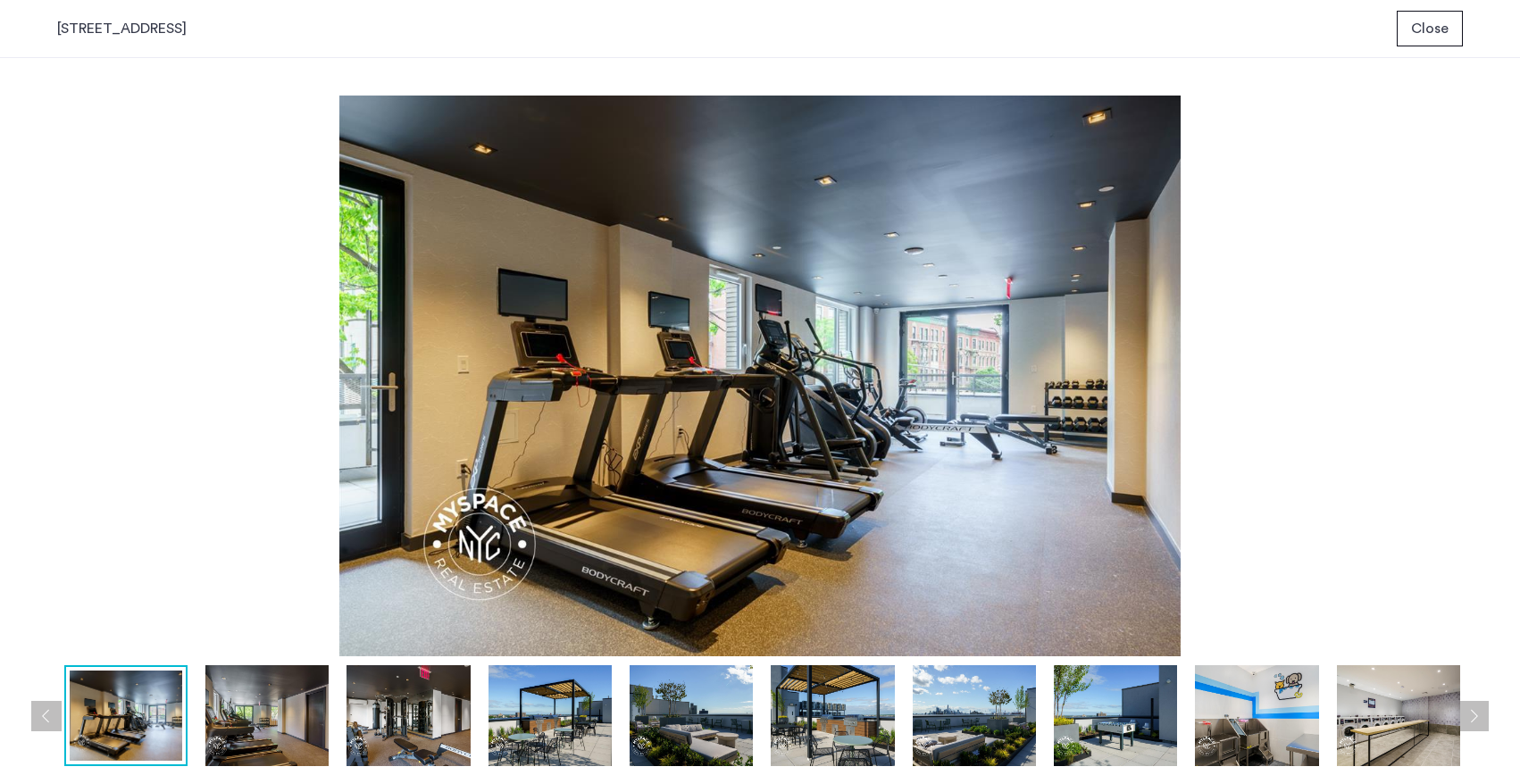
click at [301, 718] on img at bounding box center [266, 715] width 123 height 101
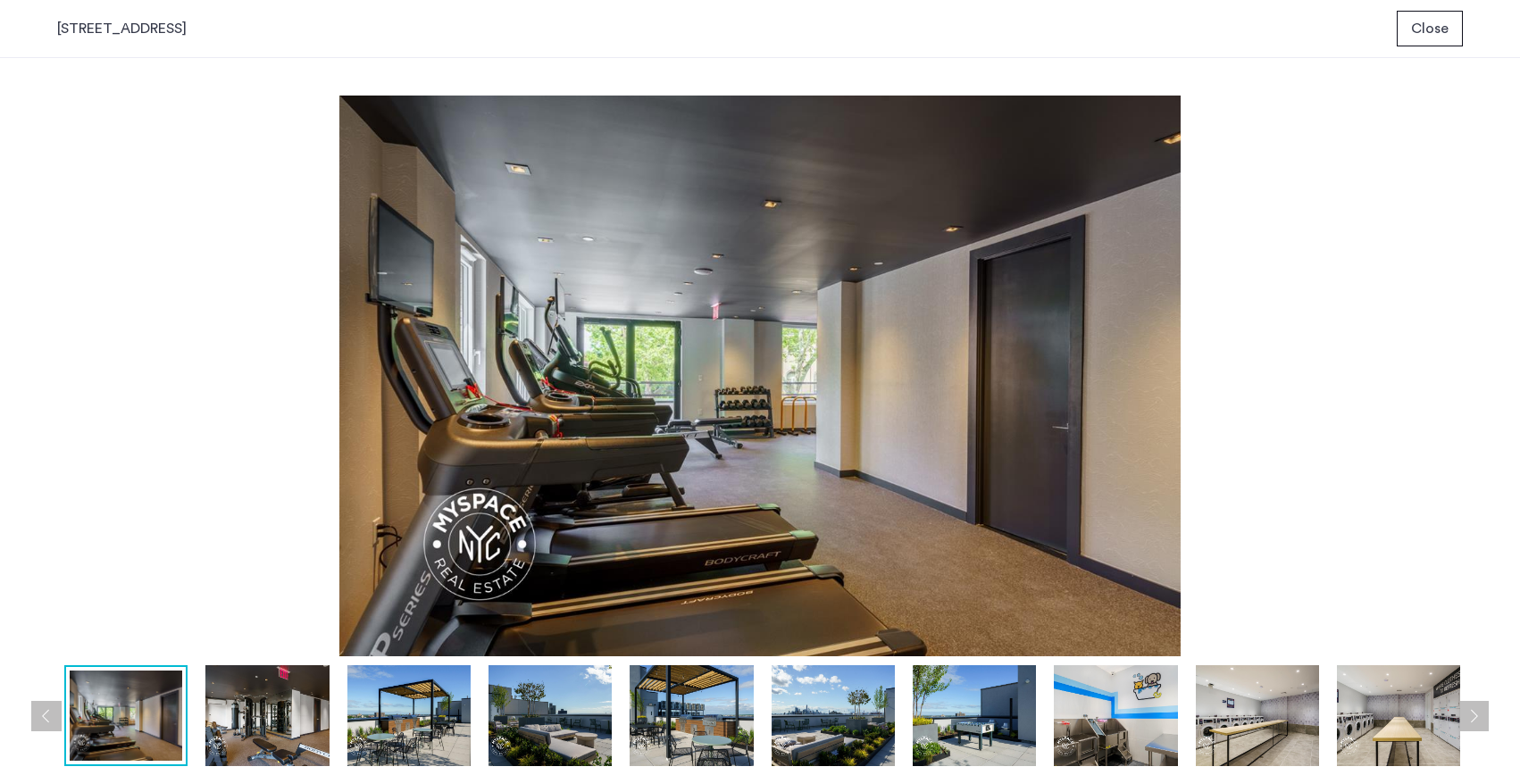
click at [301, 718] on img at bounding box center [266, 715] width 123 height 101
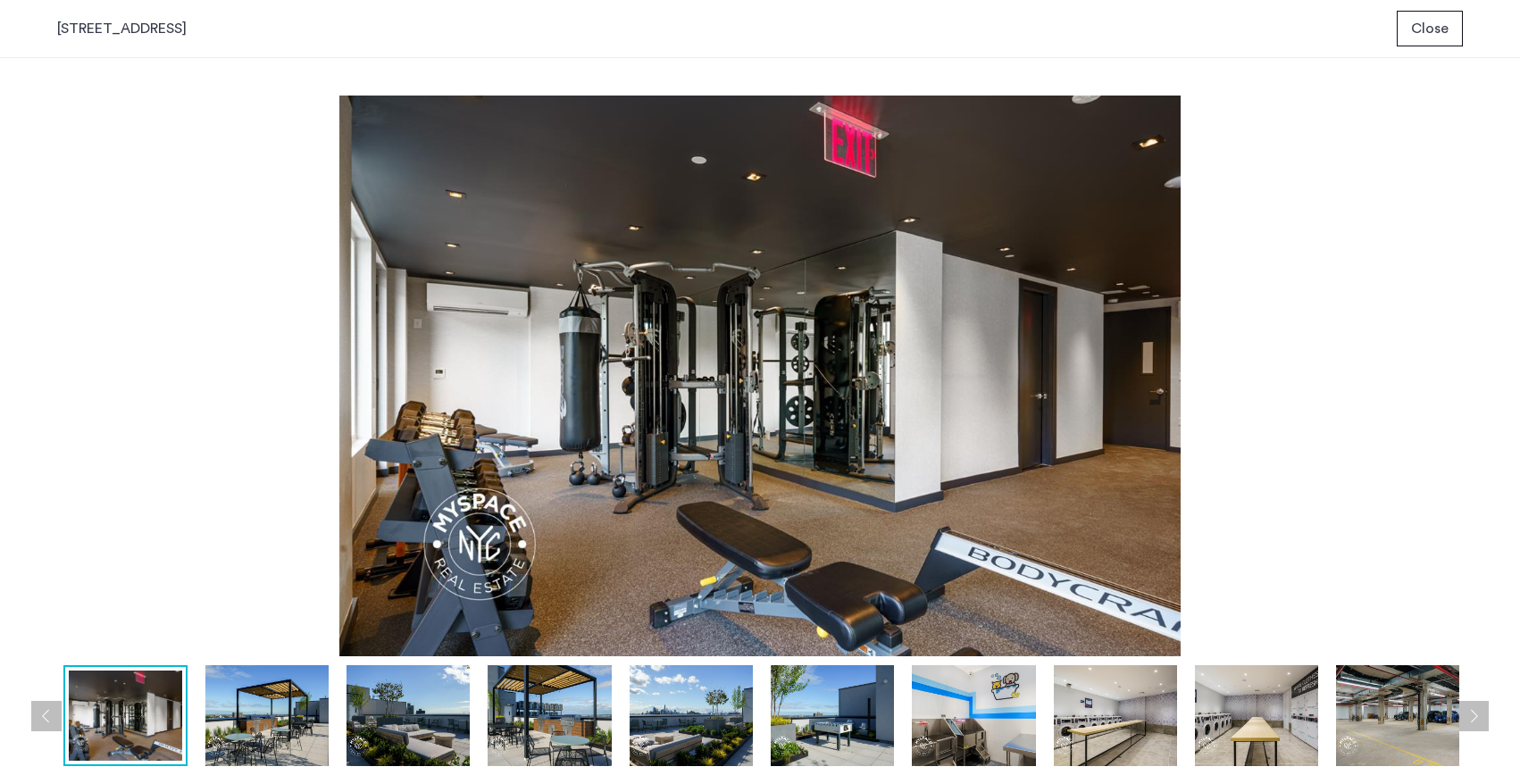
click at [301, 718] on img at bounding box center [266, 715] width 123 height 101
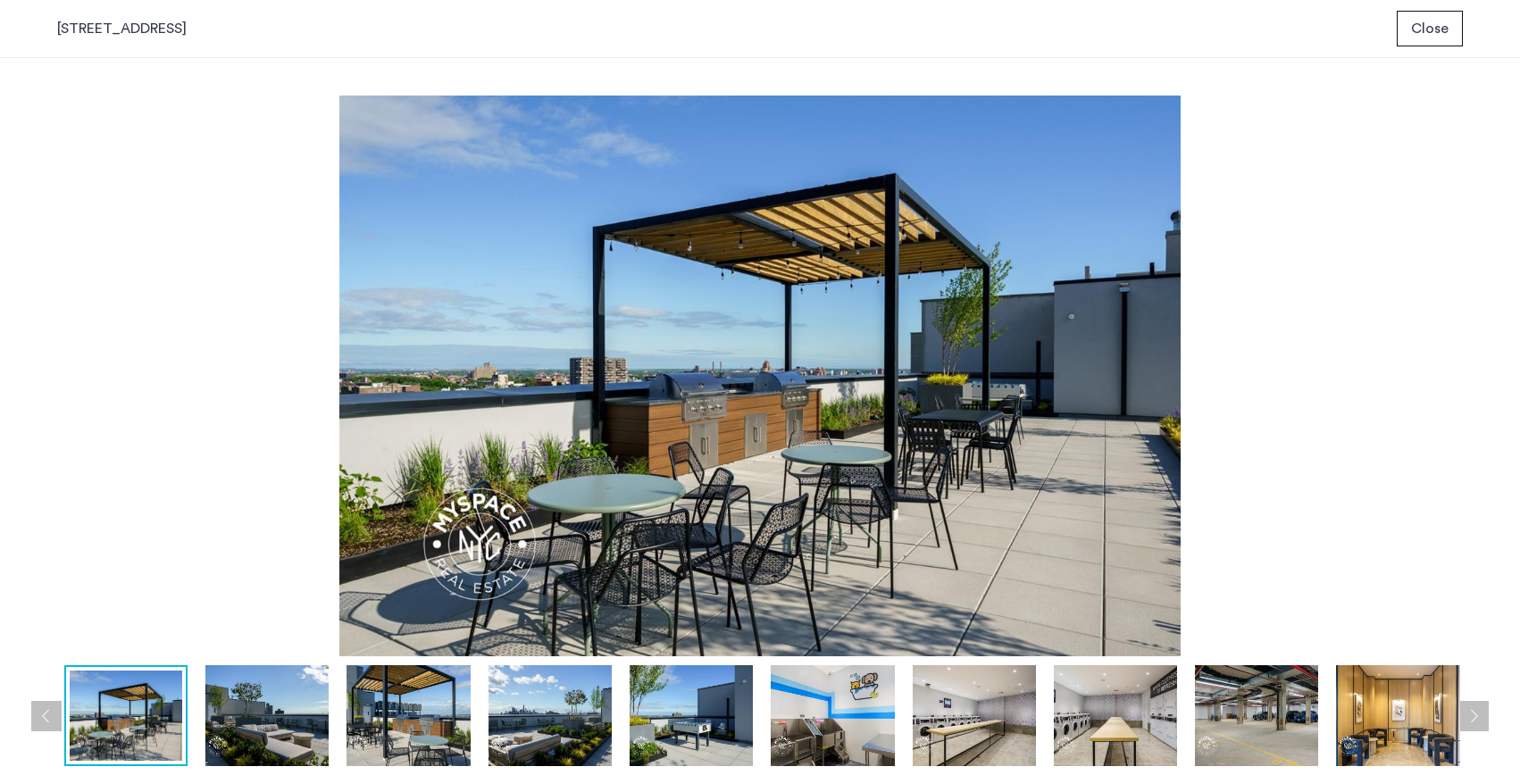
click at [301, 718] on img at bounding box center [266, 715] width 123 height 101
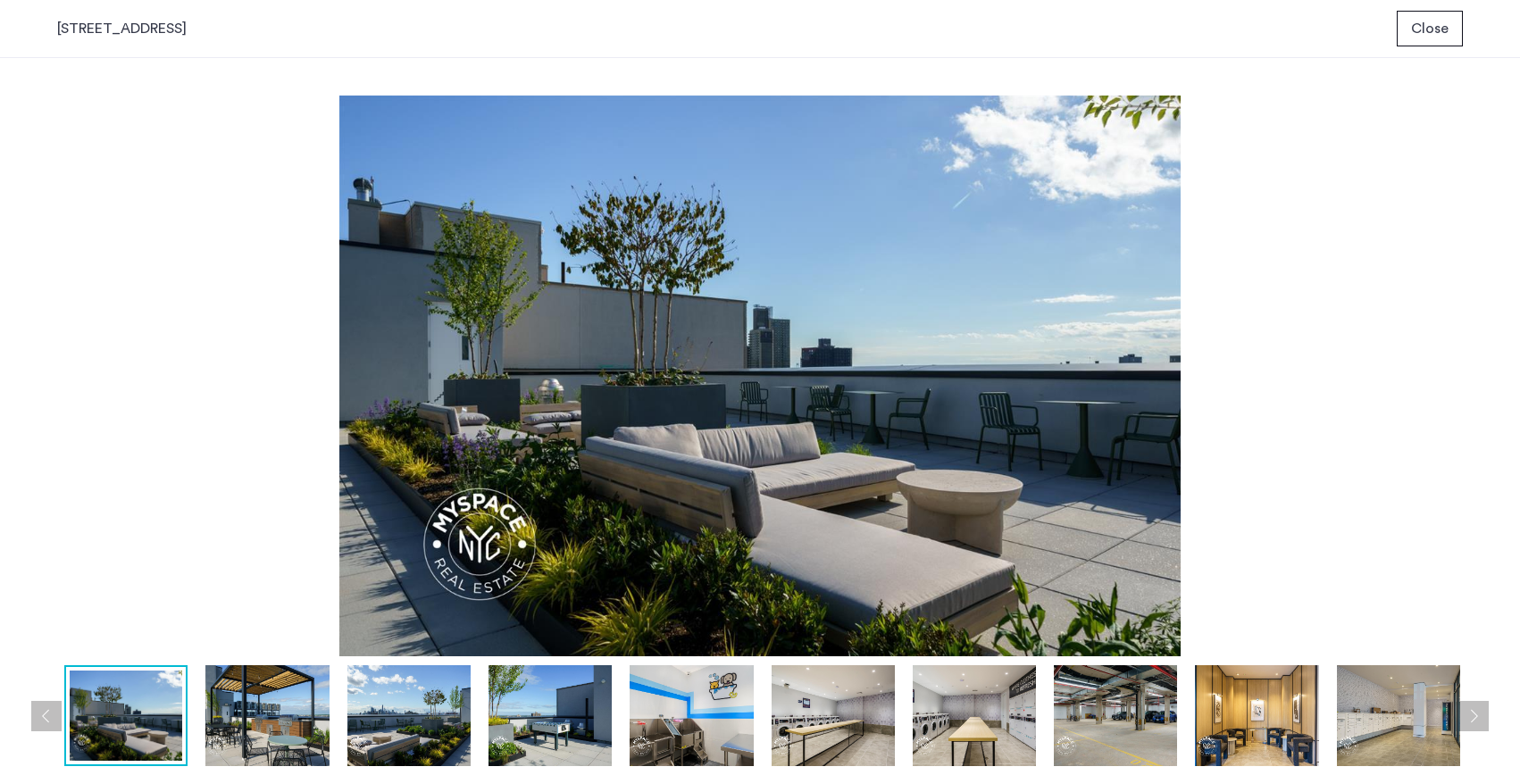
click at [301, 718] on img at bounding box center [266, 715] width 123 height 101
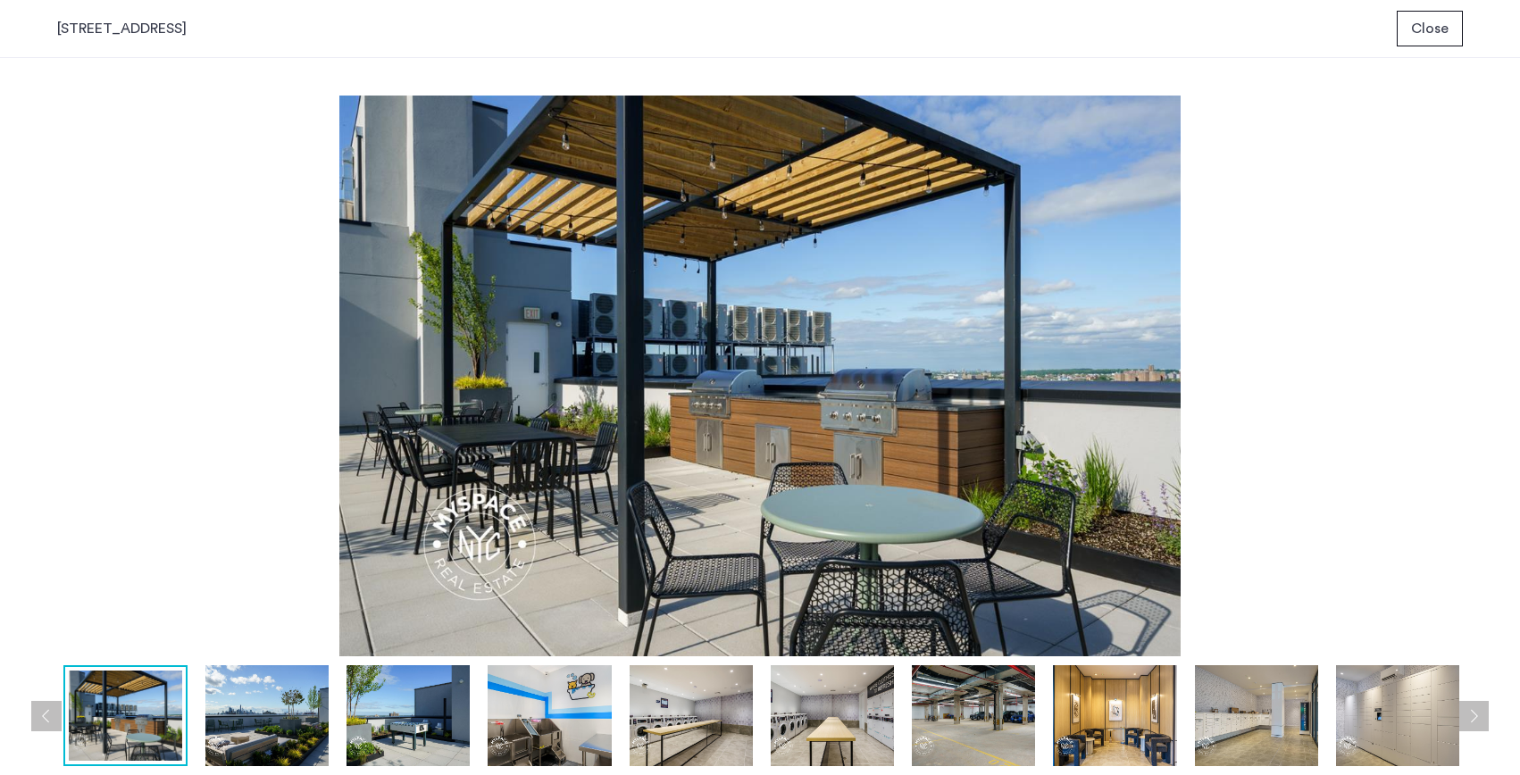
click at [301, 718] on img at bounding box center [266, 715] width 123 height 101
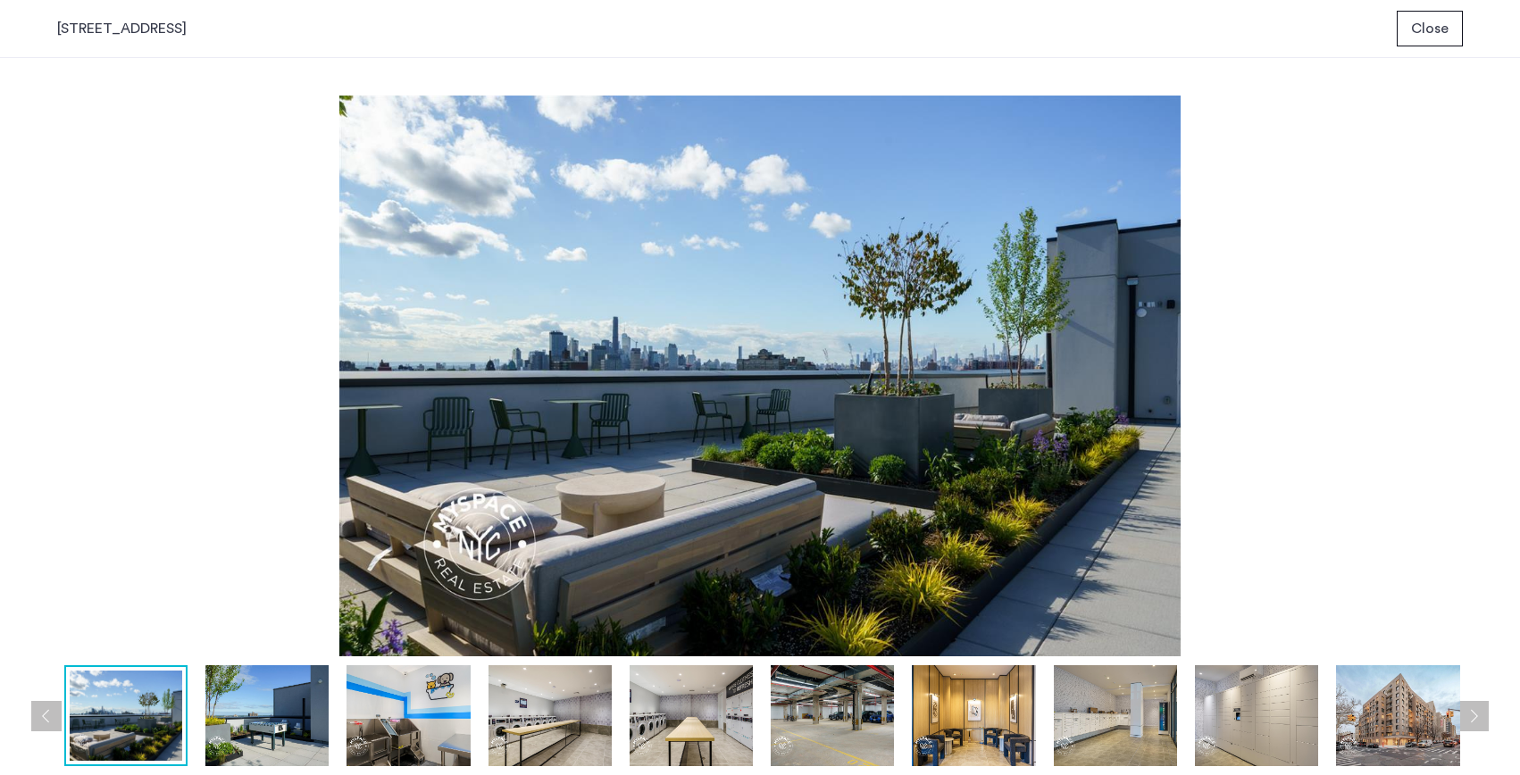
click at [301, 718] on img at bounding box center [266, 715] width 123 height 101
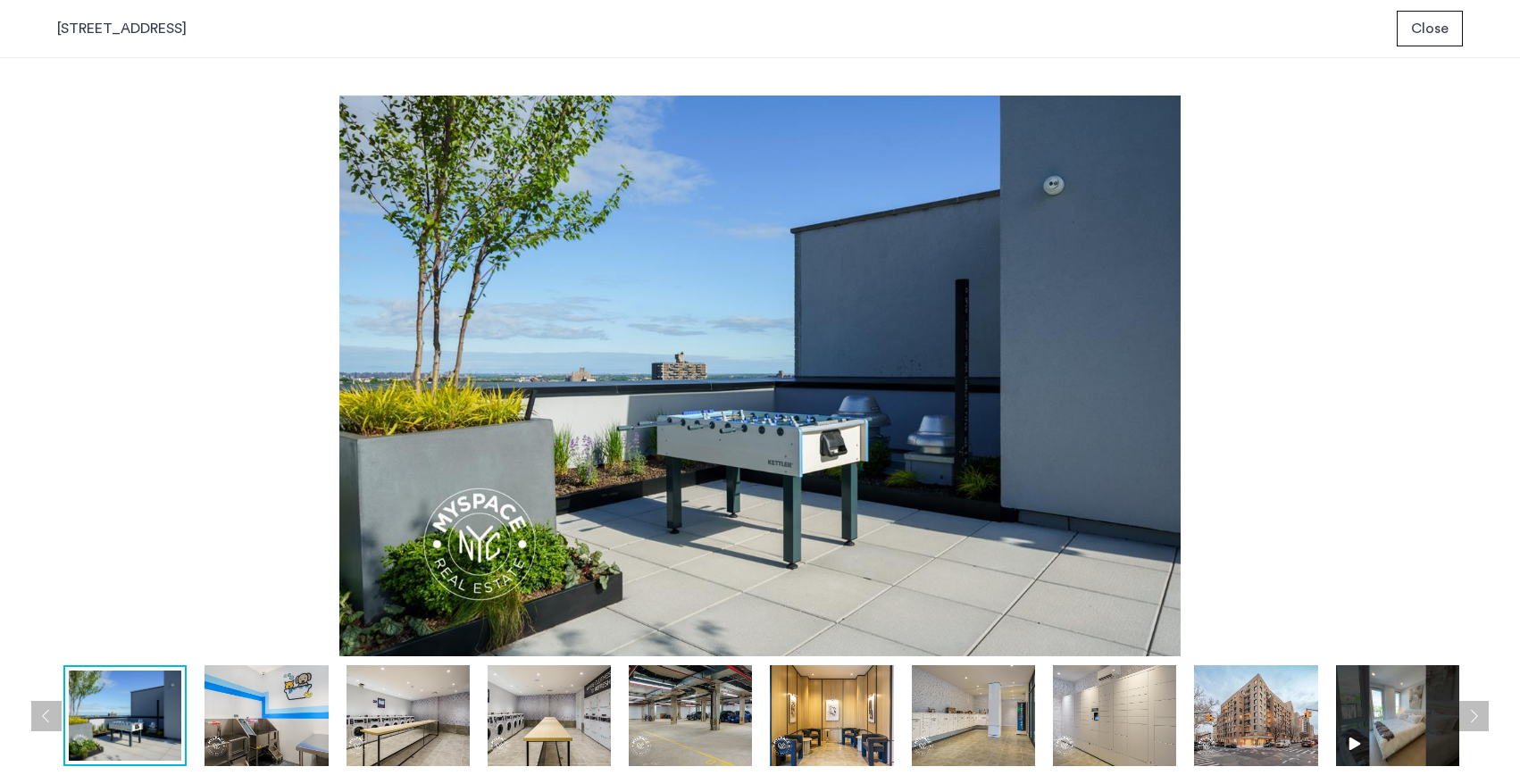
click at [301, 718] on img at bounding box center [266, 715] width 123 height 101
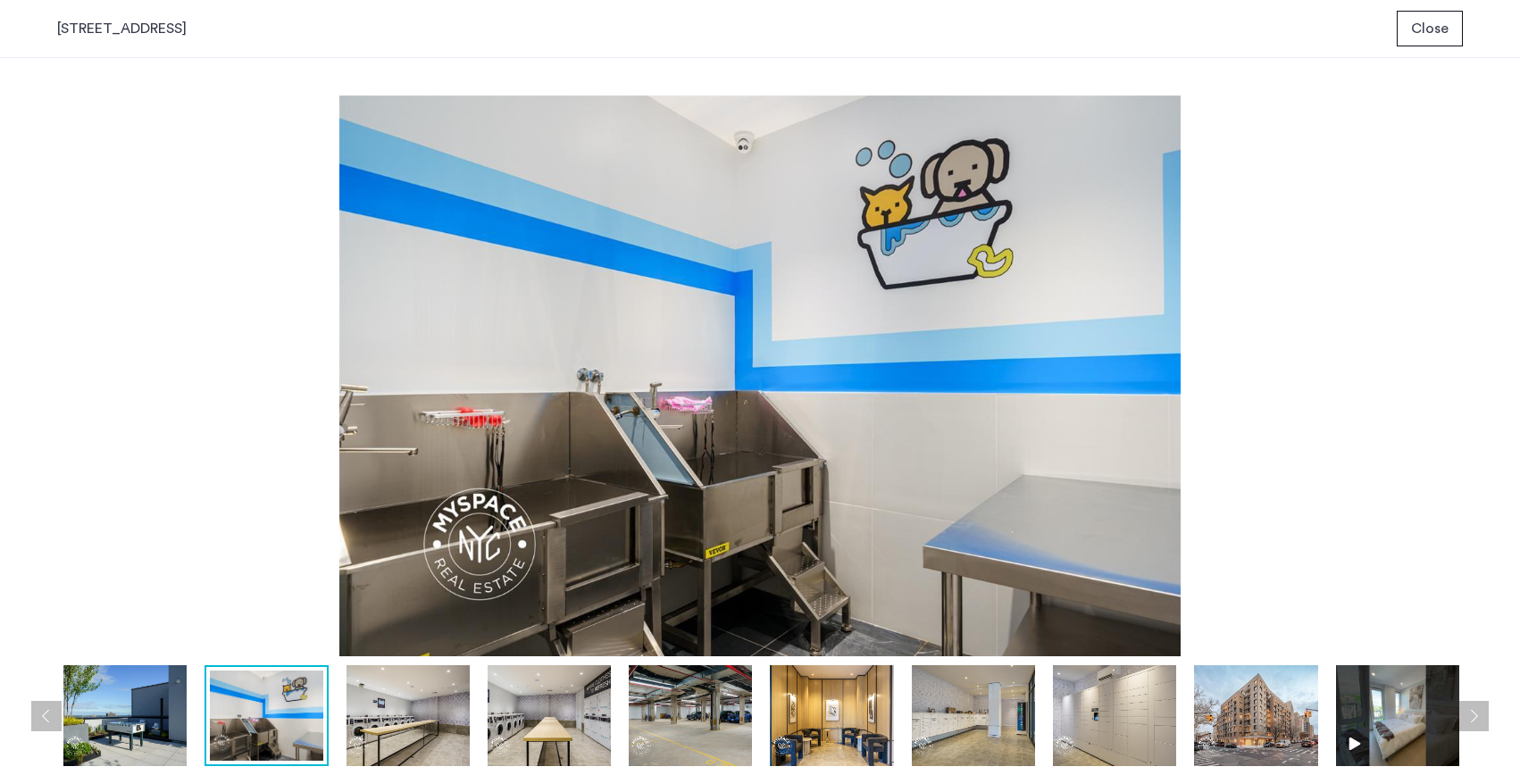
click at [301, 718] on img at bounding box center [266, 716] width 113 height 90
click at [348, 746] on img at bounding box center [408, 715] width 123 height 101
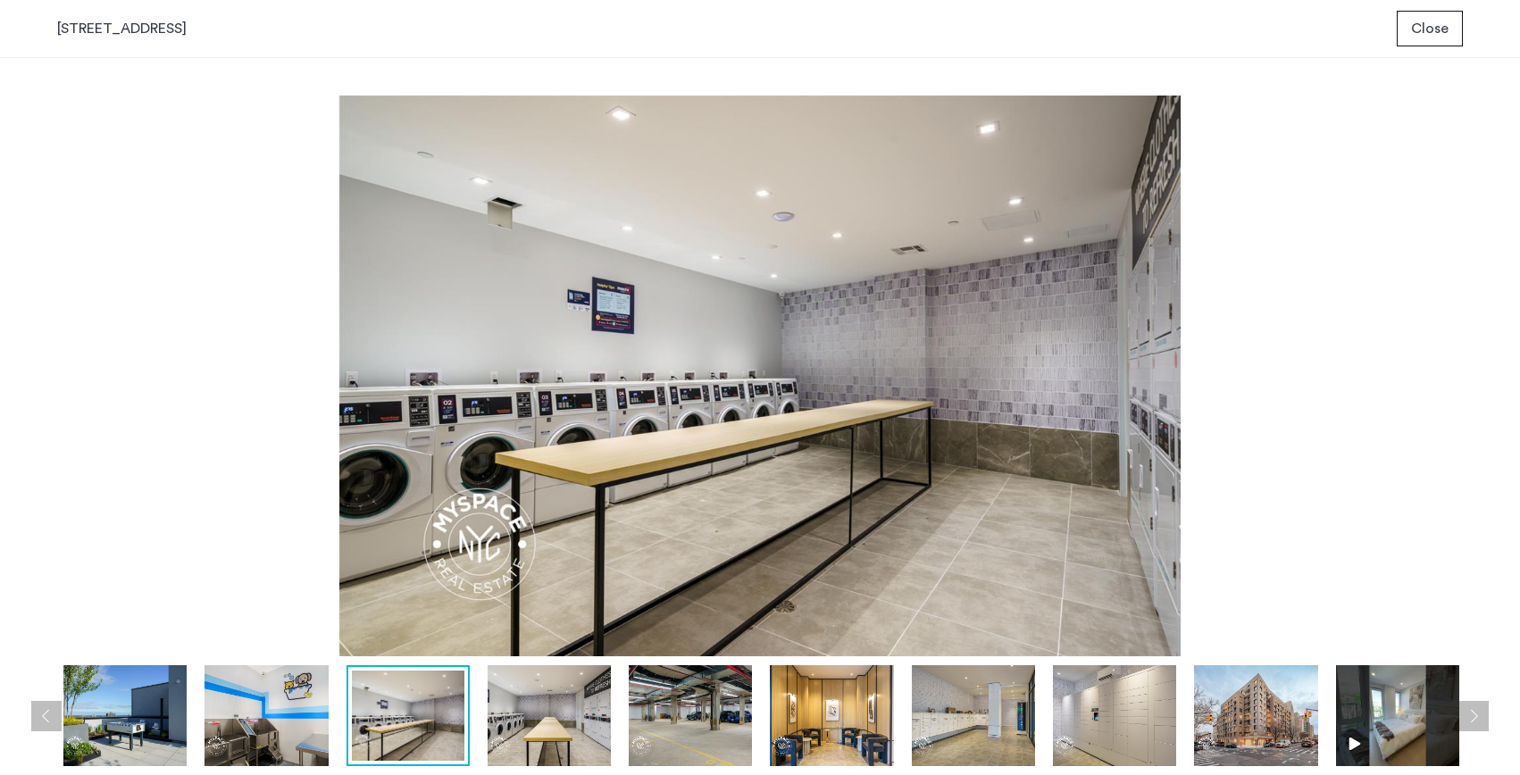
click at [539, 740] on img at bounding box center [549, 715] width 123 height 101
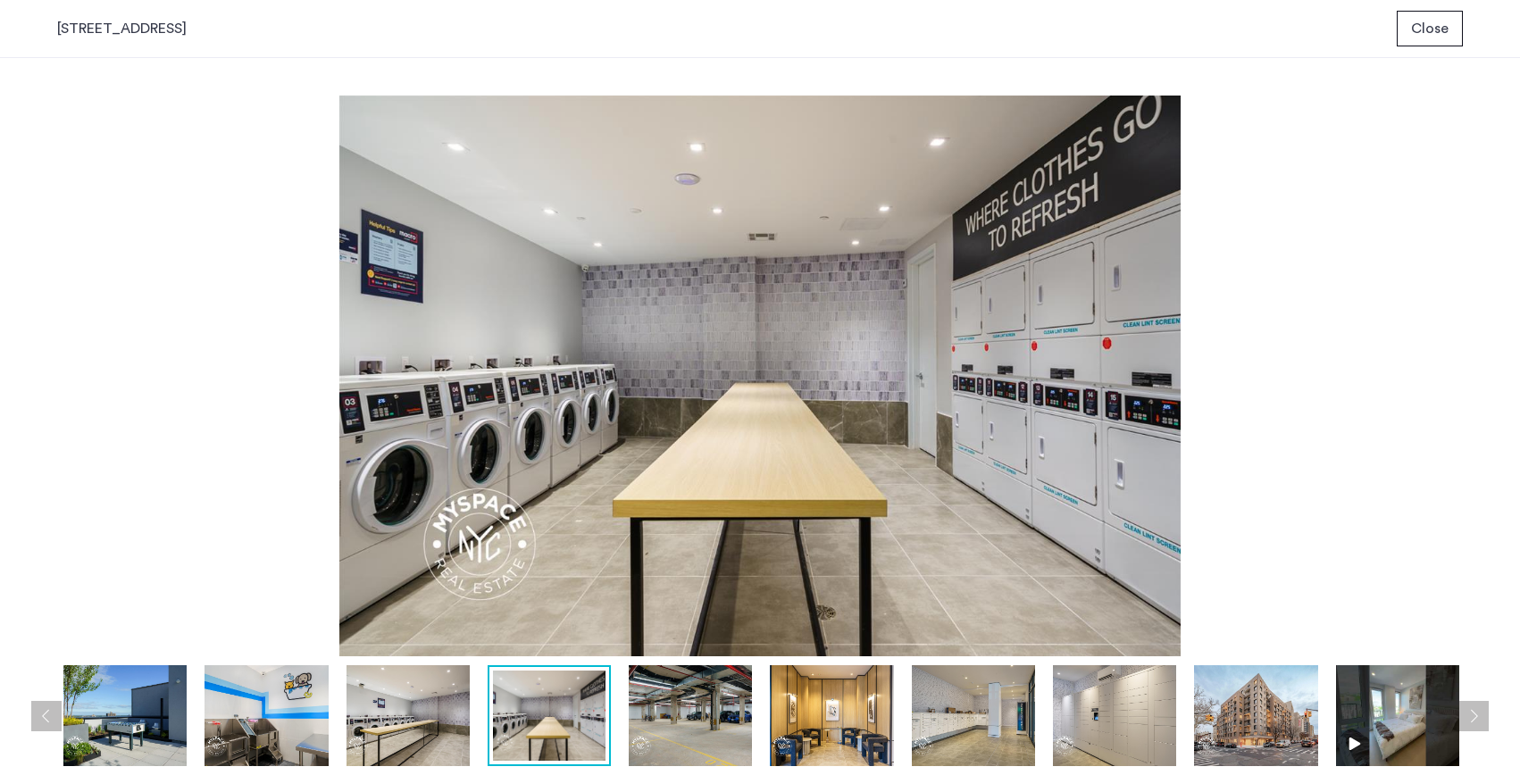
click at [691, 733] on img at bounding box center [690, 715] width 123 height 101
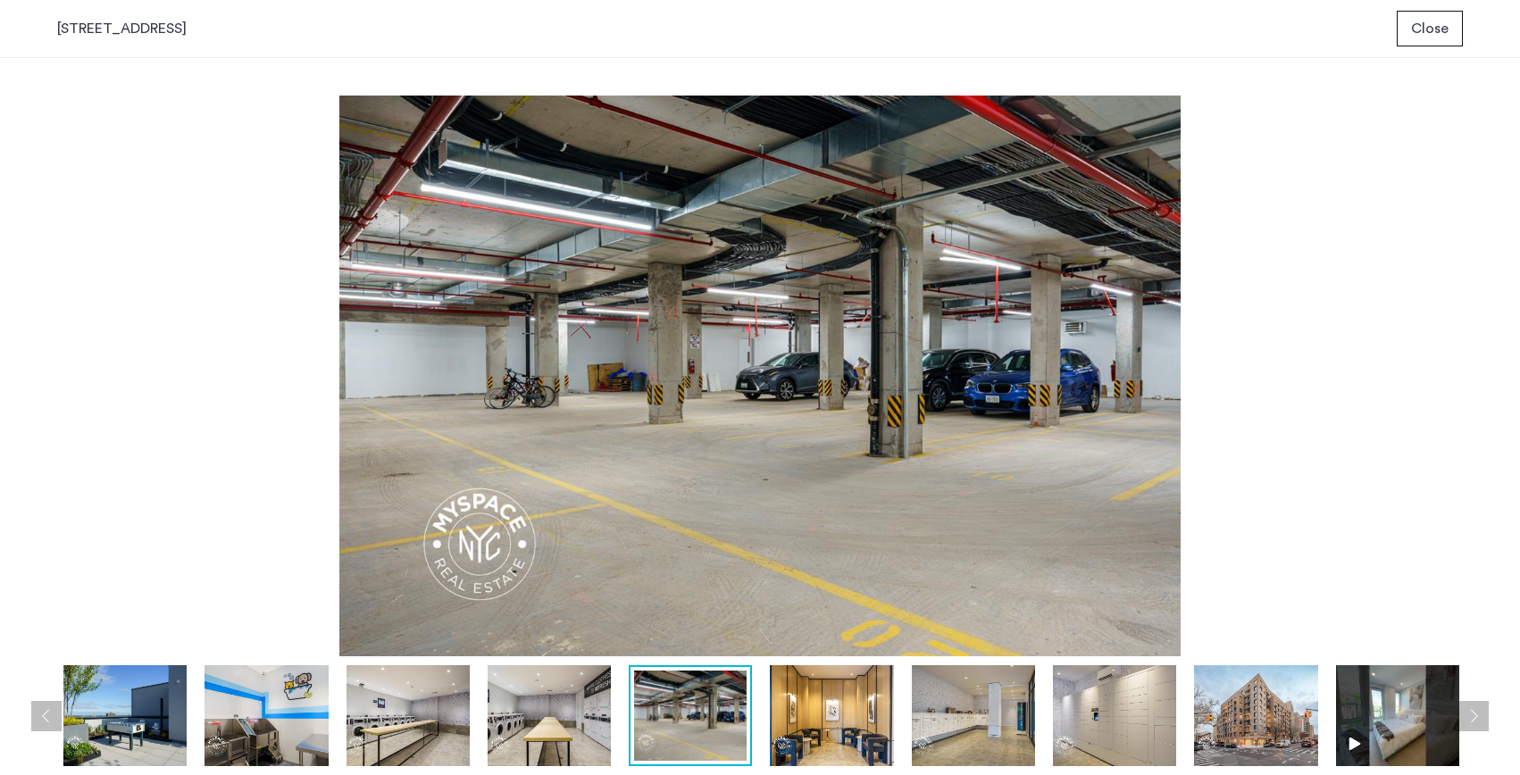
click at [842, 738] on img at bounding box center [831, 715] width 123 height 101
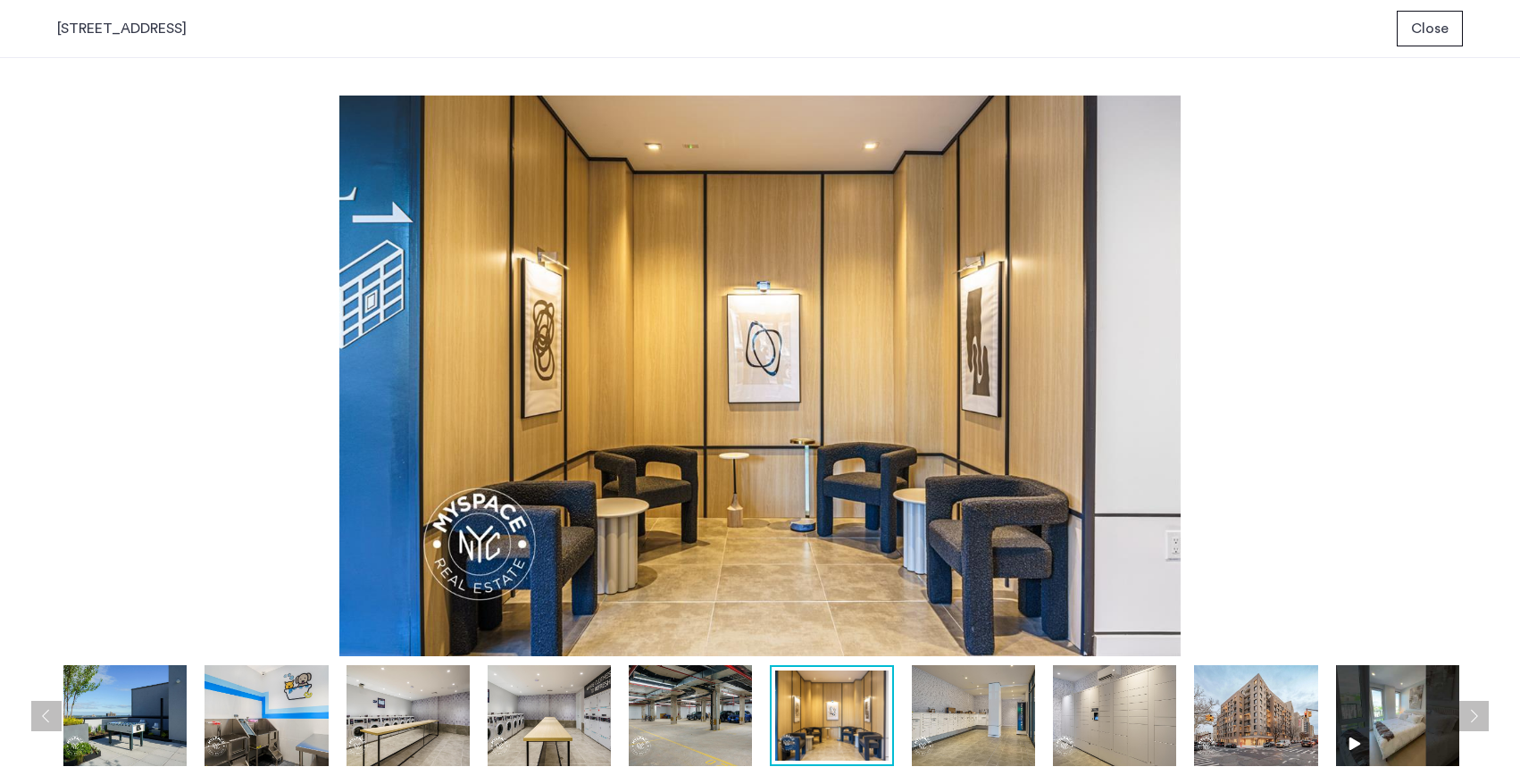
click at [974, 735] on img at bounding box center [973, 715] width 123 height 101
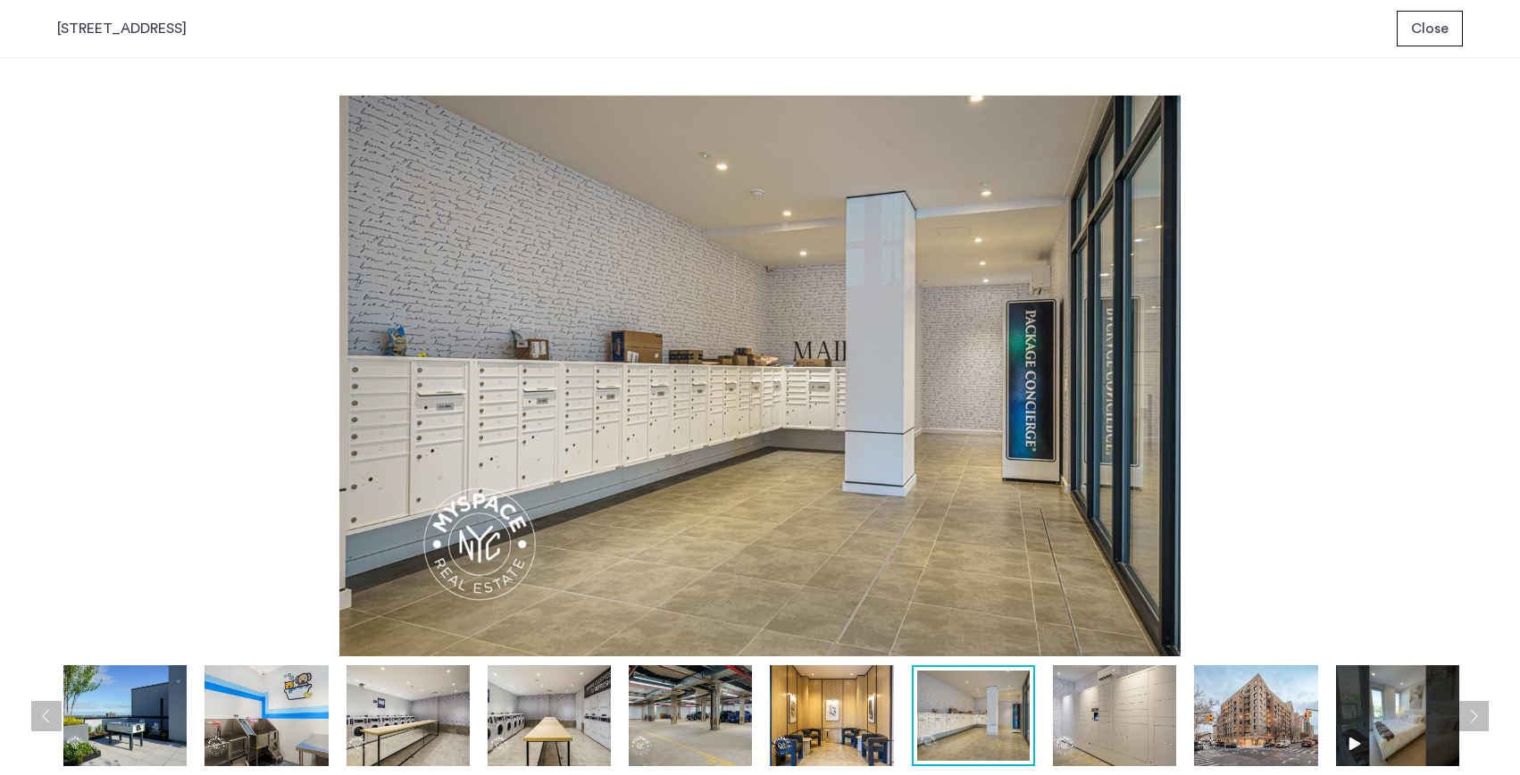
click at [1080, 715] on img at bounding box center [1114, 715] width 123 height 101
